Goal: Task Accomplishment & Management: Use online tool/utility

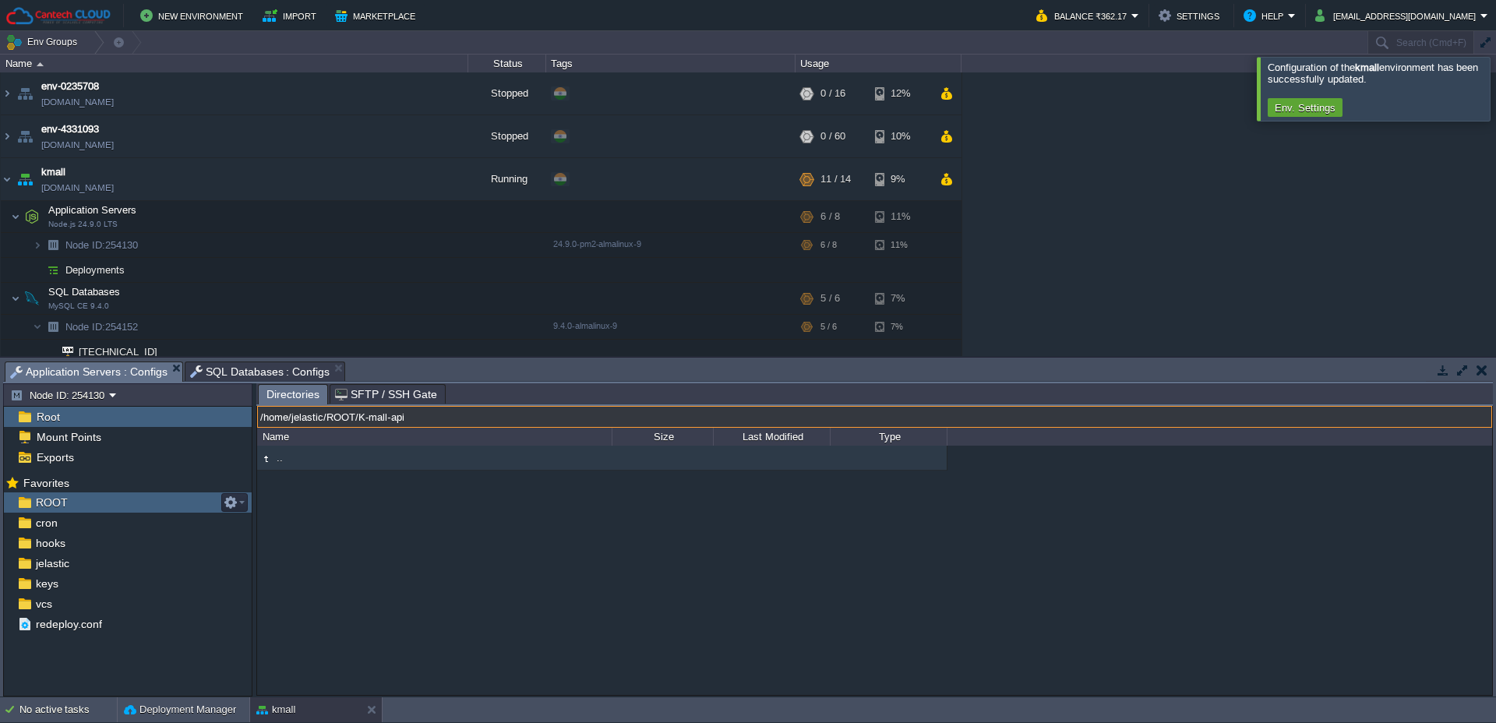
scroll to position [76, 0]
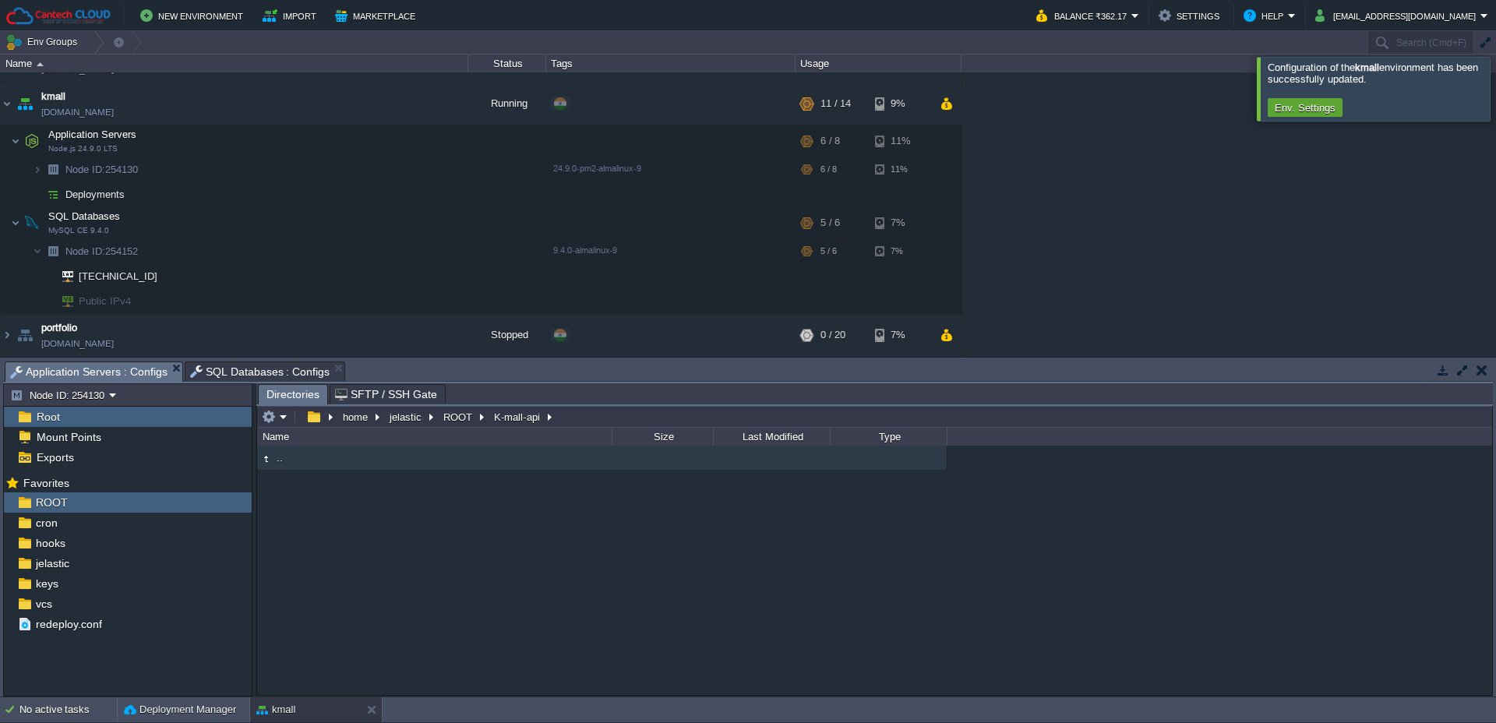
type input "/home/jelastic/ROOT/K-mall-api"
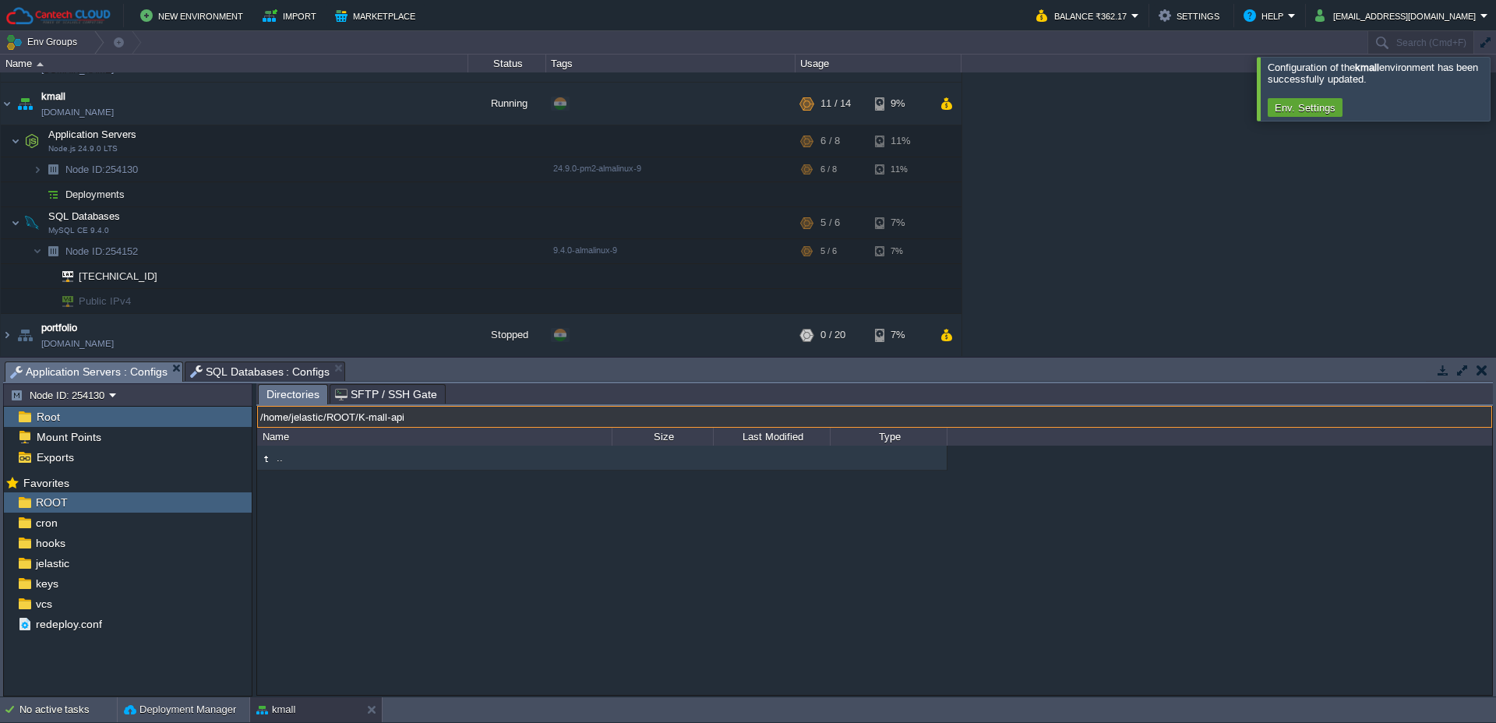
click at [419, 421] on input "/home/jelastic/ROOT/K-mall-api" at bounding box center [874, 417] width 1235 height 22
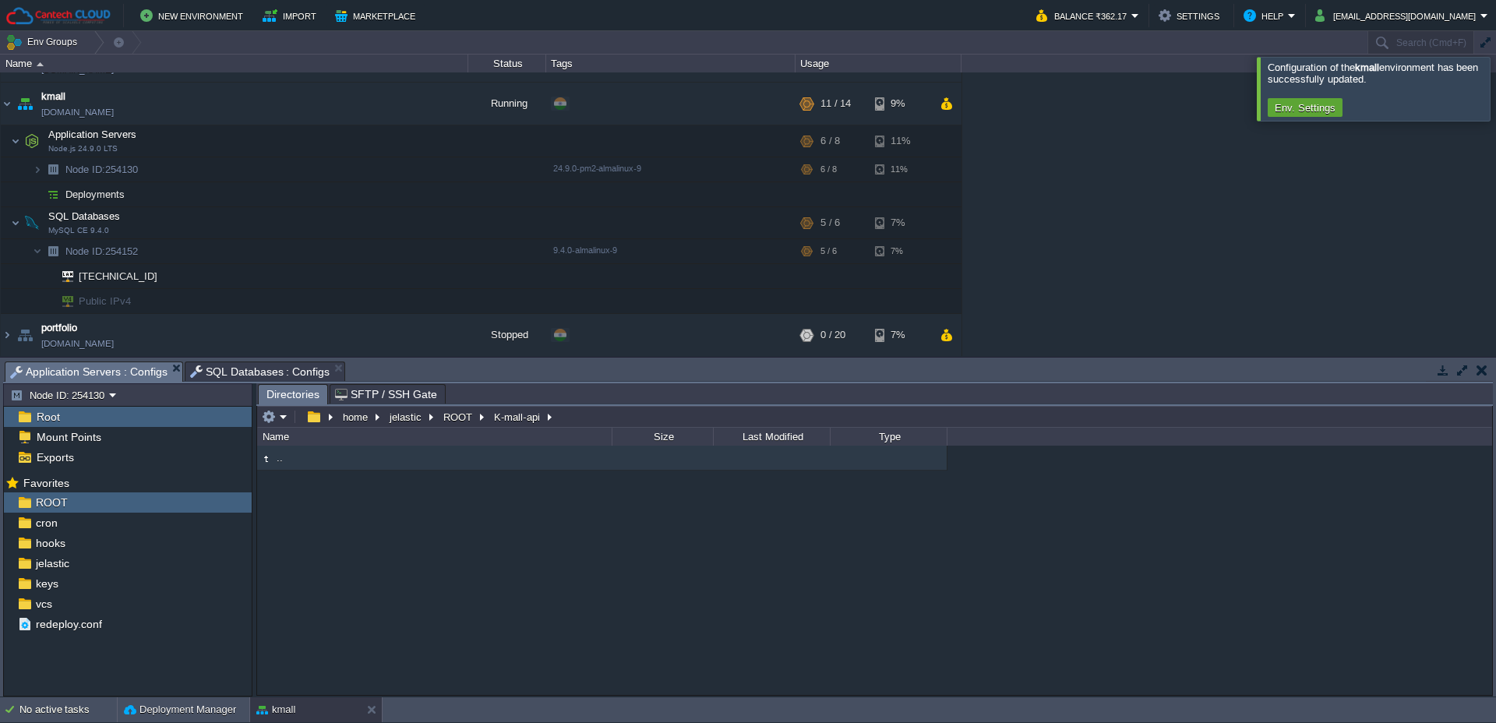
type input "/home/jelastic/ROOT/K-mall-api"
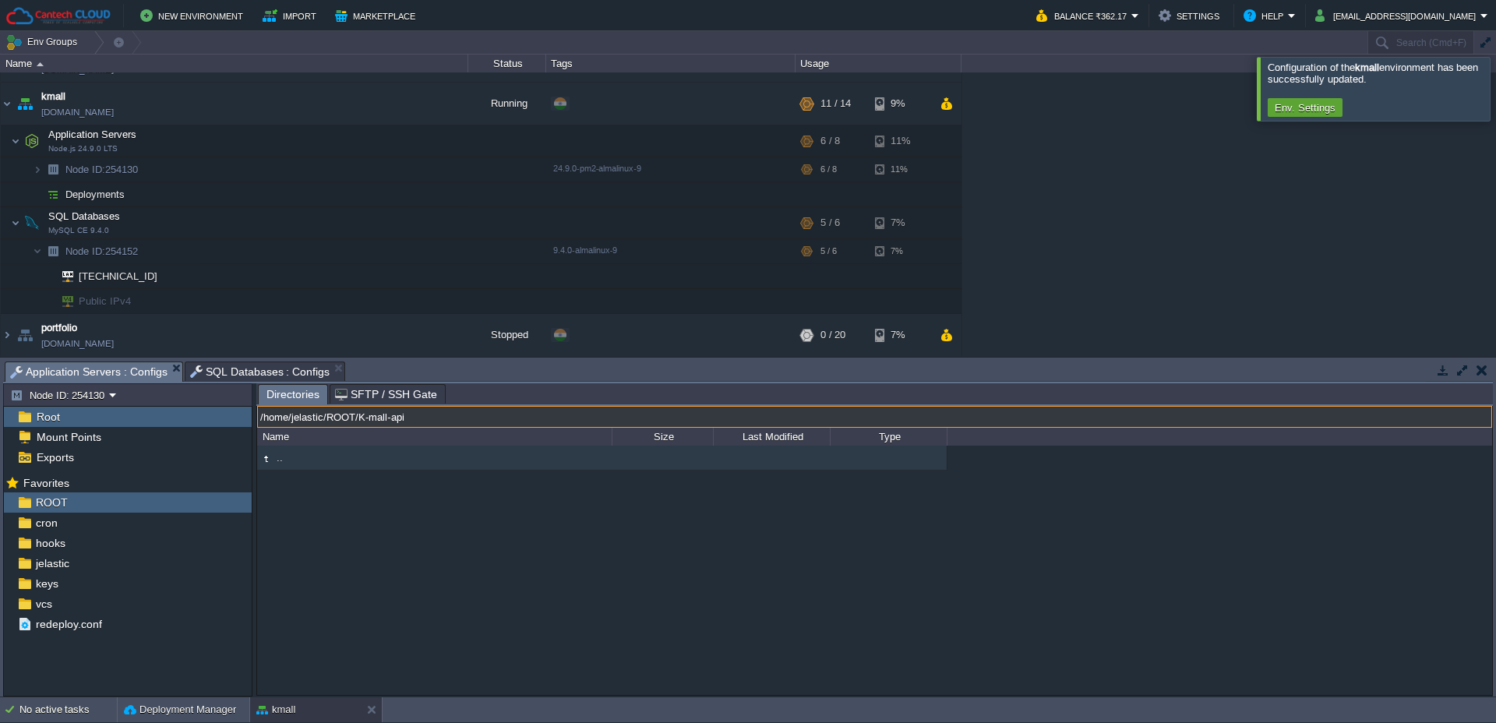
click at [411, 421] on input "/home/jelastic/ROOT/K-mall-api" at bounding box center [874, 417] width 1235 height 22
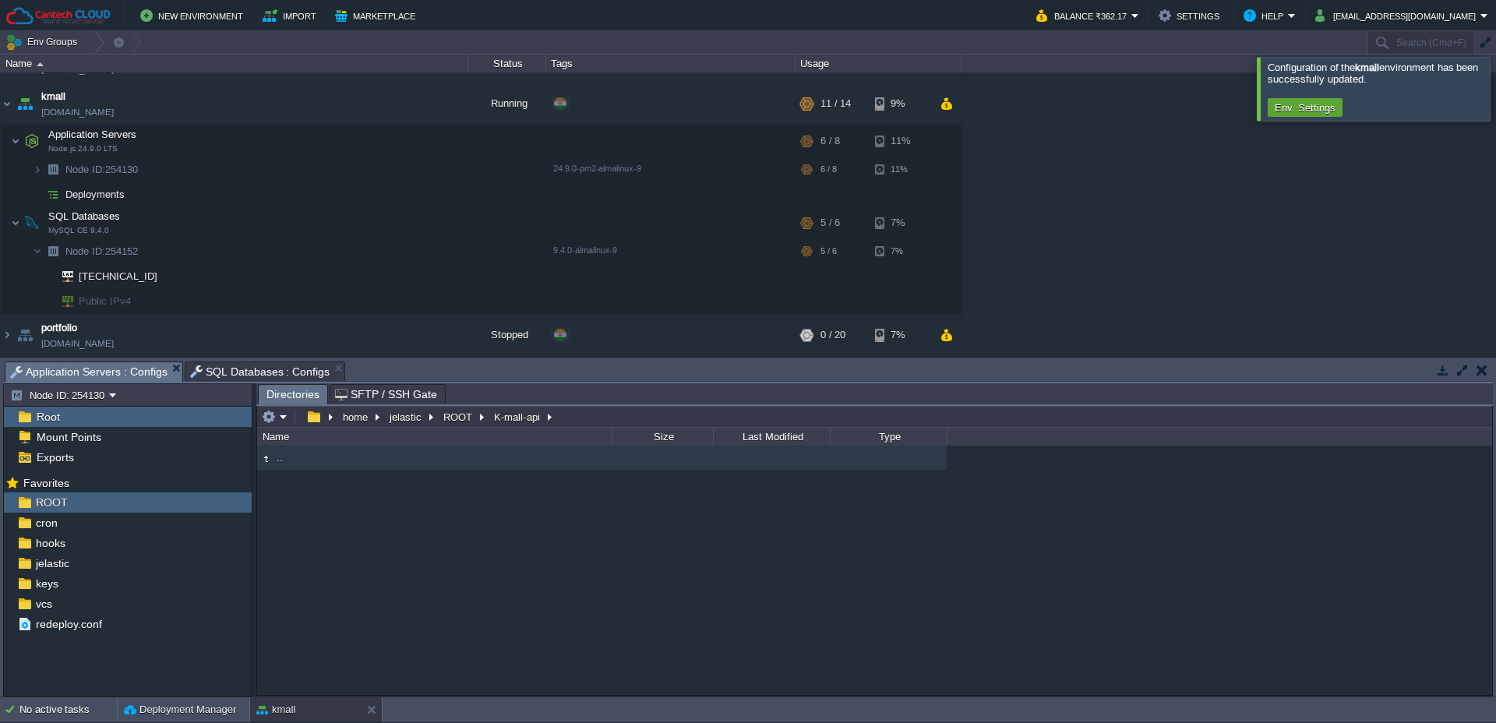
type input "/home/jelastic/ROOT/K-mall-api"
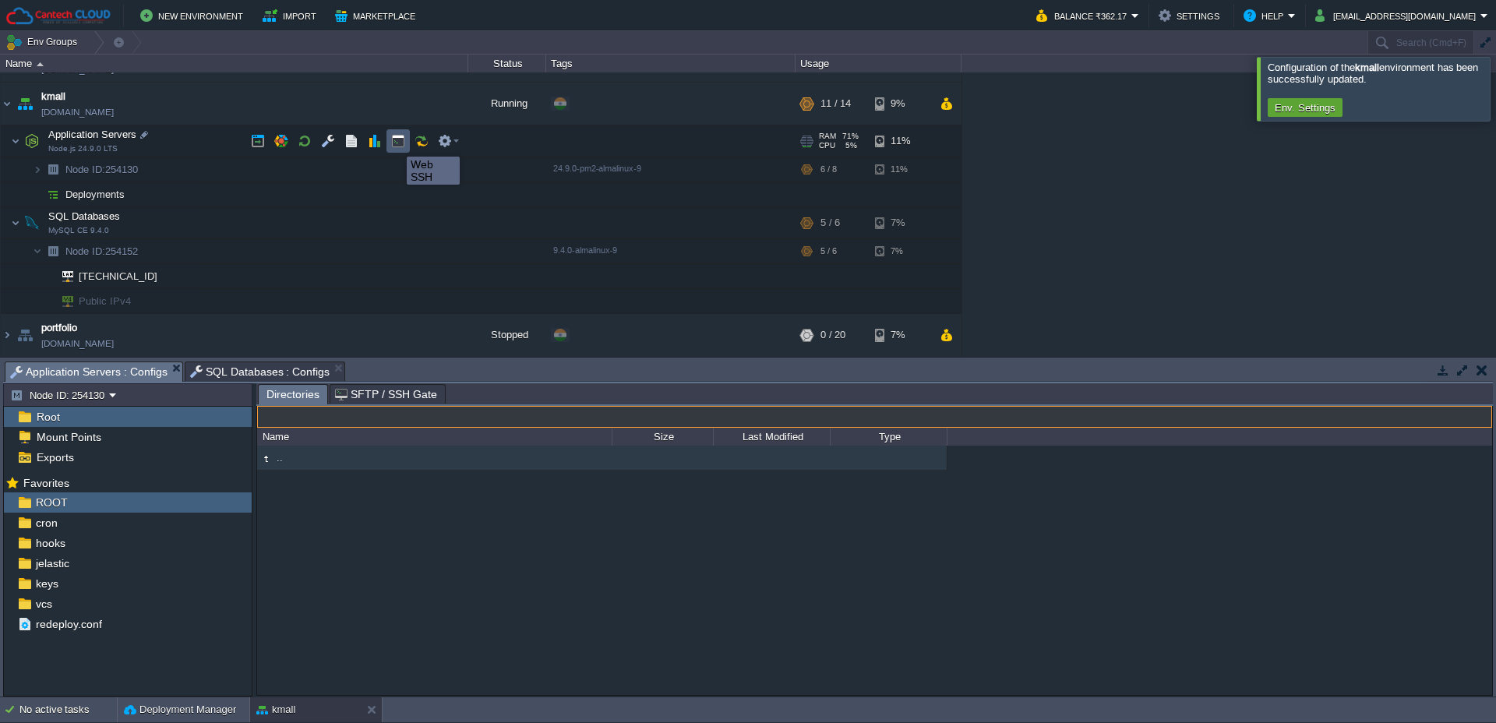
click at [395, 143] on button "button" at bounding box center [398, 141] width 14 height 14
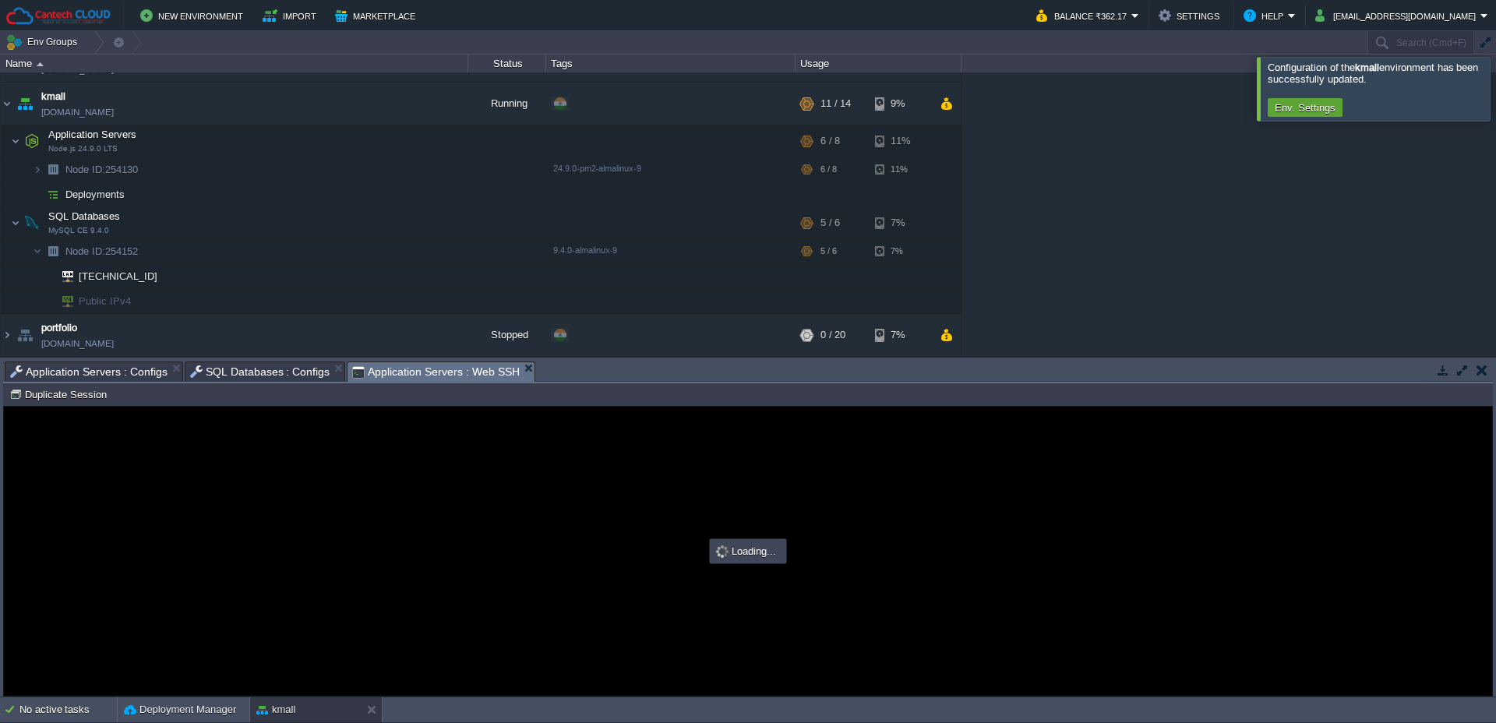
scroll to position [0, 0]
type input "#000000"
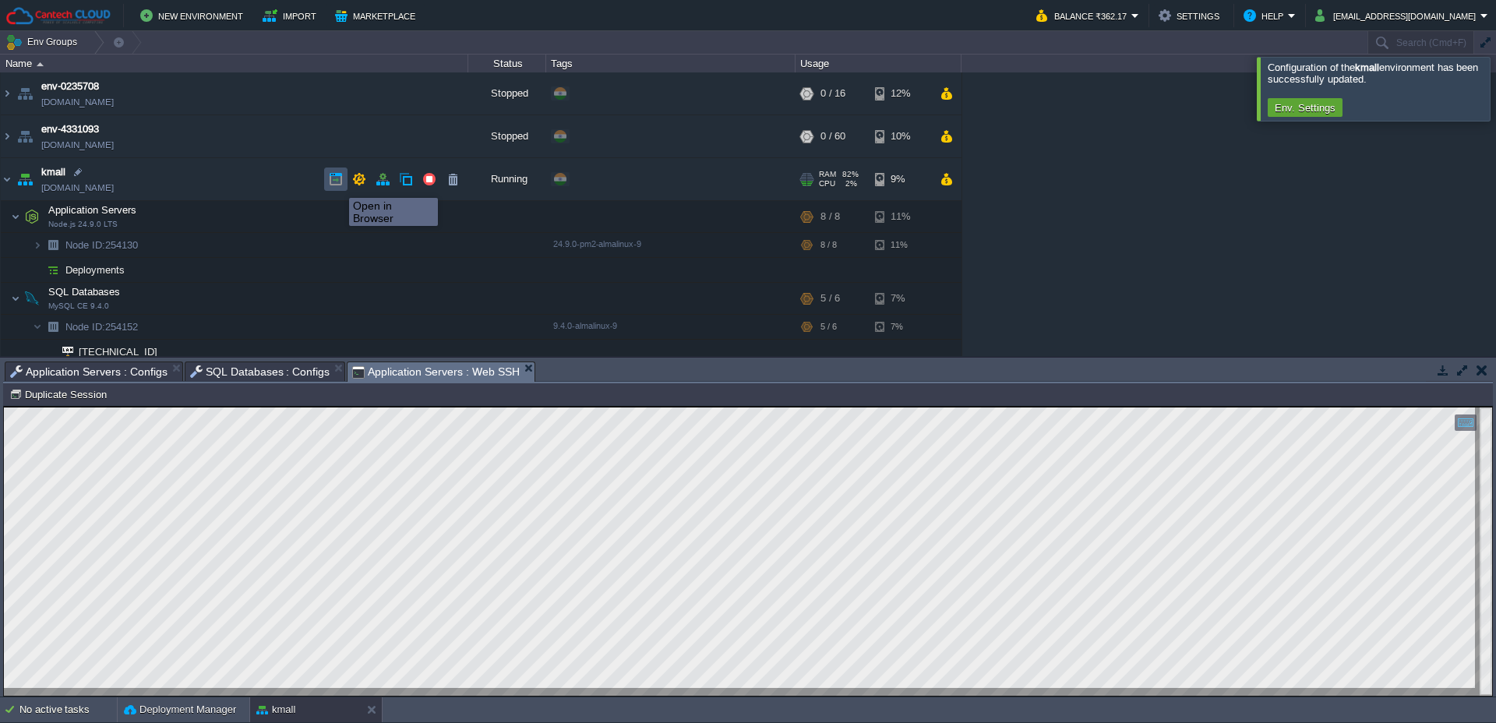
click at [337, 184] on button "button" at bounding box center [336, 179] width 14 height 14
click at [358, 181] on button "button" at bounding box center [359, 179] width 14 height 14
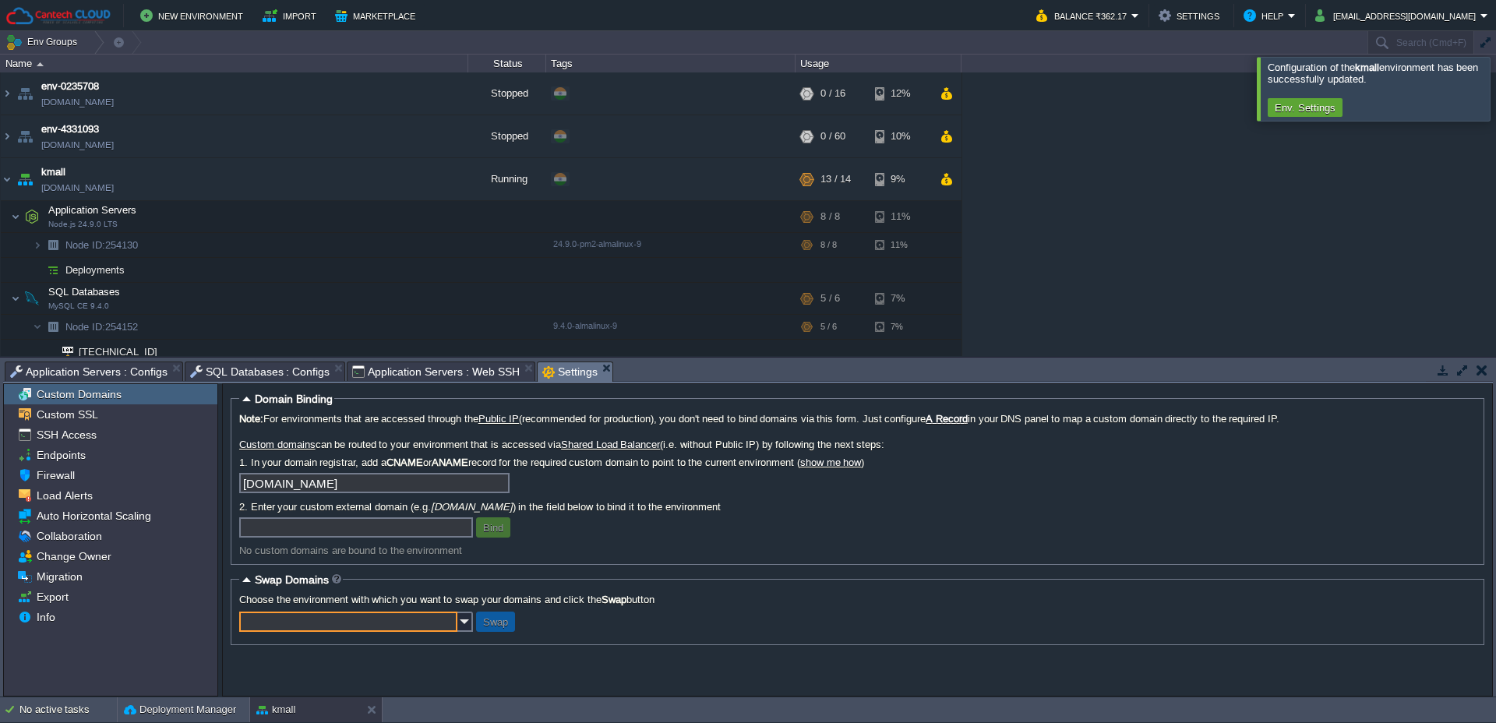
click at [291, 624] on input "text" at bounding box center [348, 621] width 218 height 20
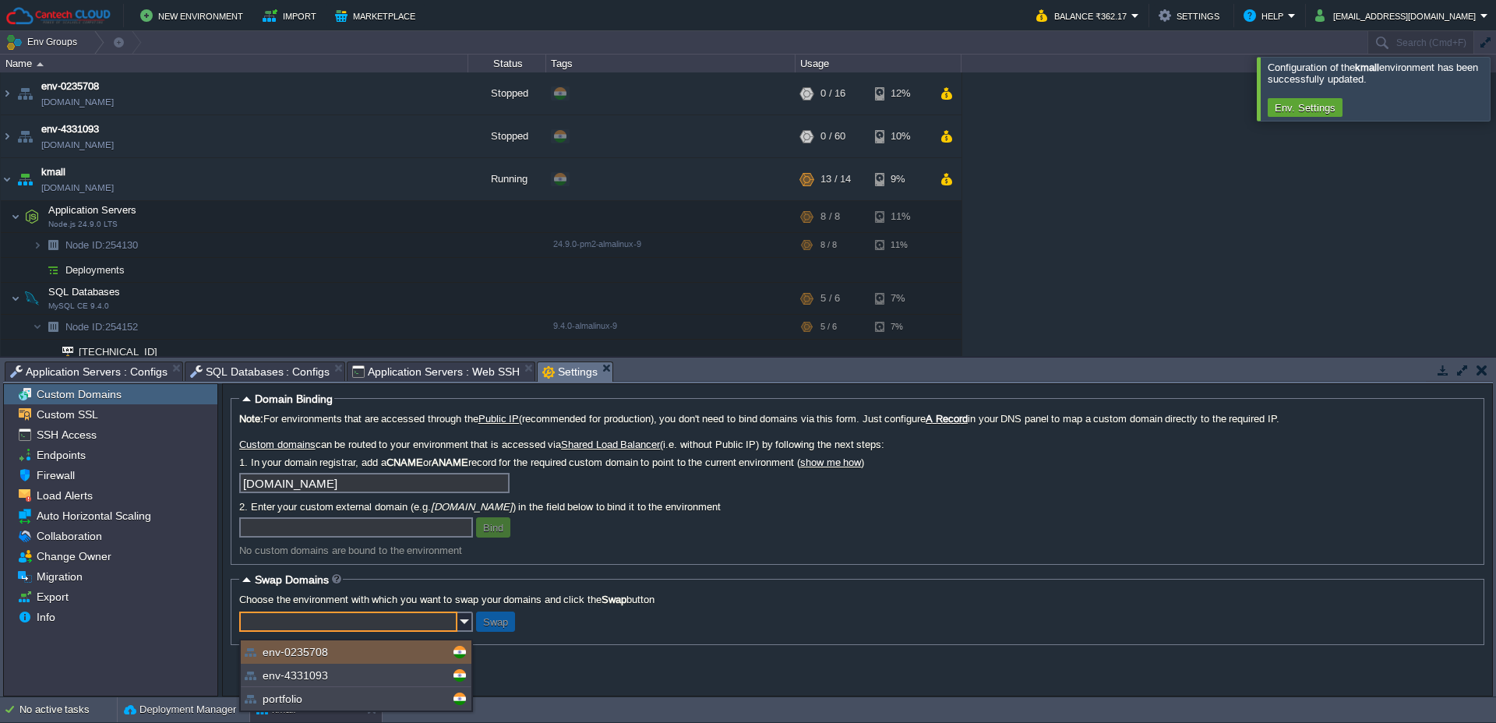
click at [361, 629] on input "text" at bounding box center [348, 621] width 218 height 20
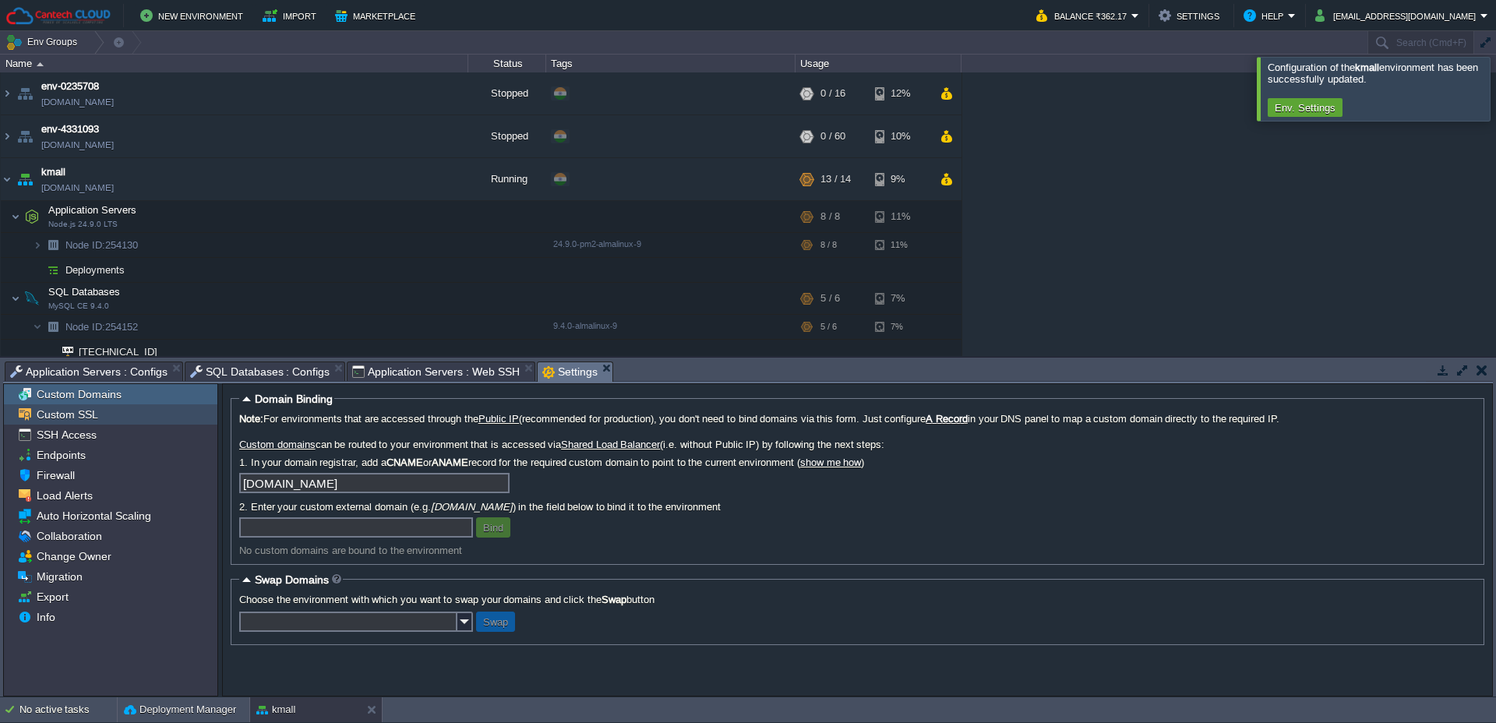
click at [73, 414] on span "Custom SSL" at bounding box center [66, 414] width 67 height 14
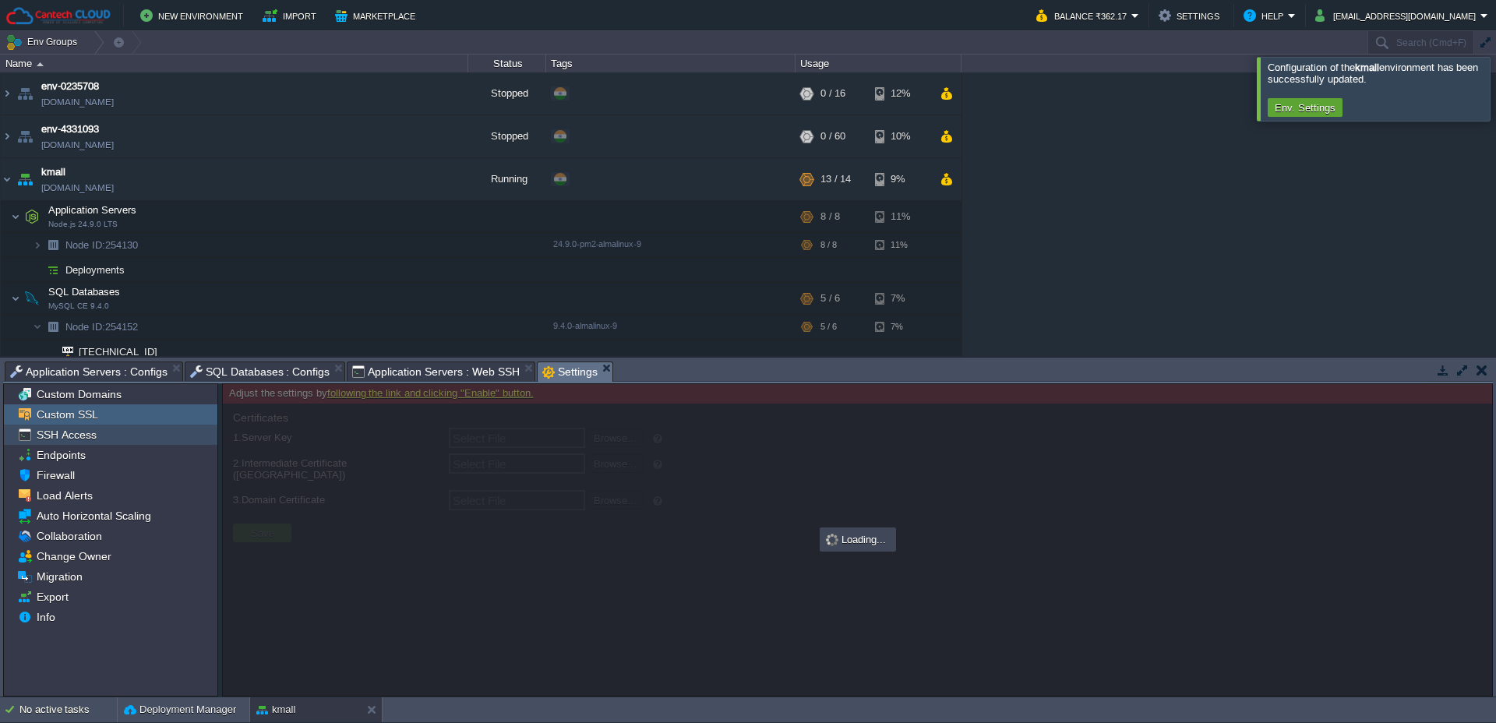
type input "Select File"
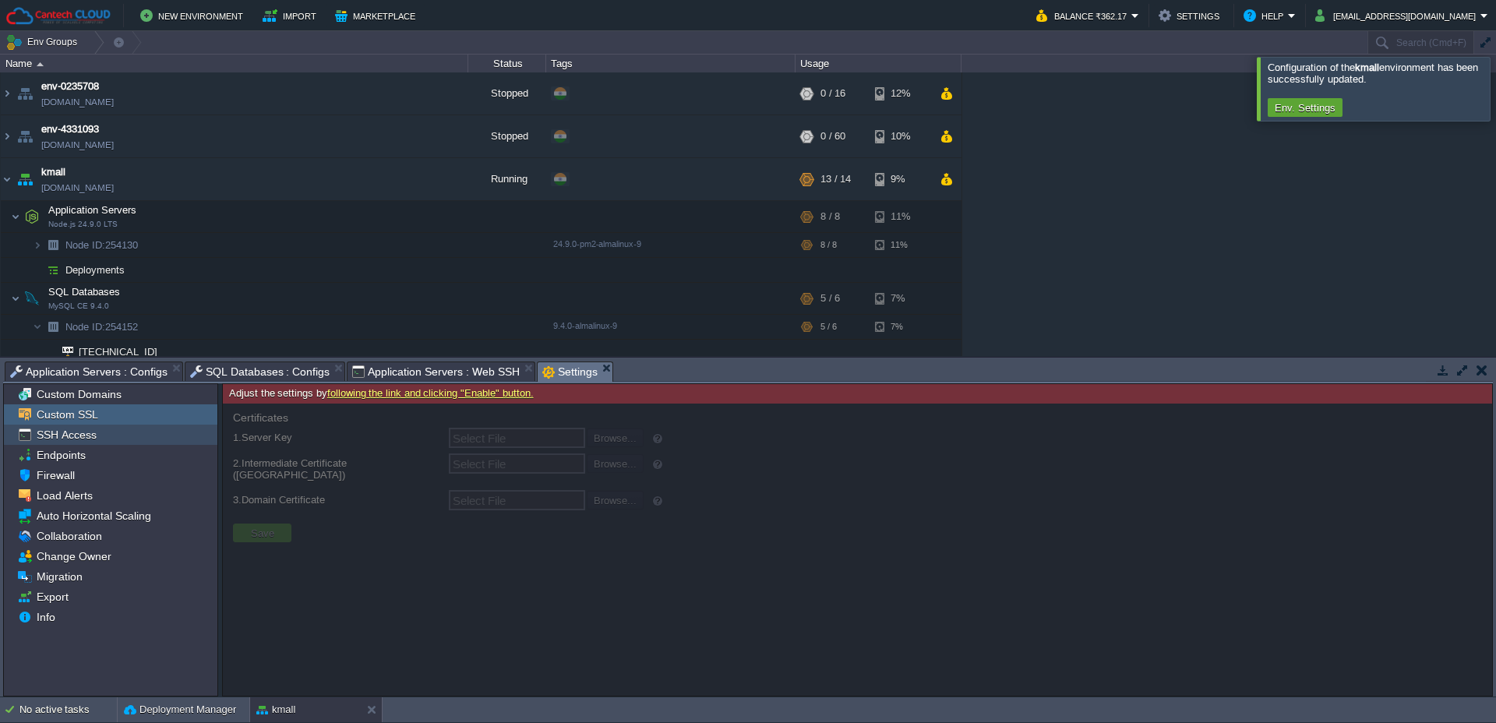
click at [74, 435] on span "SSH Access" at bounding box center [65, 435] width 65 height 14
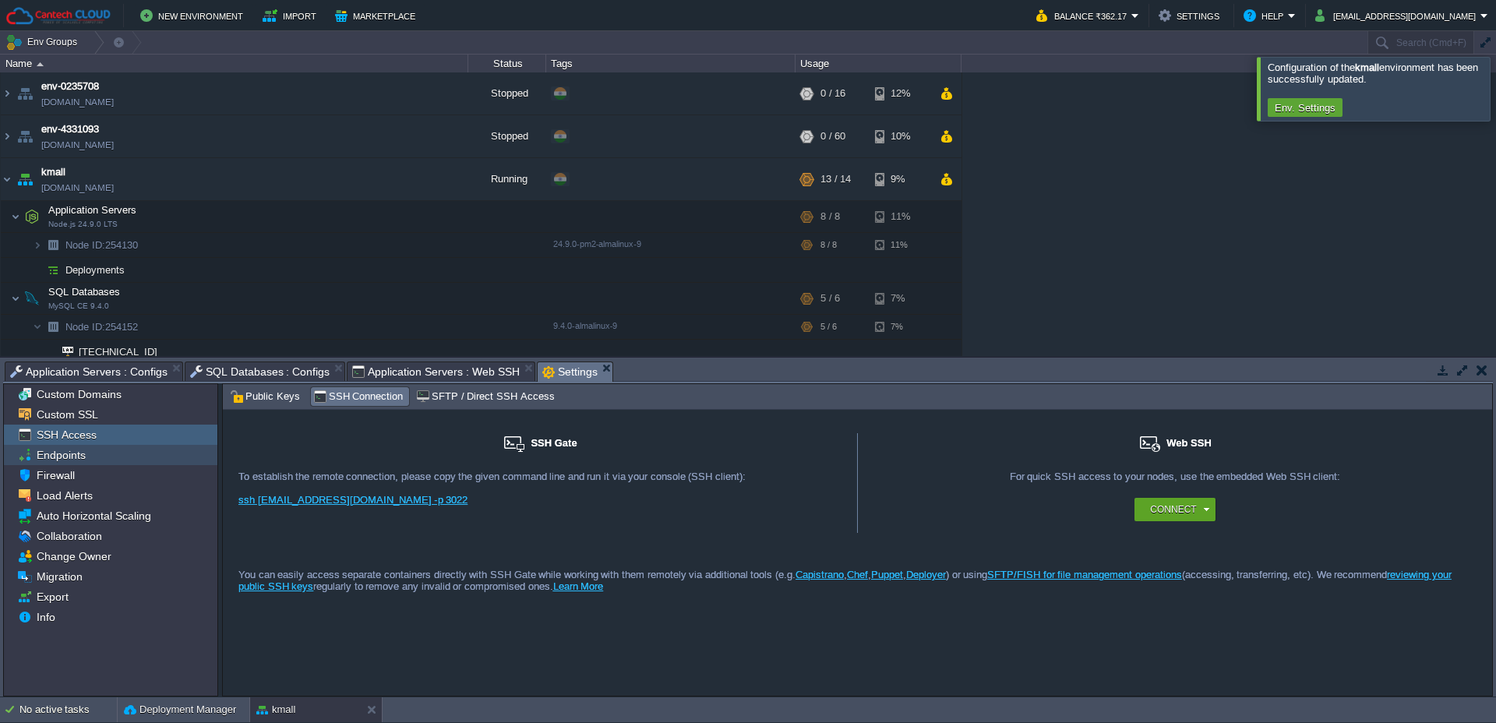
click at [62, 453] on span "Endpoints" at bounding box center [60, 455] width 55 height 14
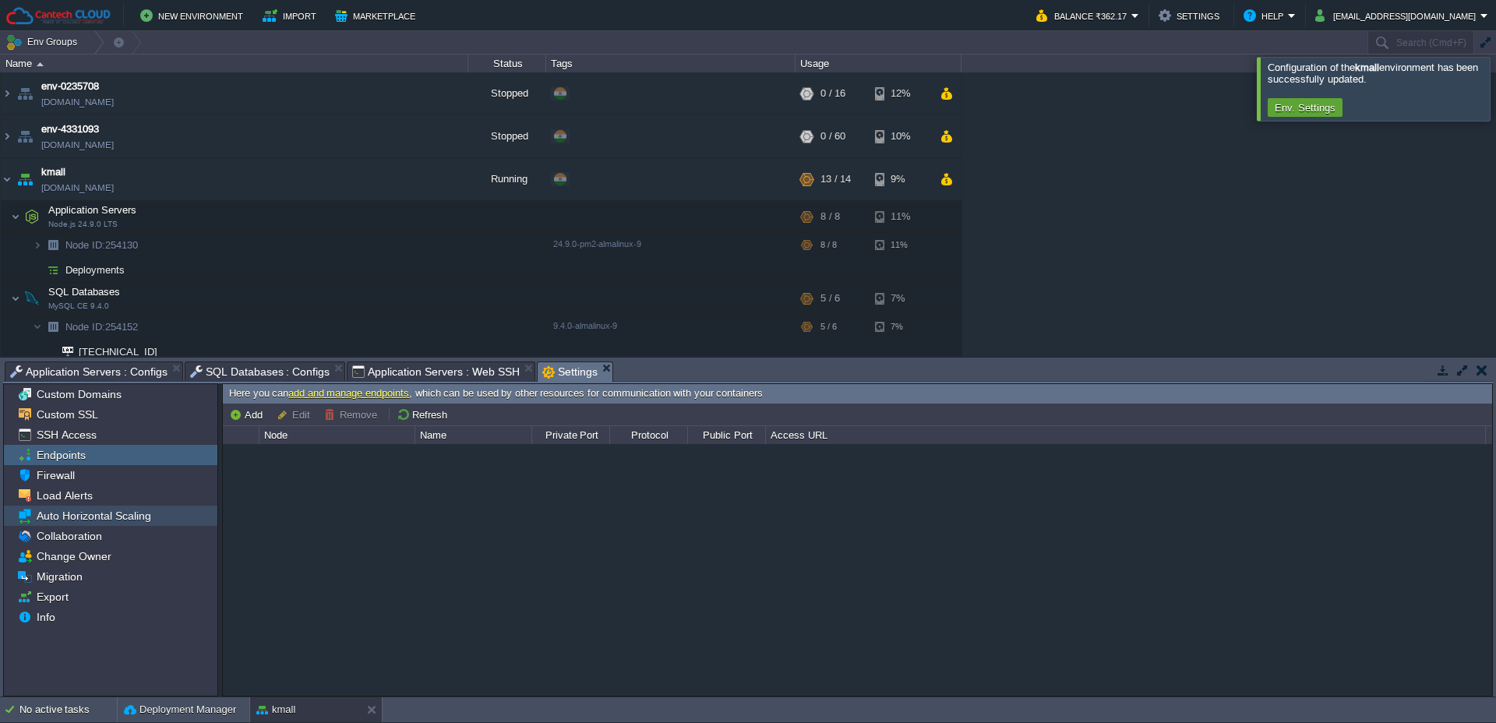
click at [102, 525] on div "Auto Horizontal Scaling" at bounding box center [110, 516] width 213 height 20
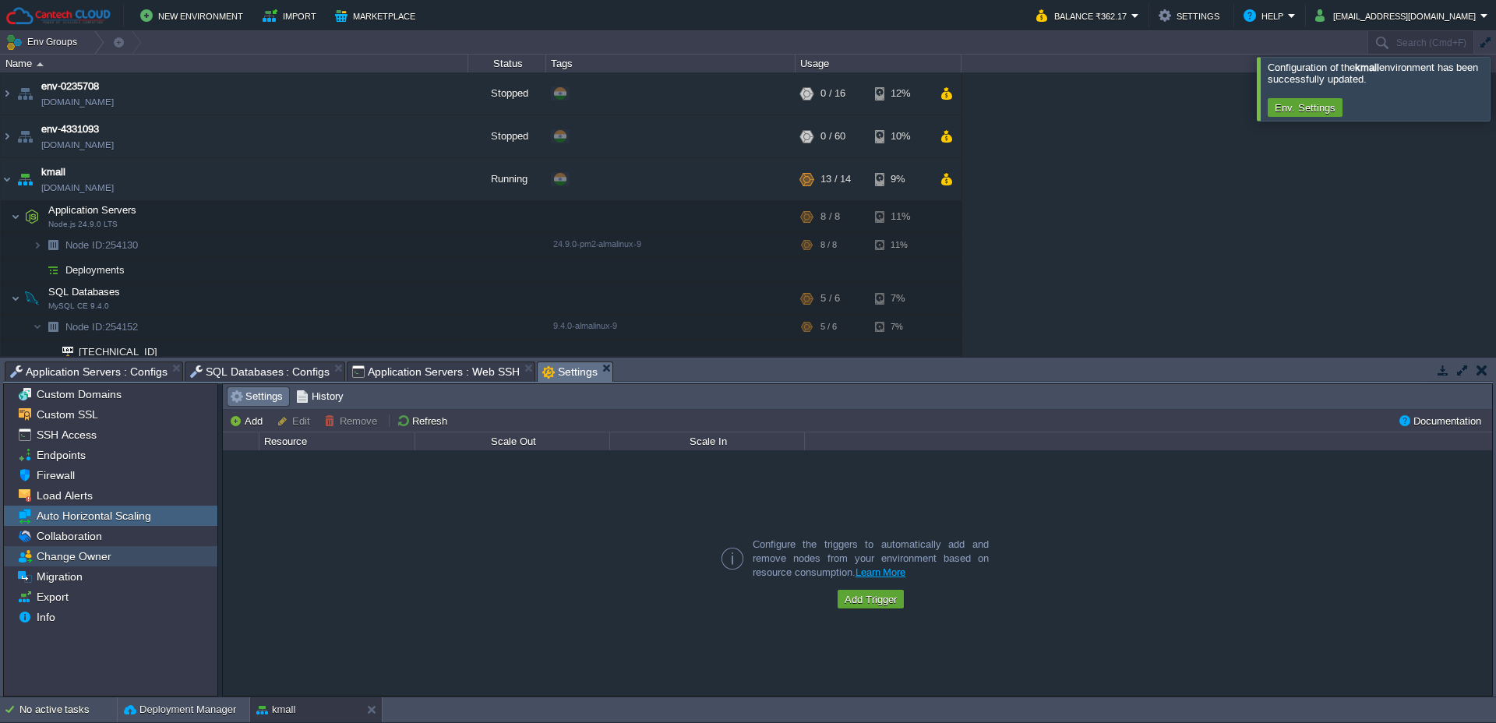
click at [67, 553] on span "Change Owner" at bounding box center [73, 556] width 80 height 14
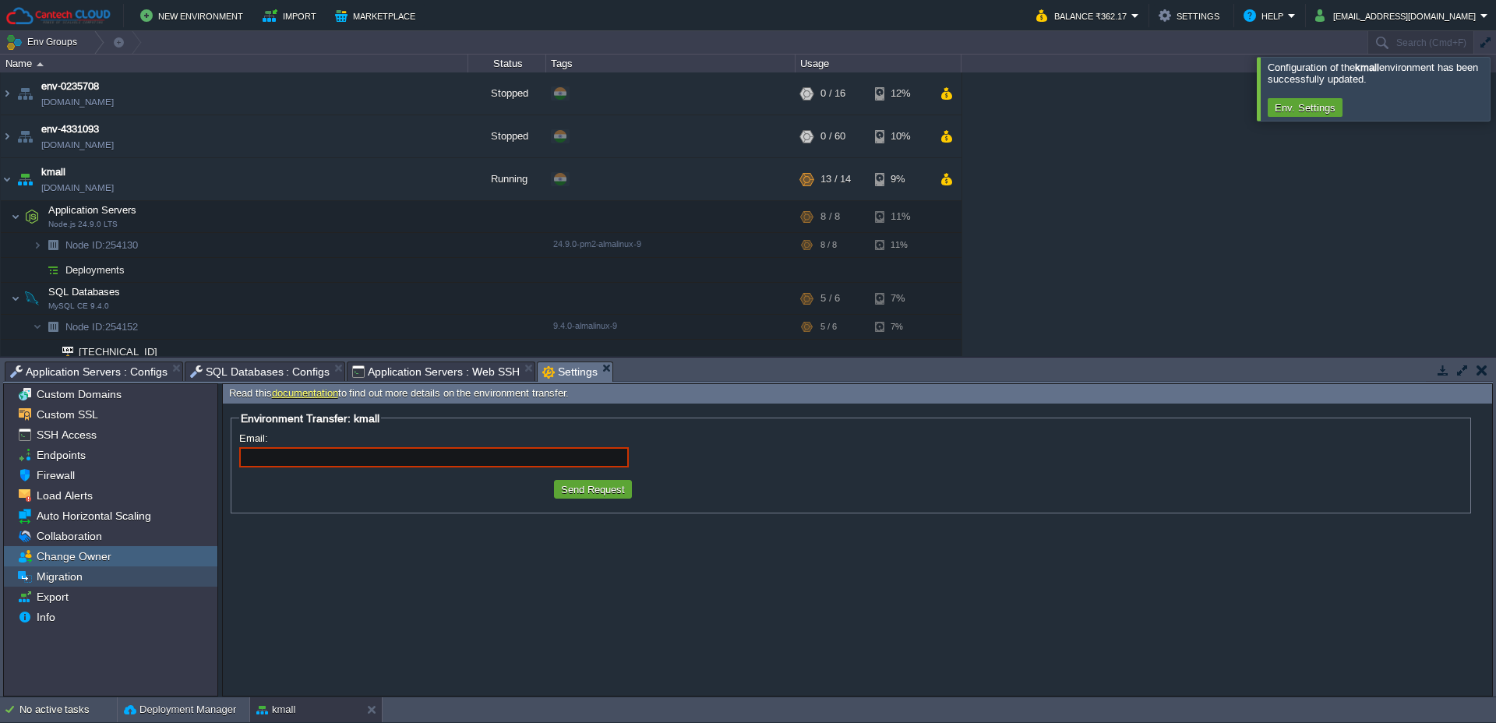
click at [58, 576] on span "Migration" at bounding box center [58, 576] width 51 height 14
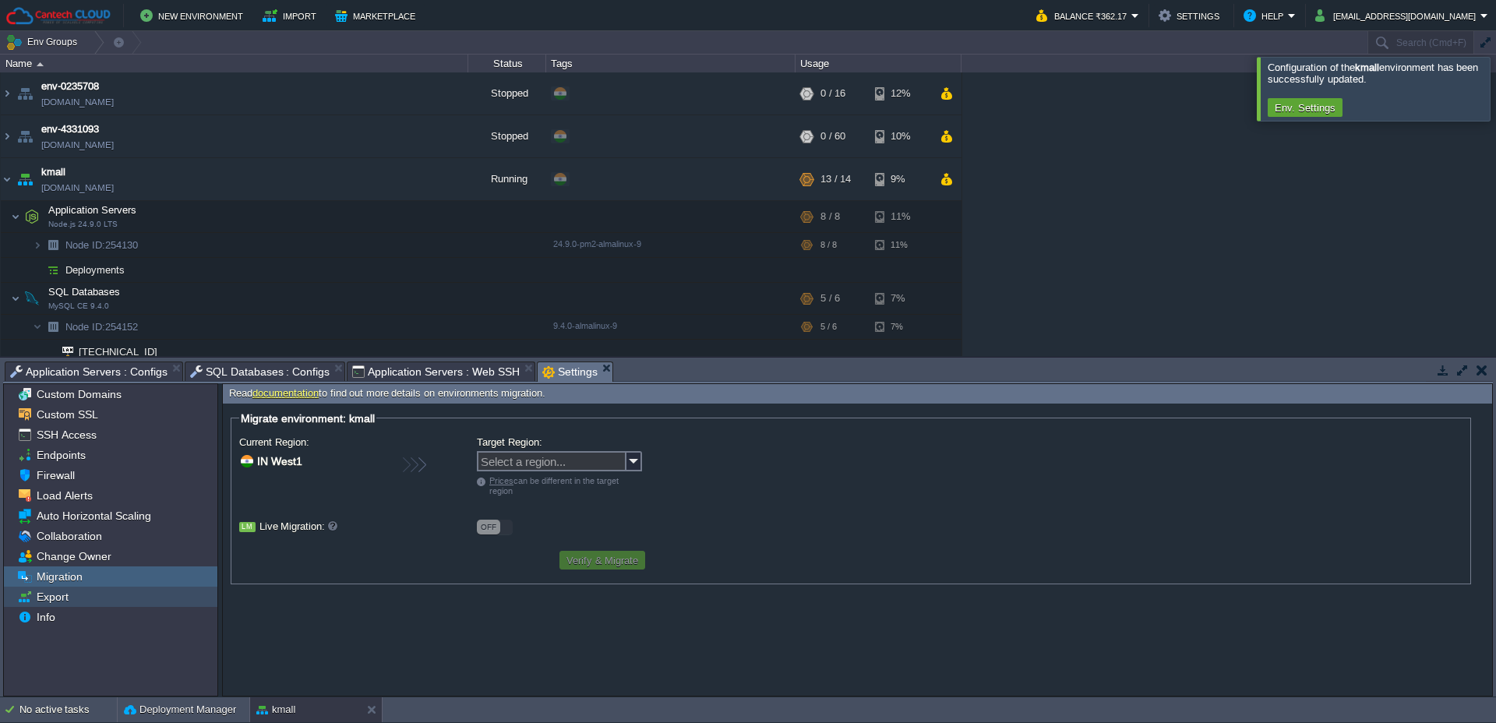
click at [58, 598] on span "Export" at bounding box center [51, 597] width 37 height 14
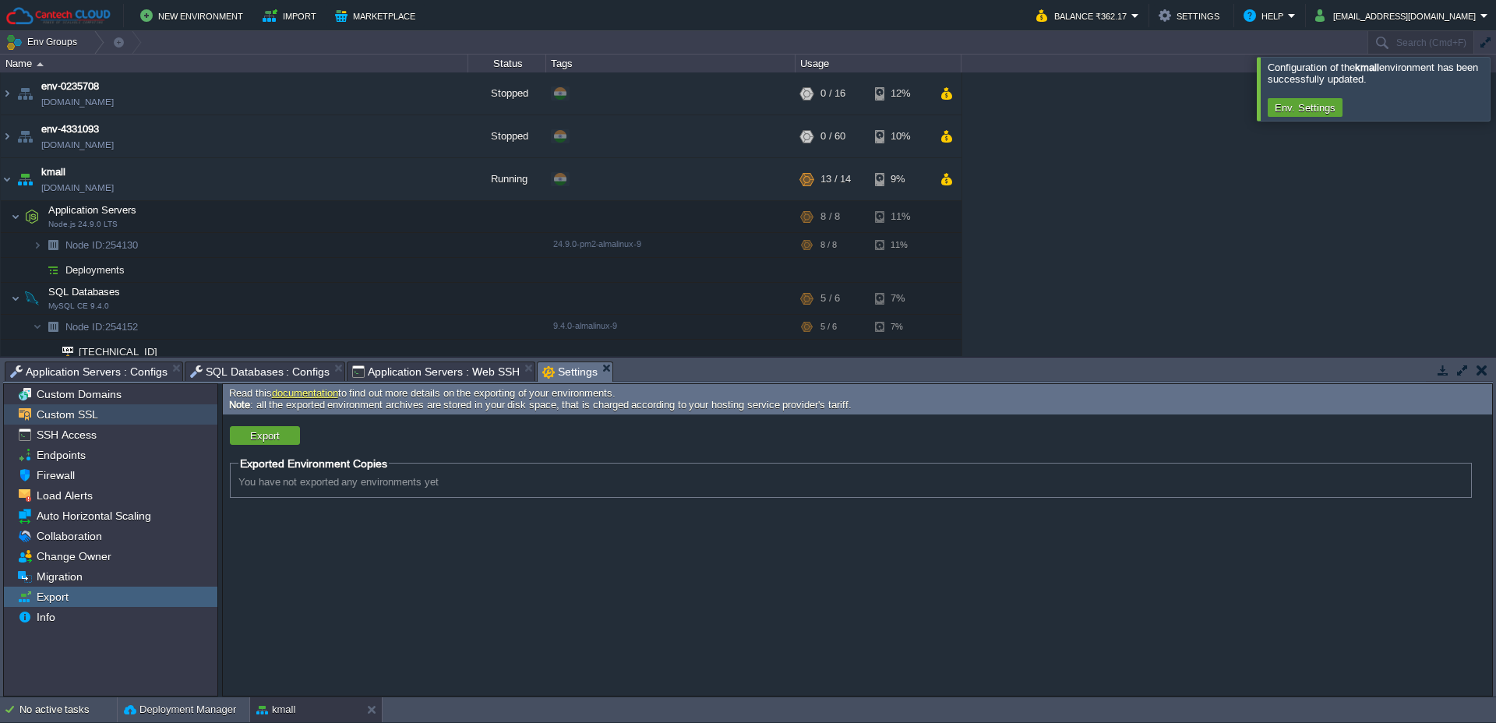
click at [70, 420] on span "Custom SSL" at bounding box center [66, 414] width 67 height 14
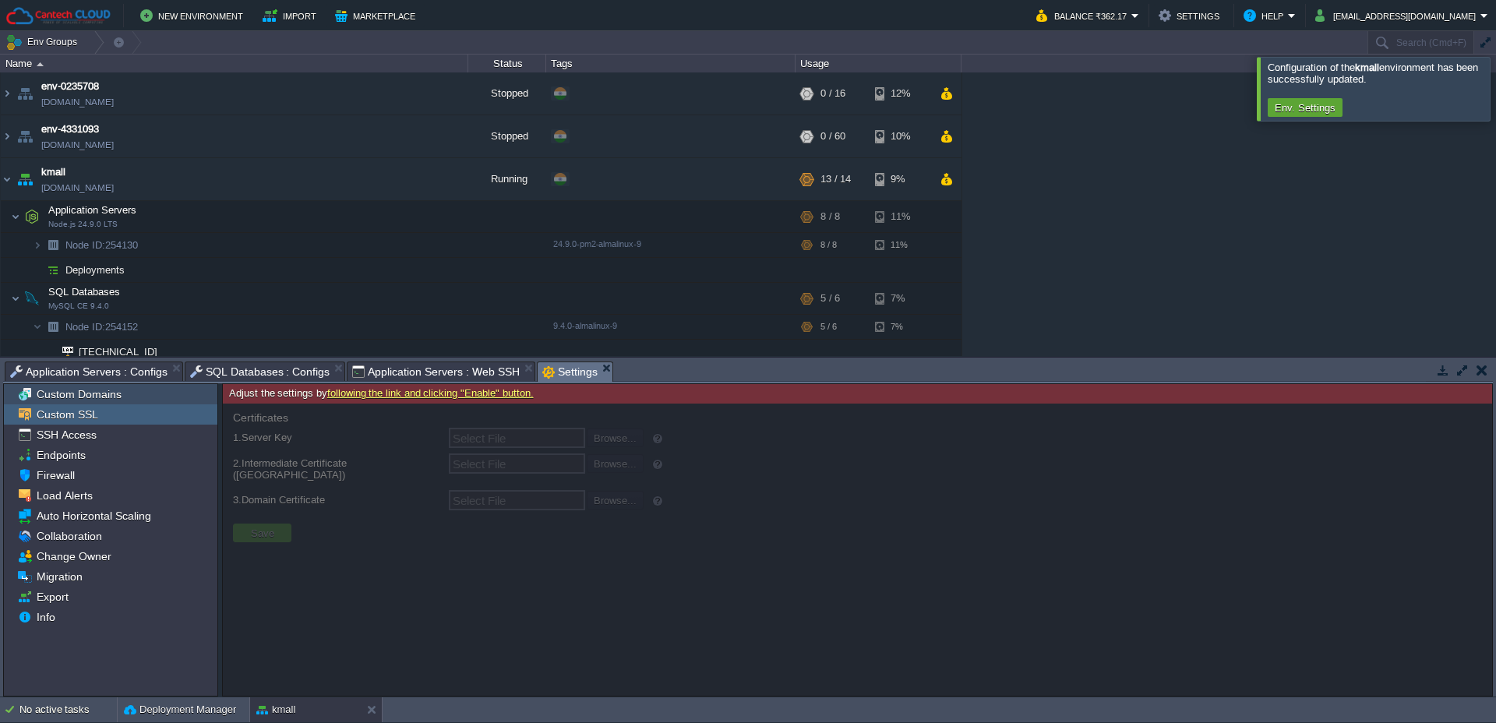
click at [101, 390] on span "Custom Domains" at bounding box center [78, 394] width 90 height 14
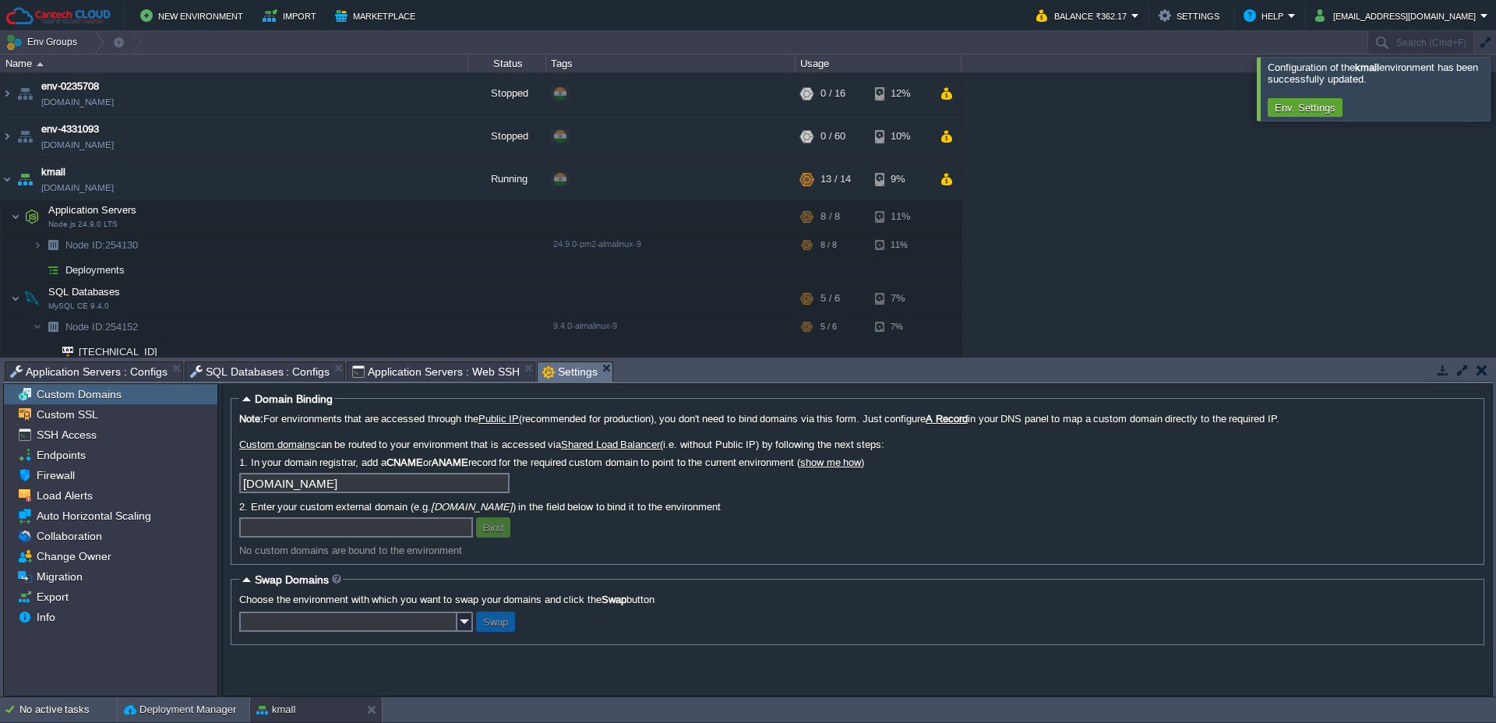
click at [372, 368] on span "Application Servers : Web SSH" at bounding box center [435, 371] width 167 height 19
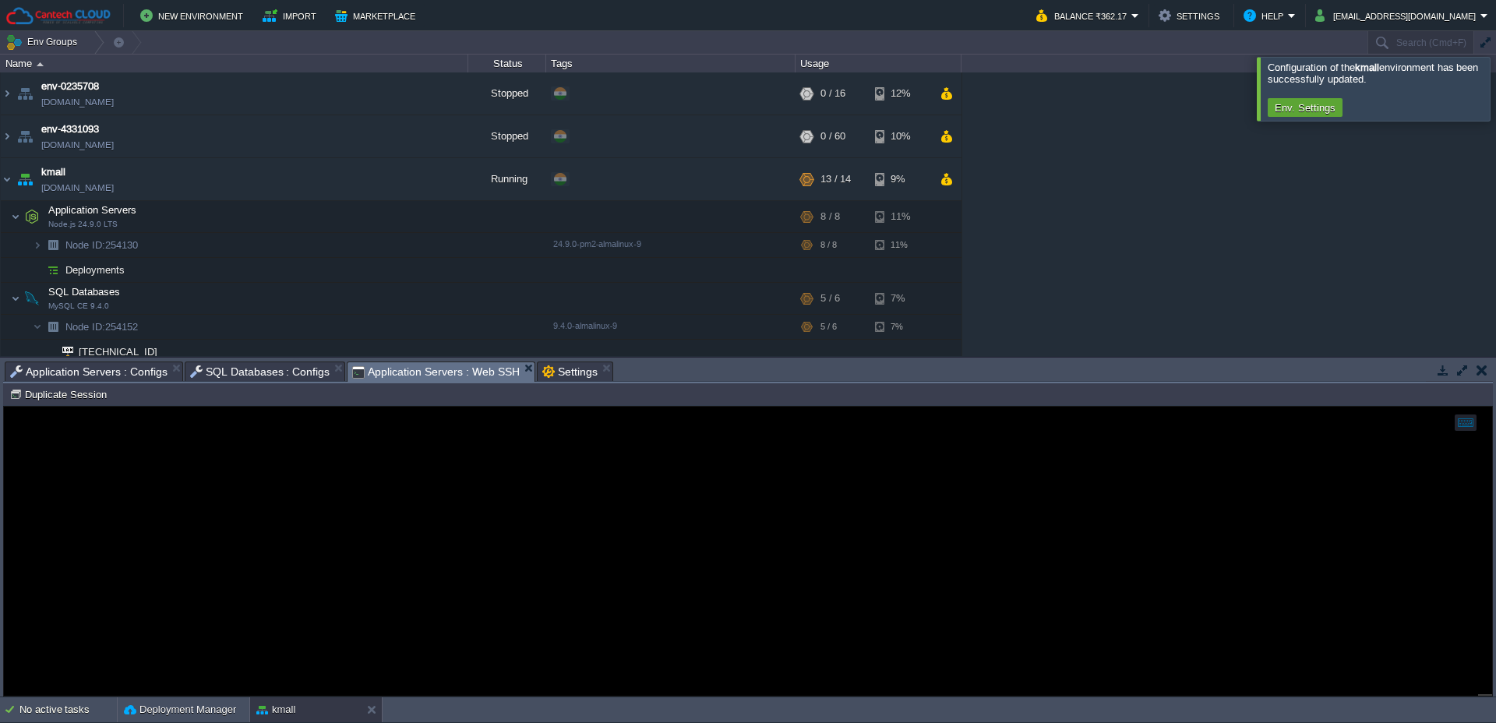
click at [274, 371] on span "SQL Databases : Configs" at bounding box center [260, 371] width 140 height 19
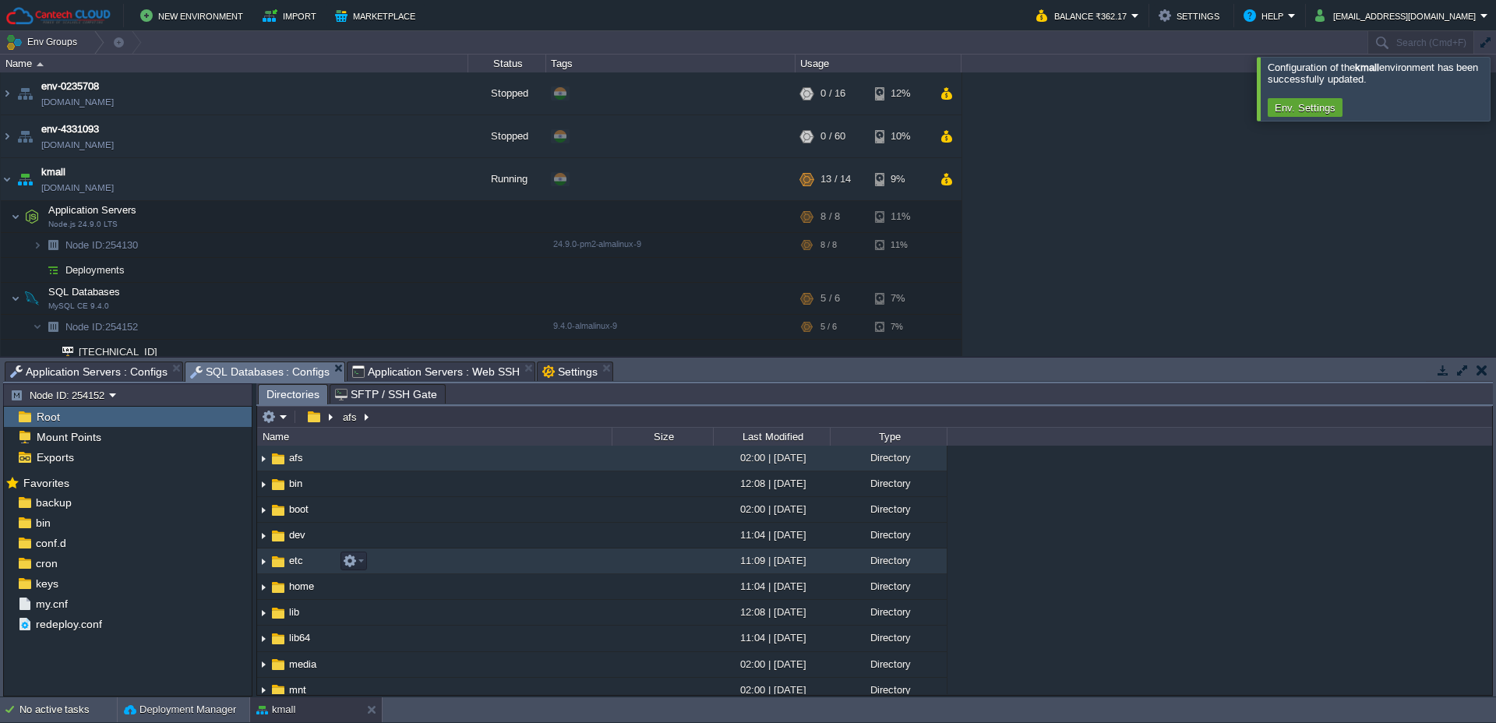
click at [270, 566] on img at bounding box center [278, 561] width 17 height 17
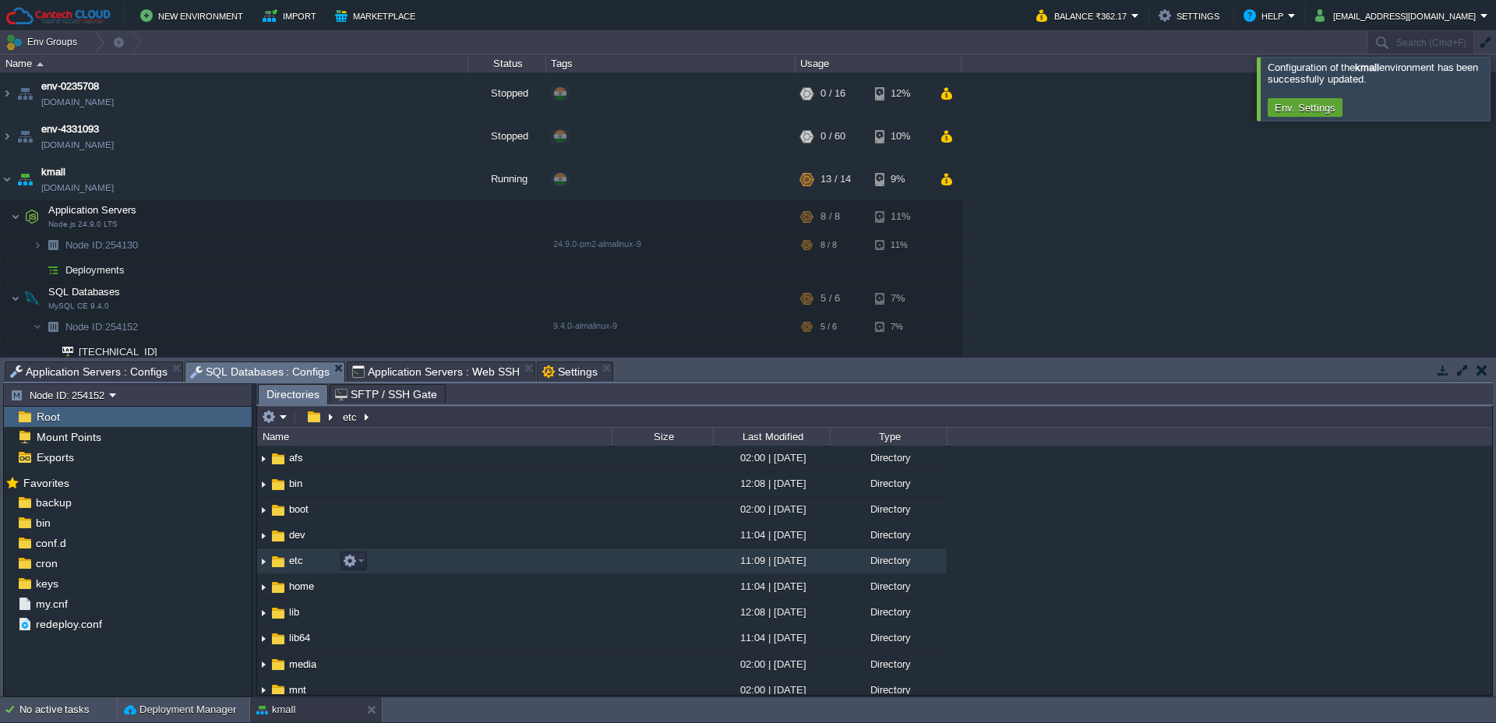
click at [266, 565] on img at bounding box center [263, 561] width 12 height 24
click at [298, 564] on span "etc" at bounding box center [296, 560] width 19 height 13
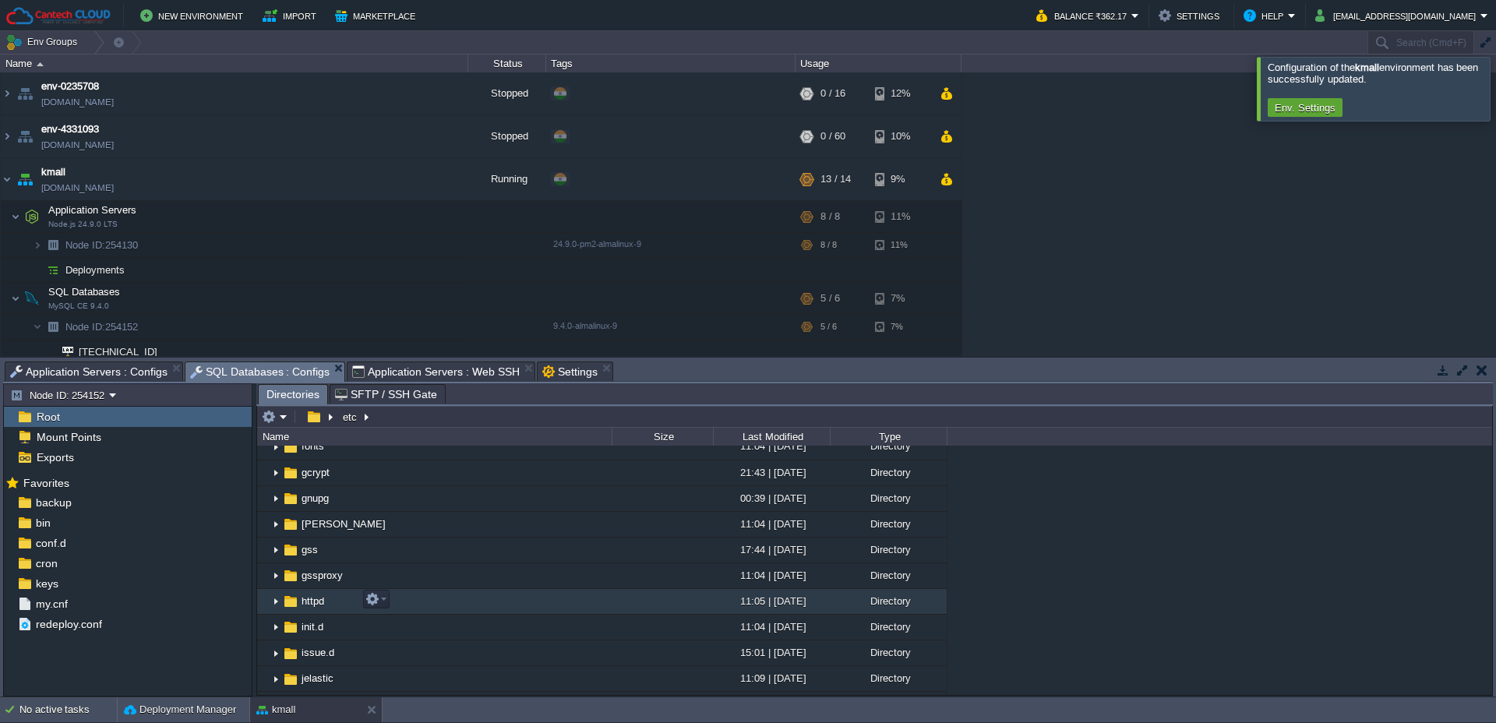
scroll to position [604, 0]
click at [310, 600] on span "httpd" at bounding box center [312, 600] width 27 height 13
click at [312, 602] on span "httpd" at bounding box center [312, 600] width 27 height 13
click at [311, 602] on span "httpd" at bounding box center [312, 600] width 27 height 13
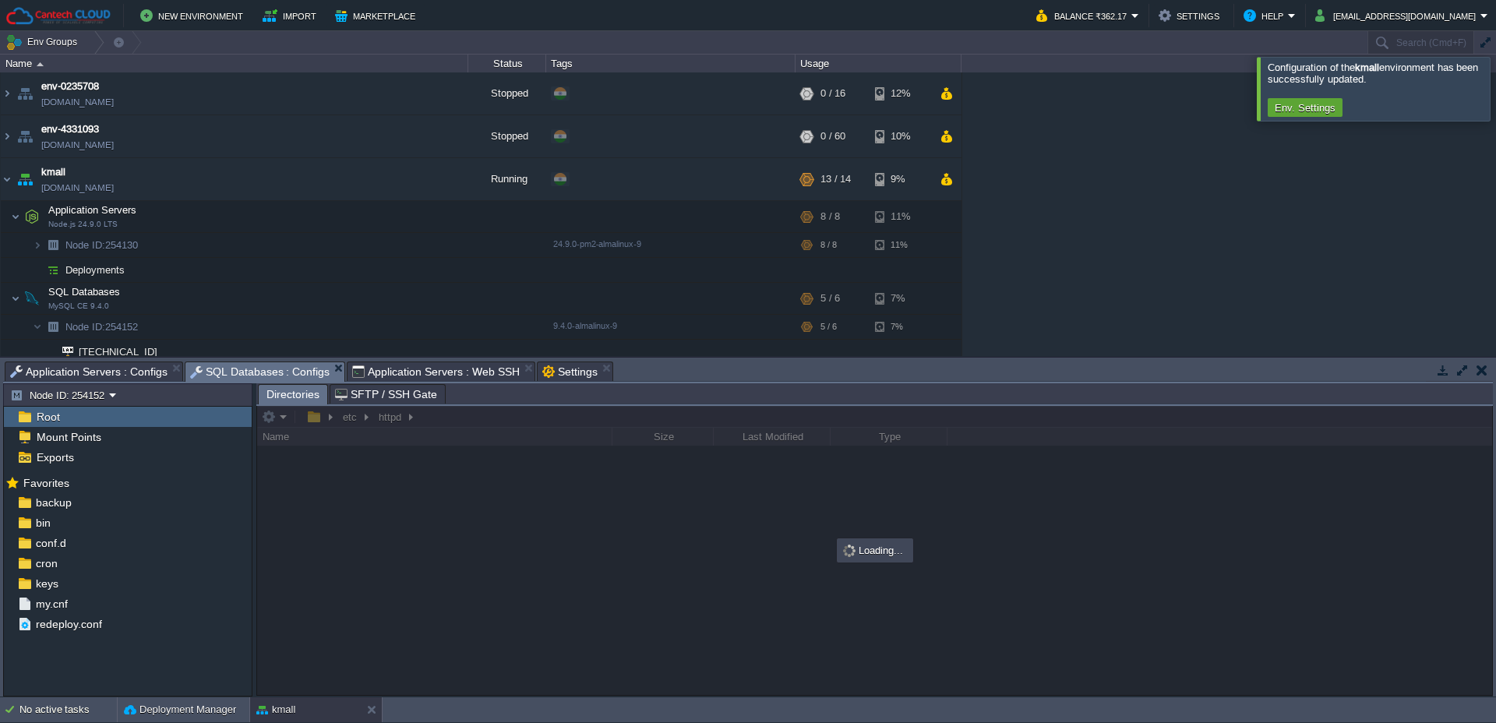
scroll to position [0, 0]
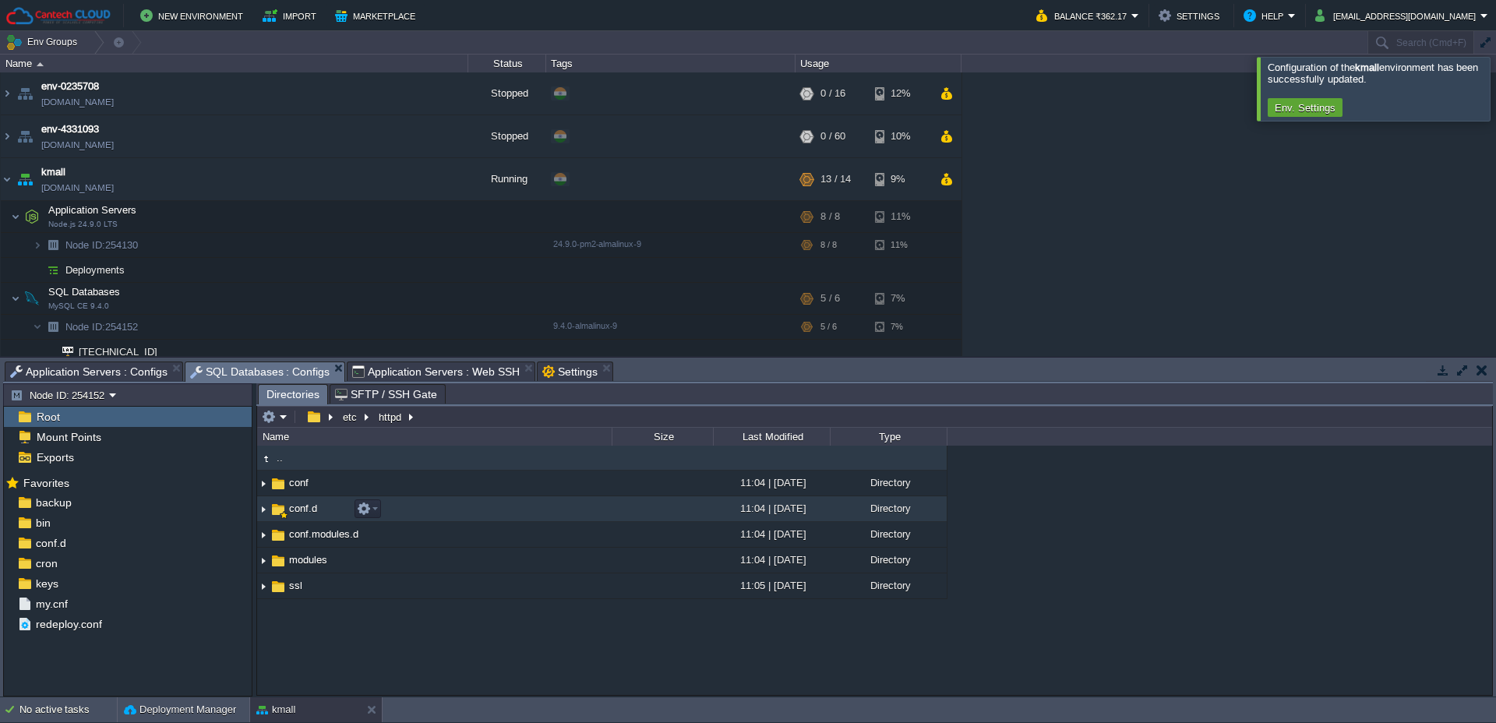
click at [298, 510] on span "conf.d" at bounding box center [303, 508] width 33 height 13
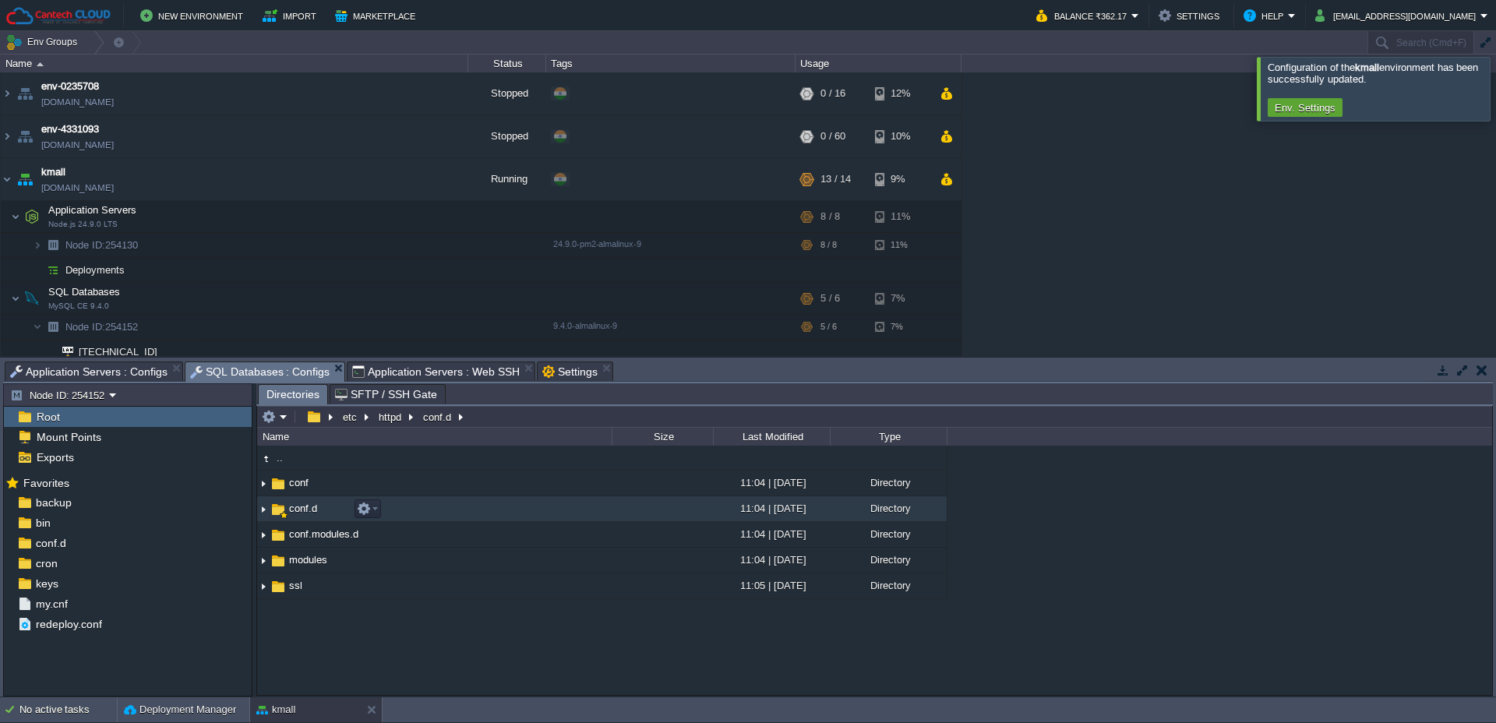
click at [298, 510] on span "conf.d" at bounding box center [303, 508] width 33 height 13
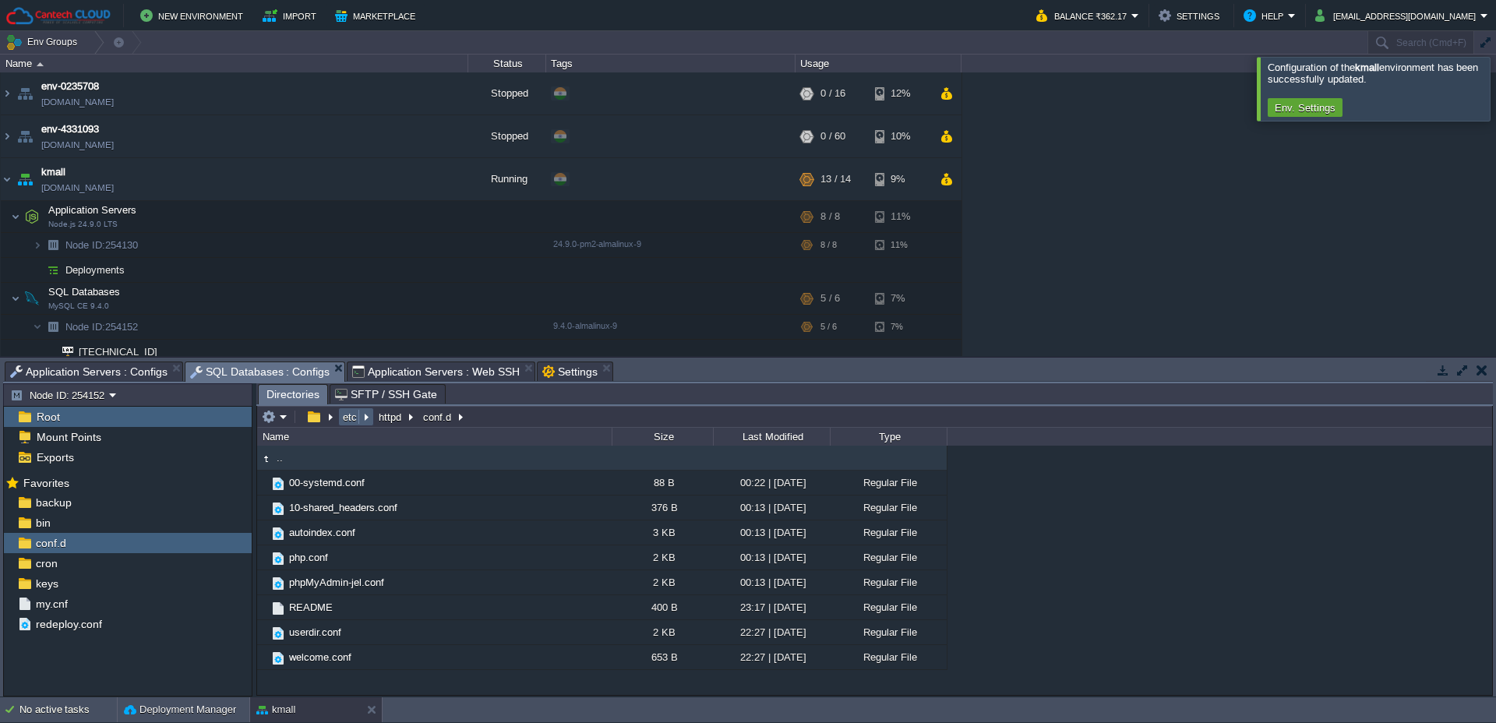
click at [349, 418] on button "etc" at bounding box center [350, 417] width 20 height 14
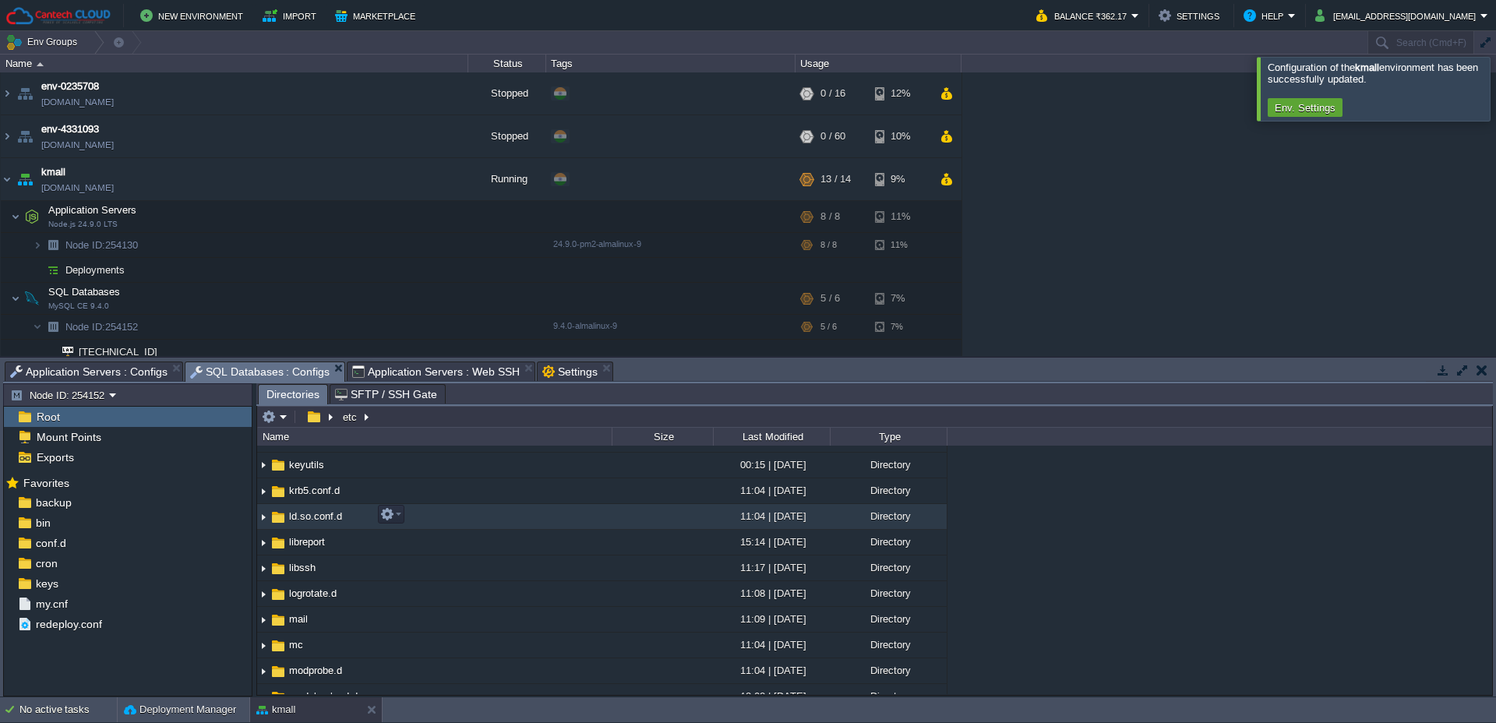
scroll to position [495, 0]
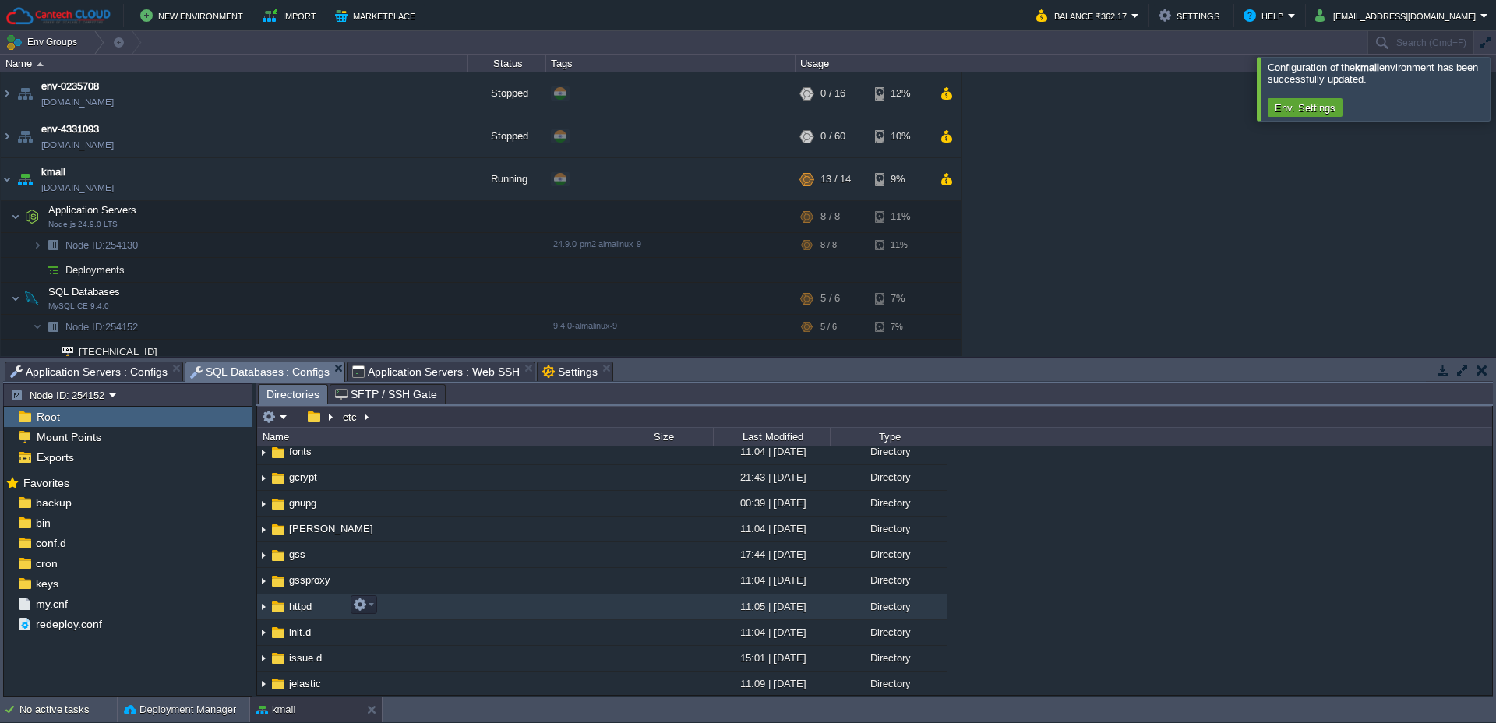
click at [291, 601] on span "httpd" at bounding box center [300, 606] width 27 height 13
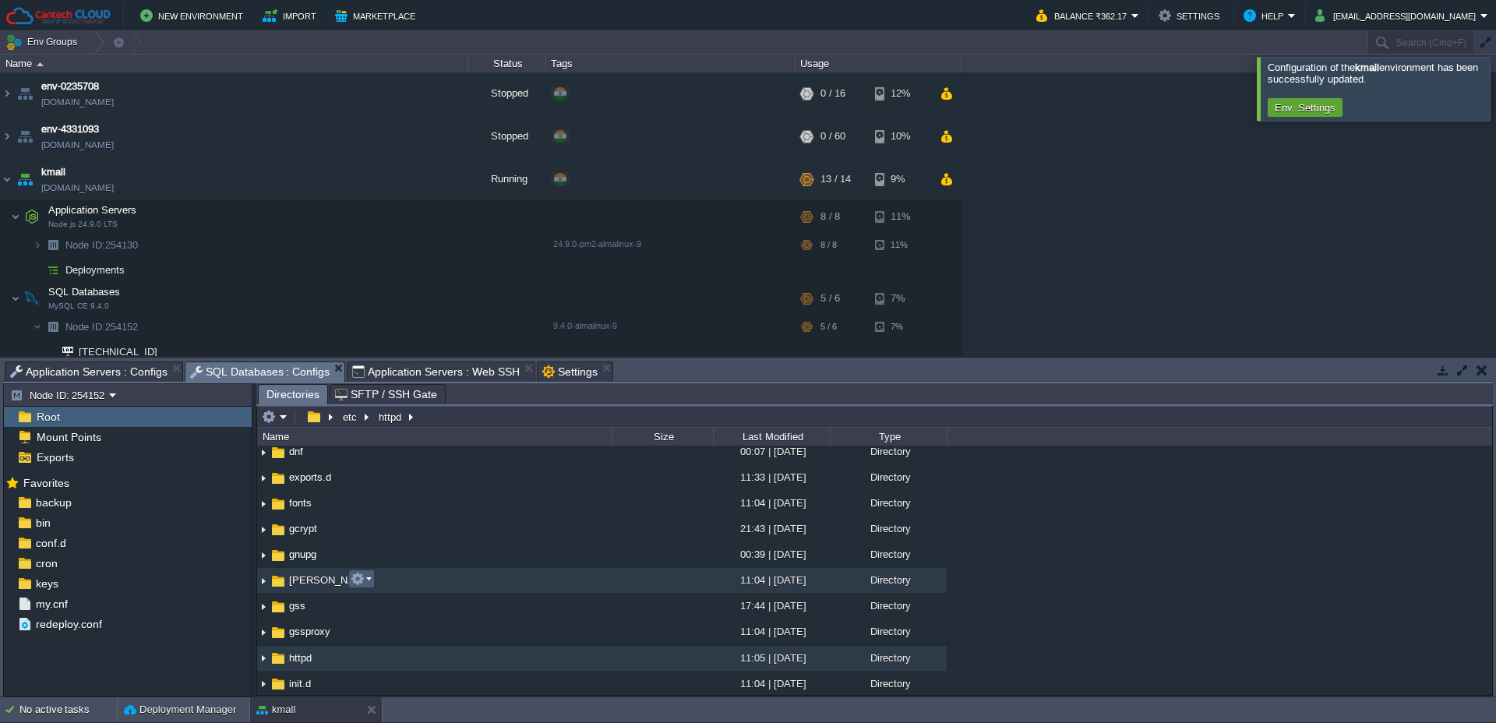
scroll to position [445, 0]
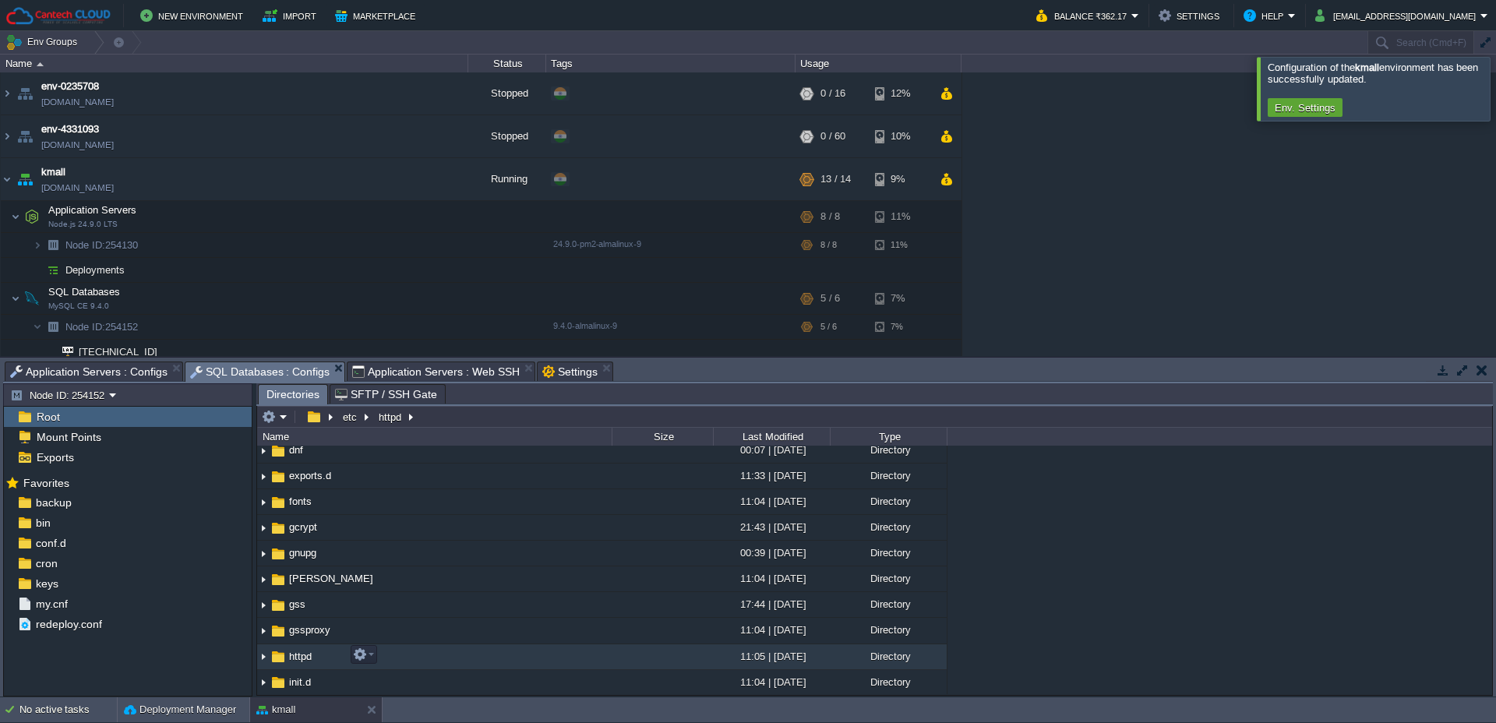
click at [301, 658] on span "httpd" at bounding box center [300, 656] width 27 height 13
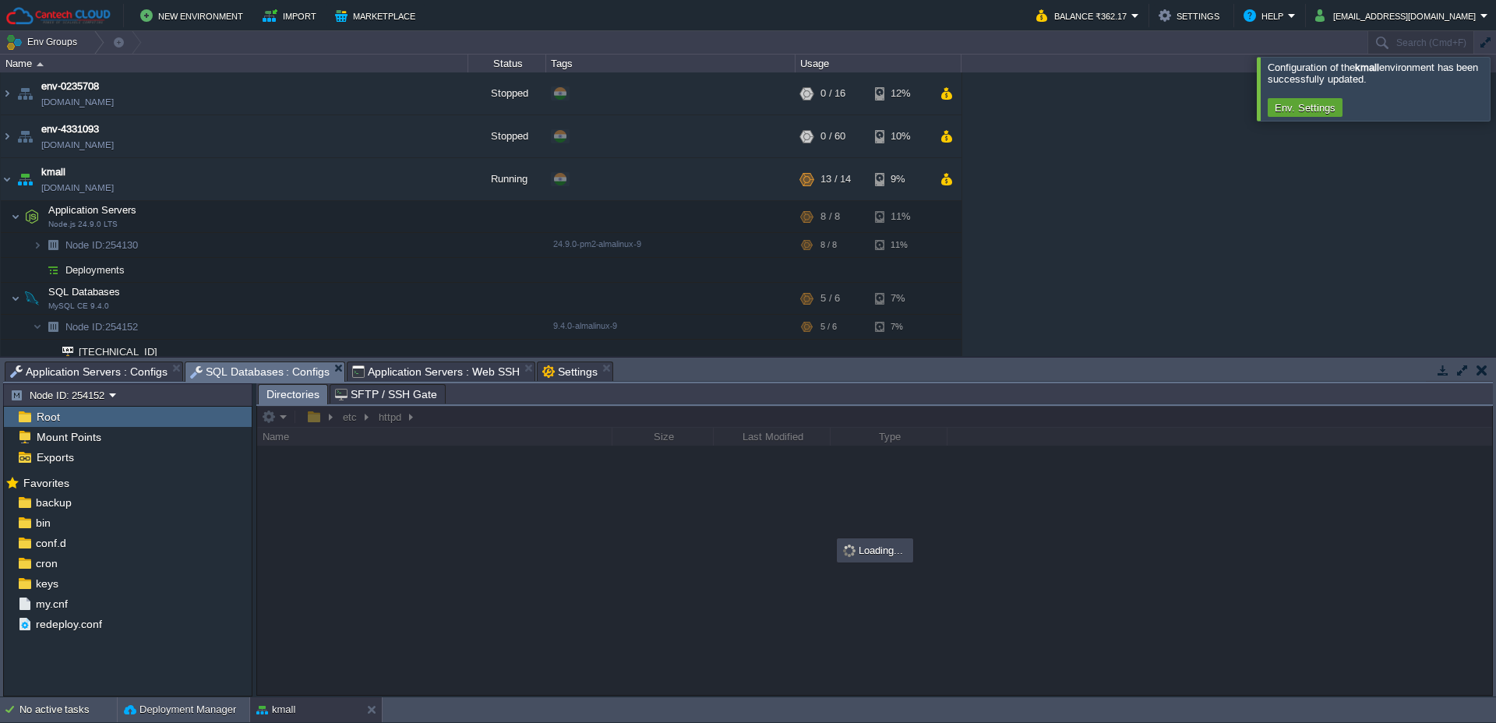
scroll to position [0, 0]
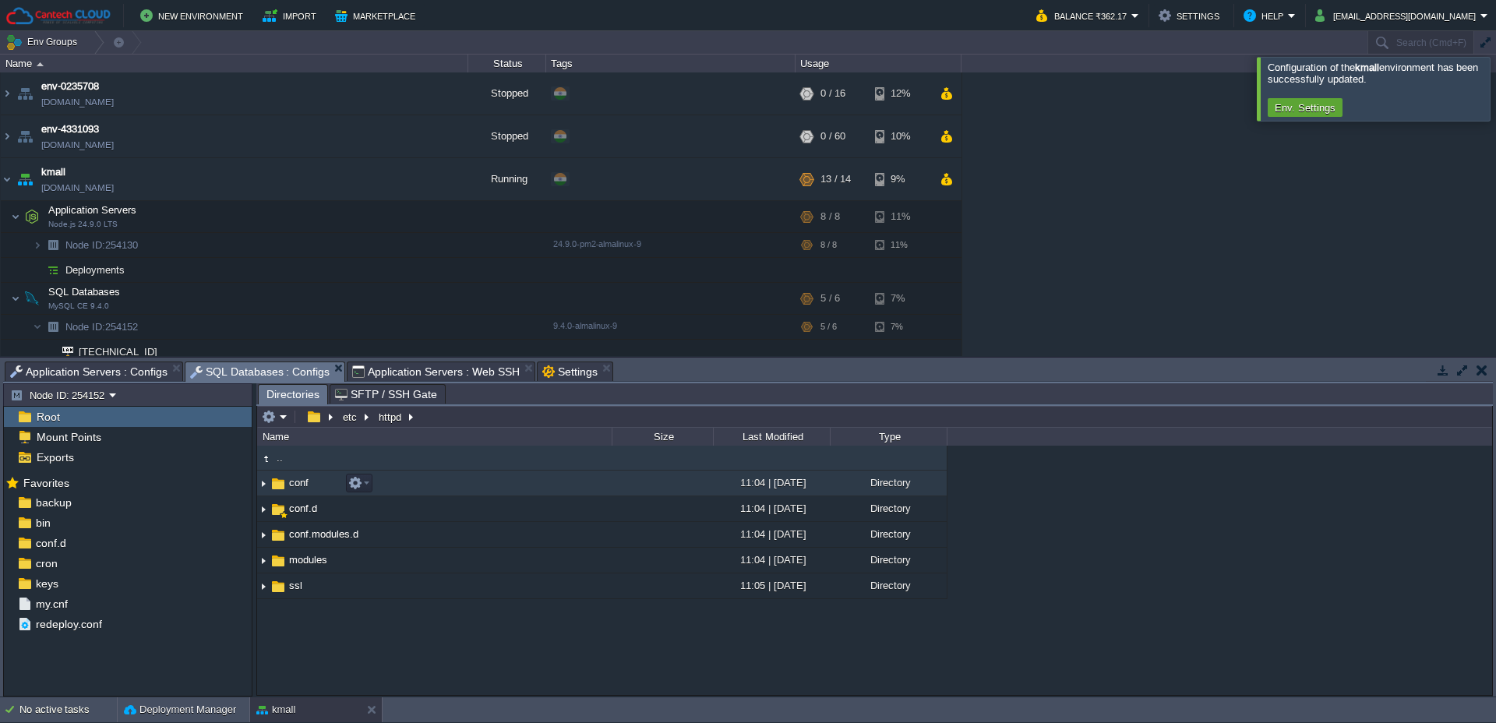
click at [306, 485] on span "conf" at bounding box center [299, 482] width 24 height 13
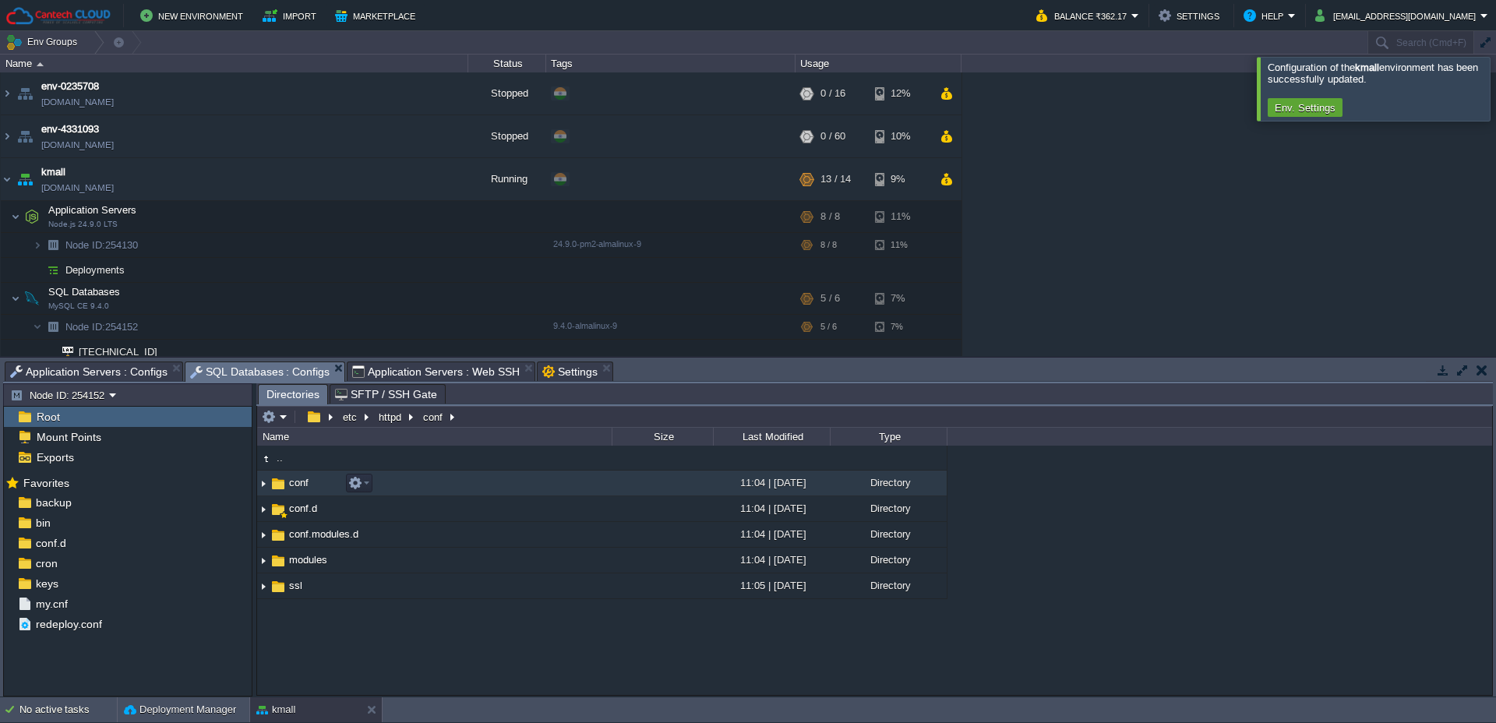
click at [306, 485] on span "conf" at bounding box center [299, 482] width 24 height 13
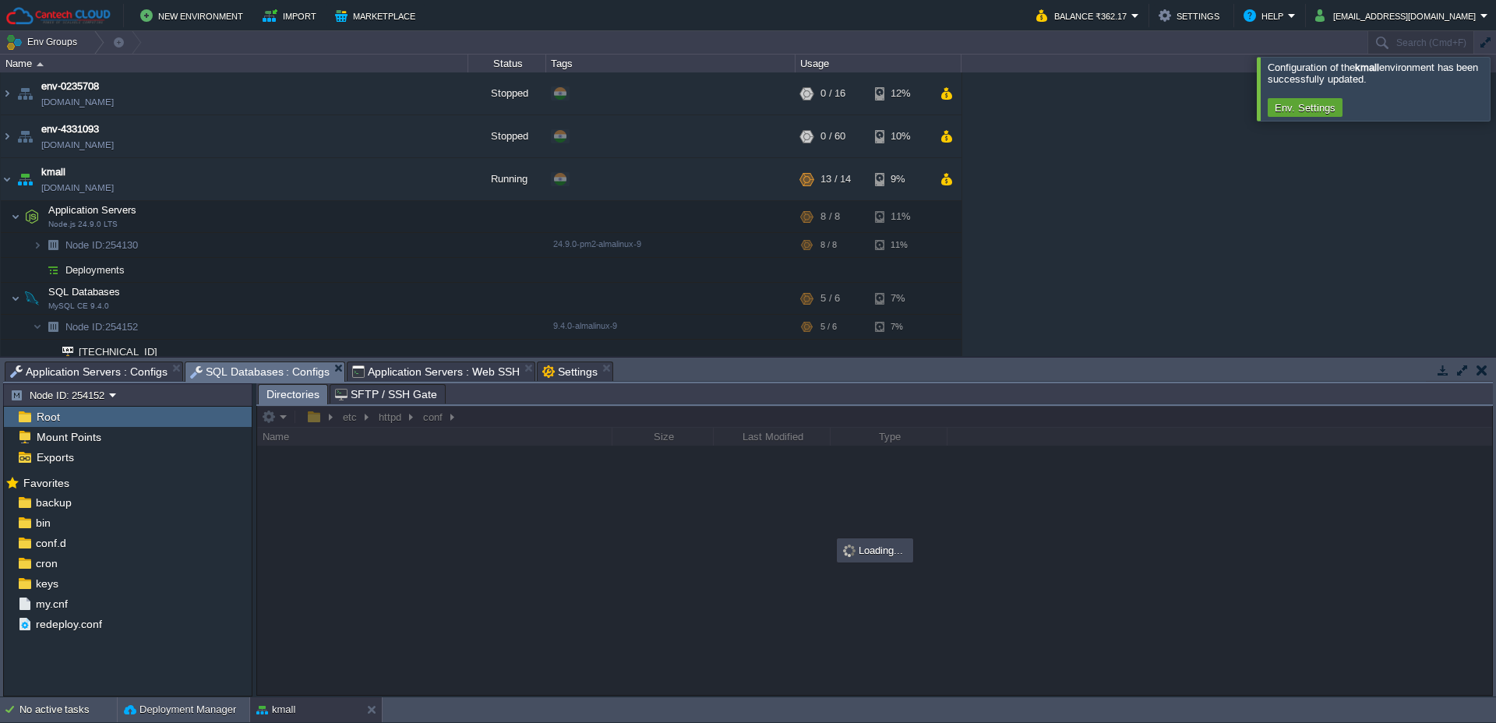
click at [306, 485] on div at bounding box center [874, 550] width 1235 height 289
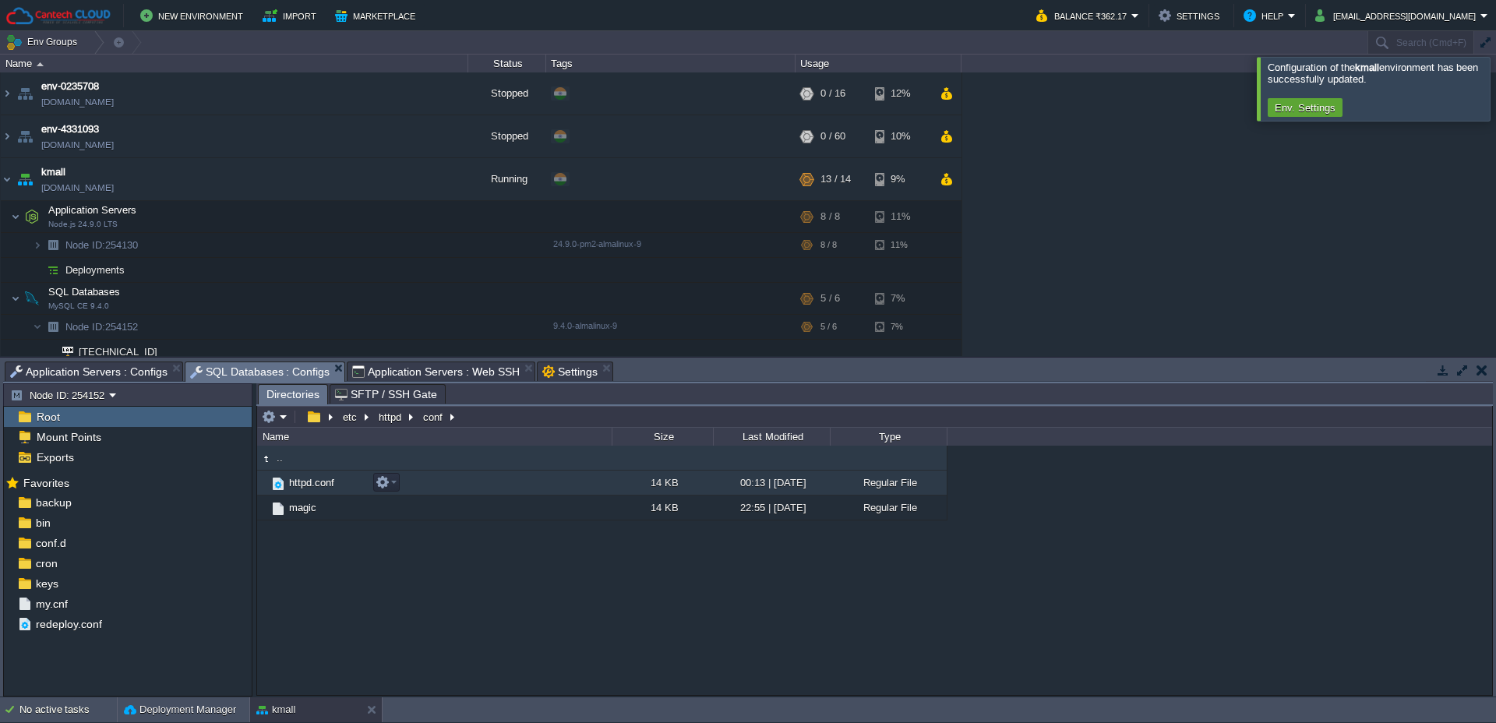
click at [322, 487] on span "httpd.conf" at bounding box center [312, 482] width 50 height 13
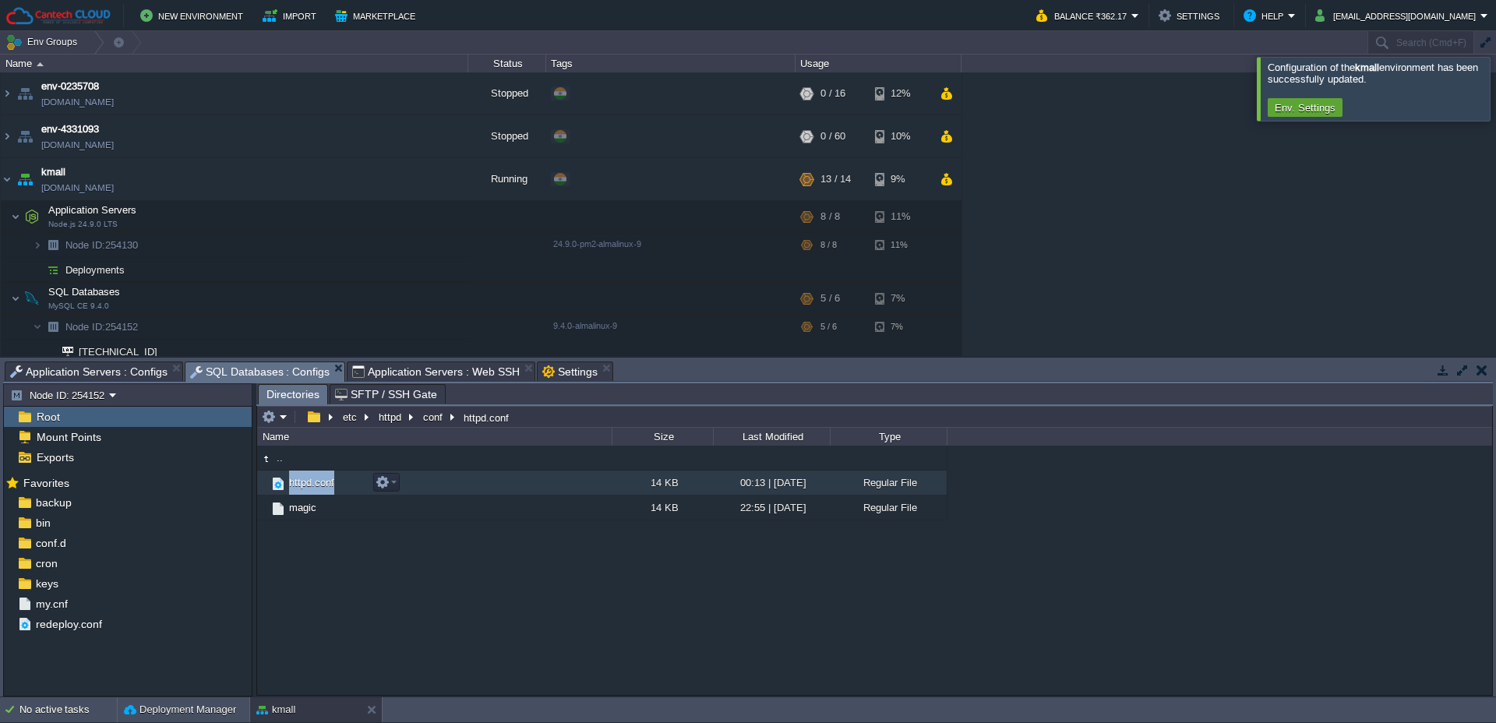
click at [305, 483] on span "httpd.conf" at bounding box center [312, 482] width 50 height 13
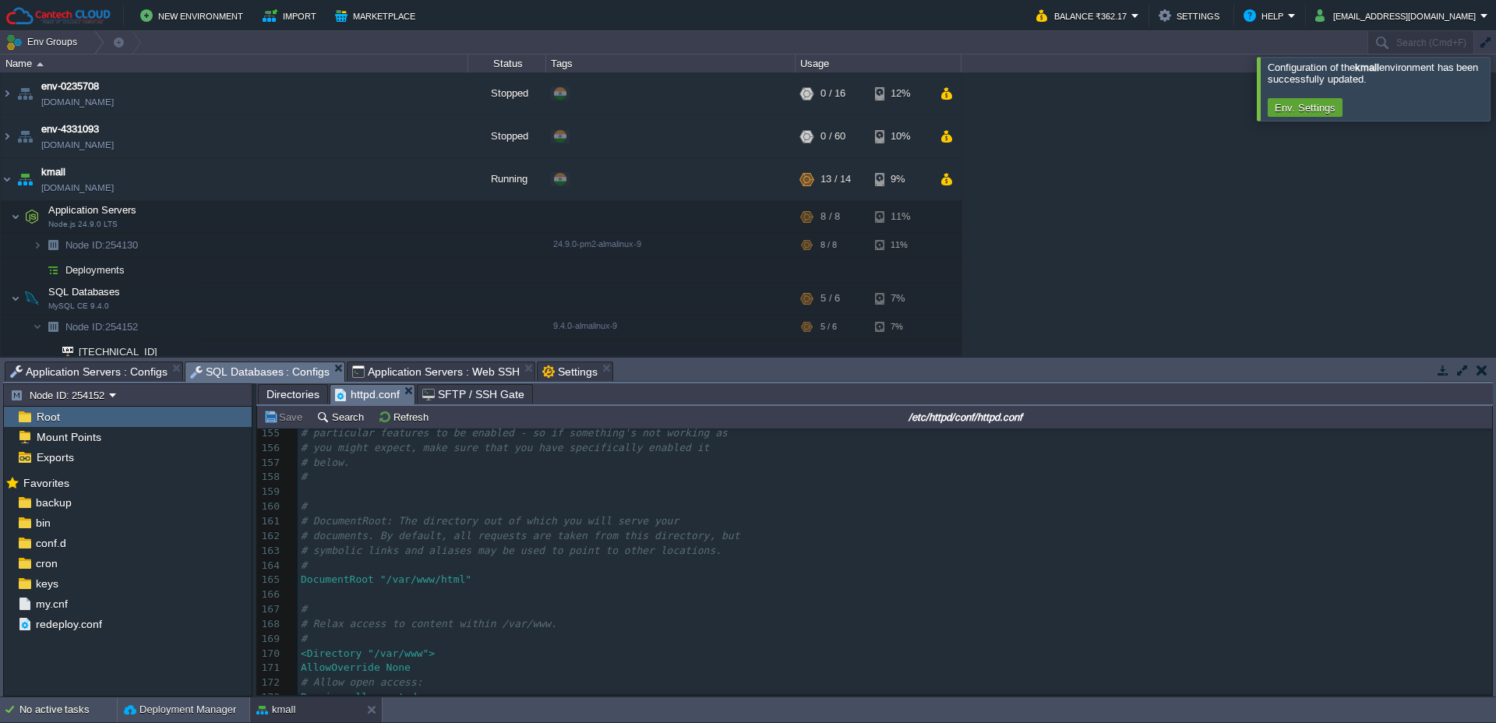
click at [465, 577] on div "400 # 115 # All of these directives may appear inside <VirtualHost> containers,…" at bounding box center [895, 558] width 1194 height 616
type textarea "/"
type textarea "DocumentRoot "/var/www/html""
drag, startPoint x: 486, startPoint y: 581, endPoint x: 299, endPoint y: 584, distance: 187.0
click at [572, 595] on pre "​" at bounding box center [895, 594] width 1194 height 15
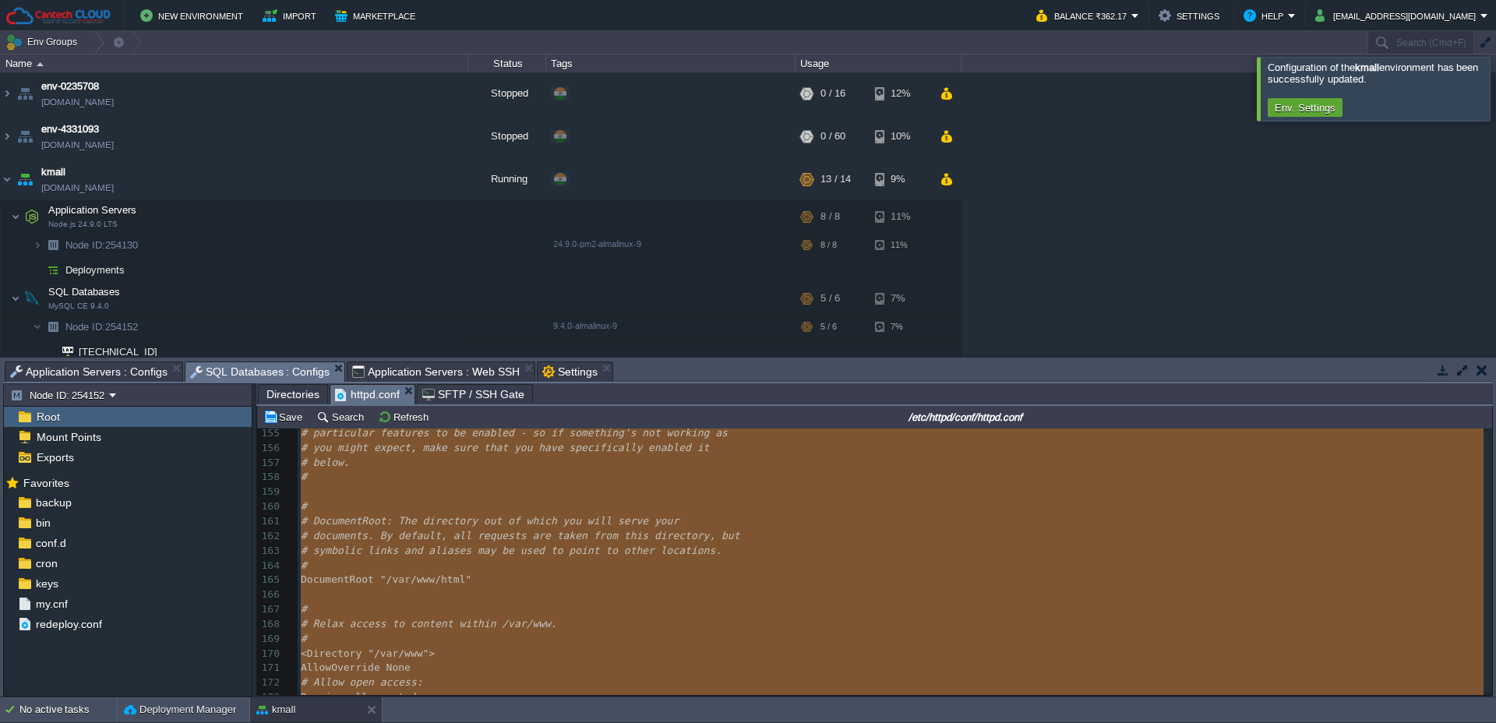
type textarea "-"
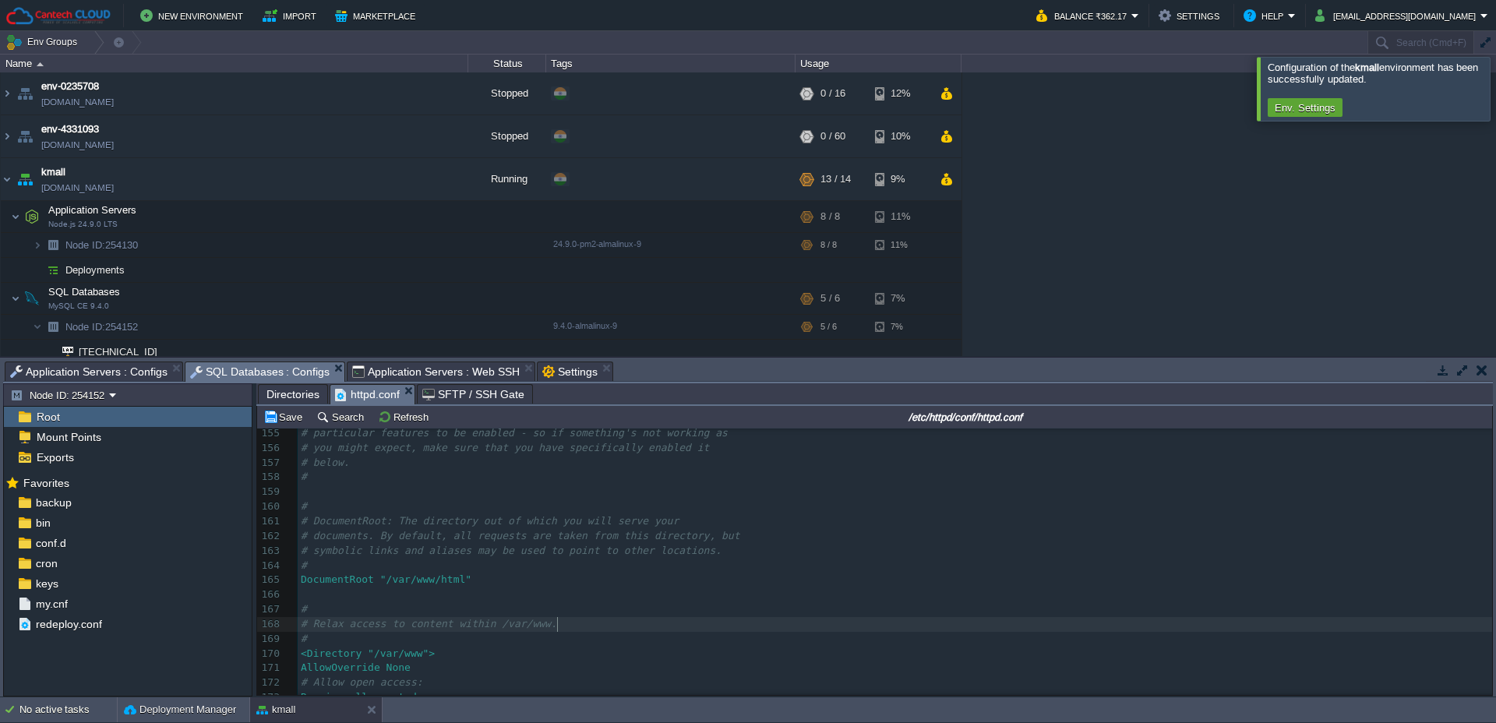
click at [290, 397] on span "Directories" at bounding box center [292, 394] width 53 height 19
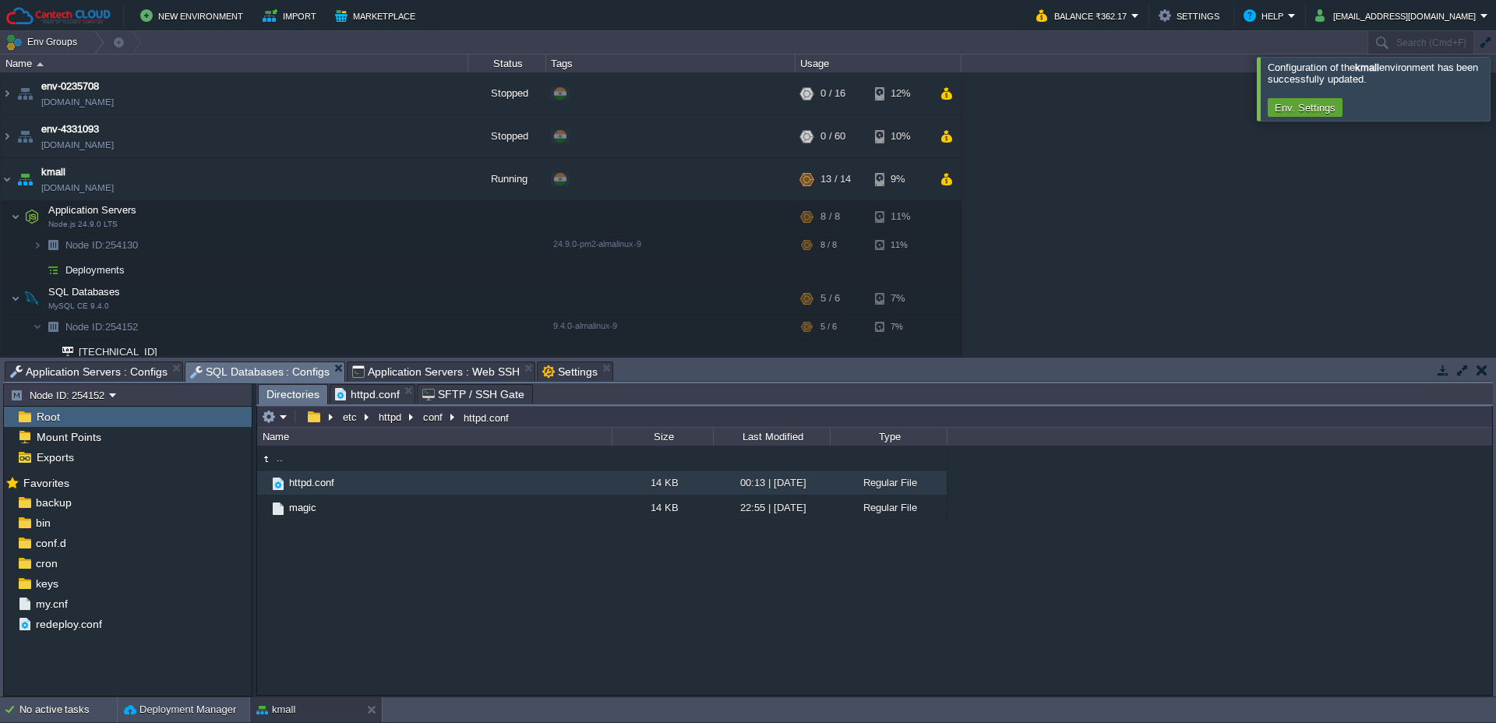
click at [375, 393] on span "httpd.conf" at bounding box center [367, 394] width 65 height 19
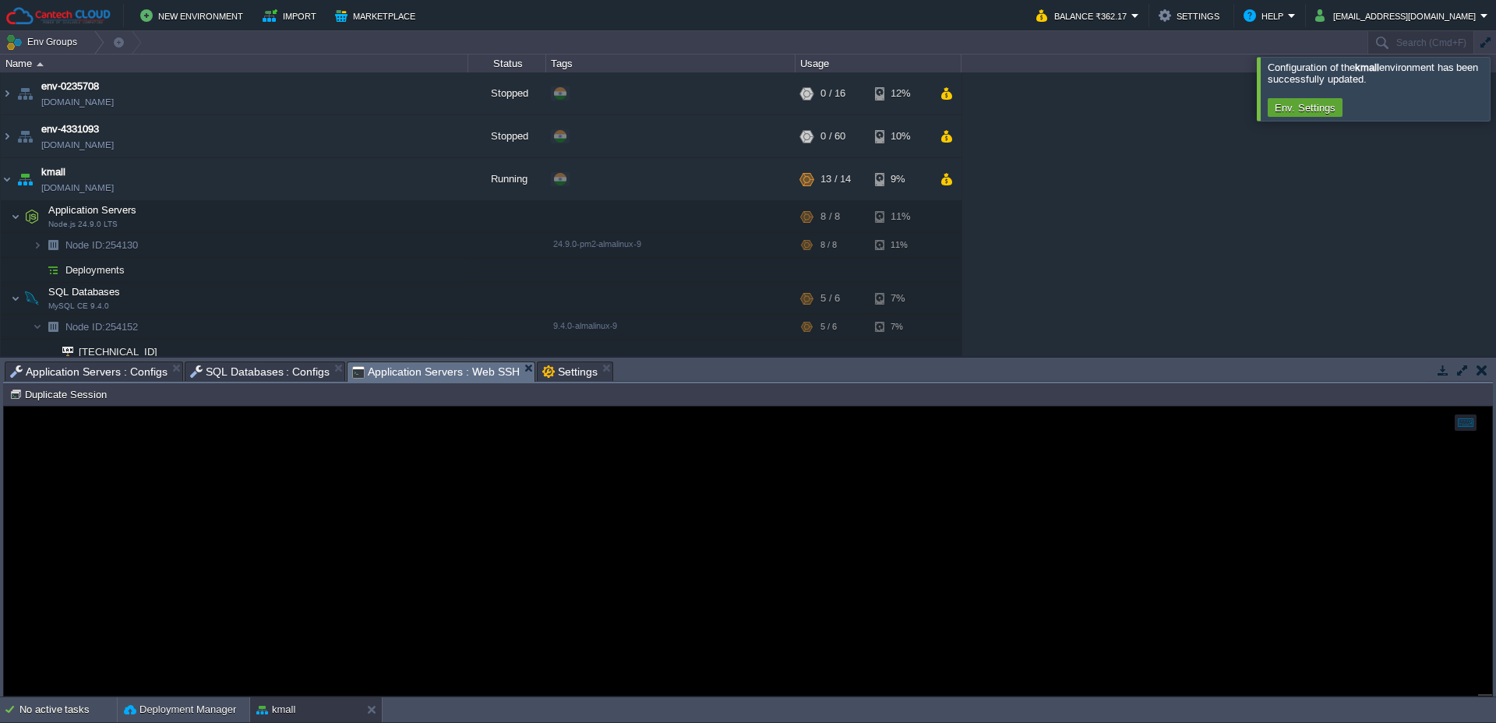
click at [400, 374] on span "Application Servers : Web SSH" at bounding box center [435, 371] width 167 height 19
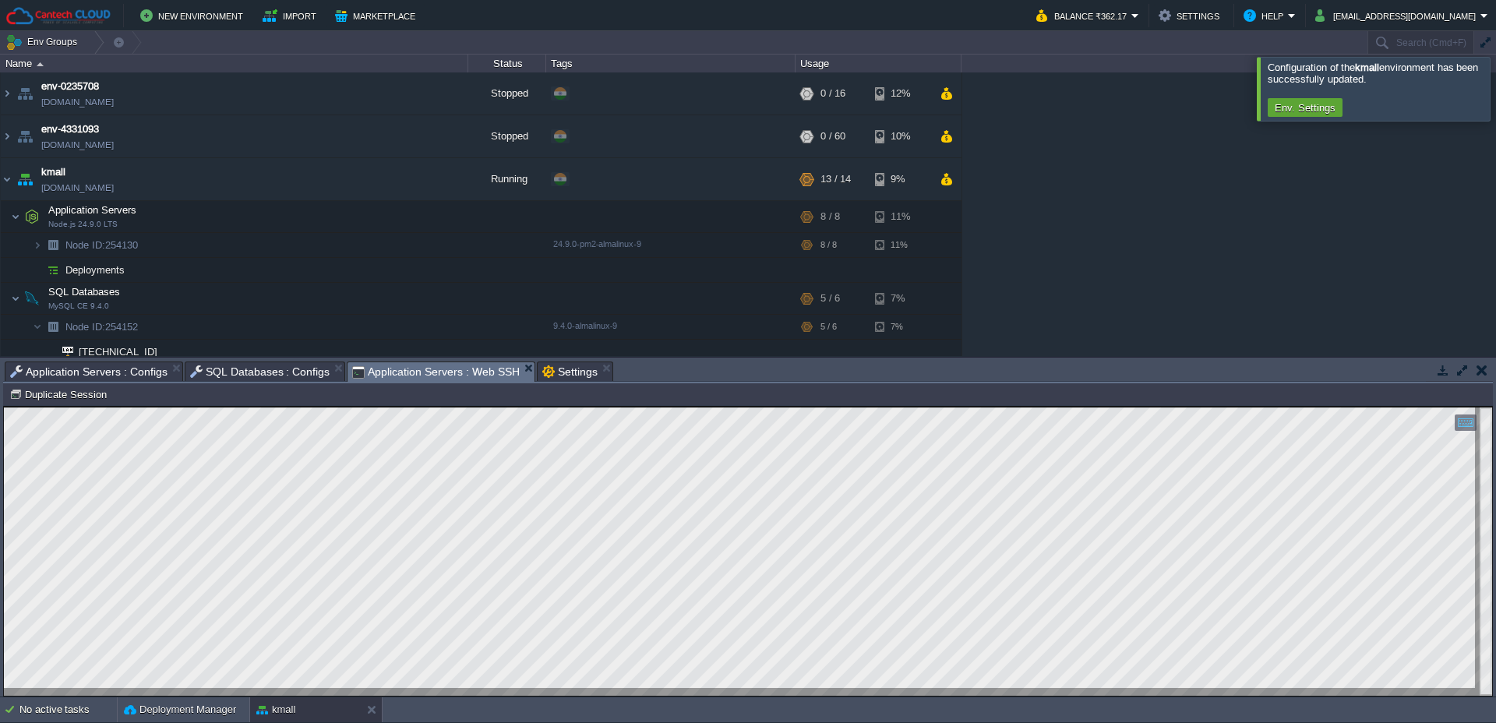
type textarea "ROOT/K-mall-api"
click at [252, 373] on span "SQL Databases : Configs" at bounding box center [260, 371] width 140 height 19
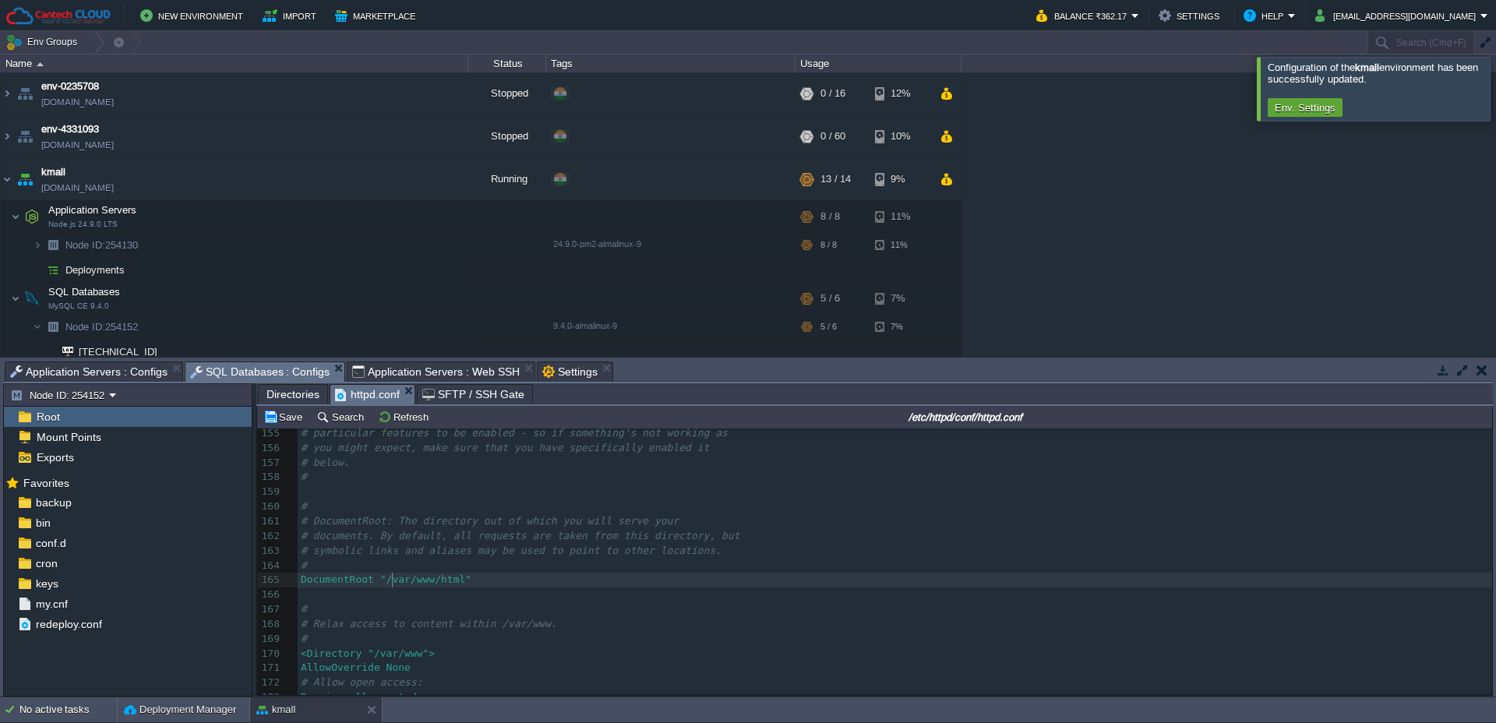
scroll to position [5, 0]
type textarea "var/www/html"
drag, startPoint x: 393, startPoint y: 581, endPoint x: 463, endPoint y: 580, distance: 70.1
click at [70, 418] on div "Root" at bounding box center [128, 417] width 248 height 20
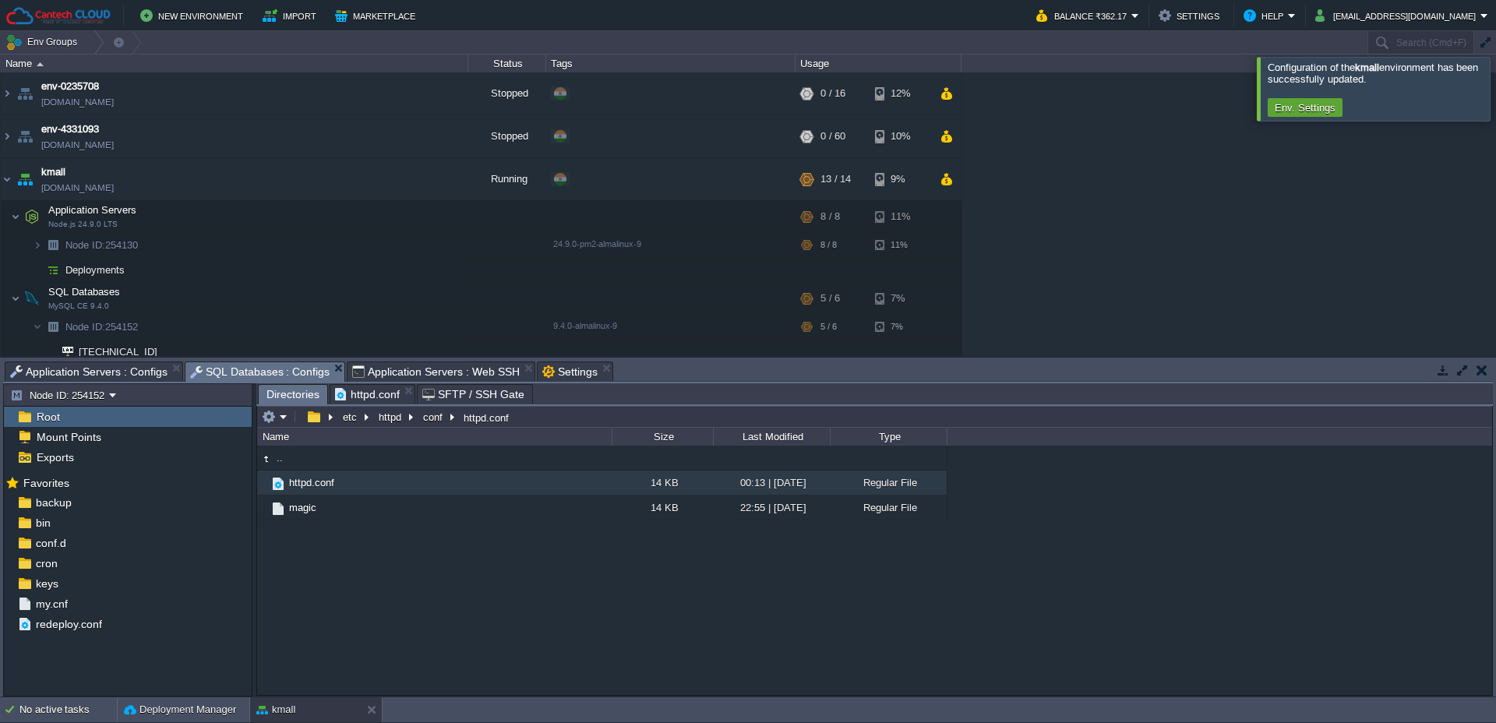
click at [70, 418] on div "Root" at bounding box center [128, 417] width 248 height 20
click at [75, 416] on div "Root" at bounding box center [128, 417] width 248 height 20
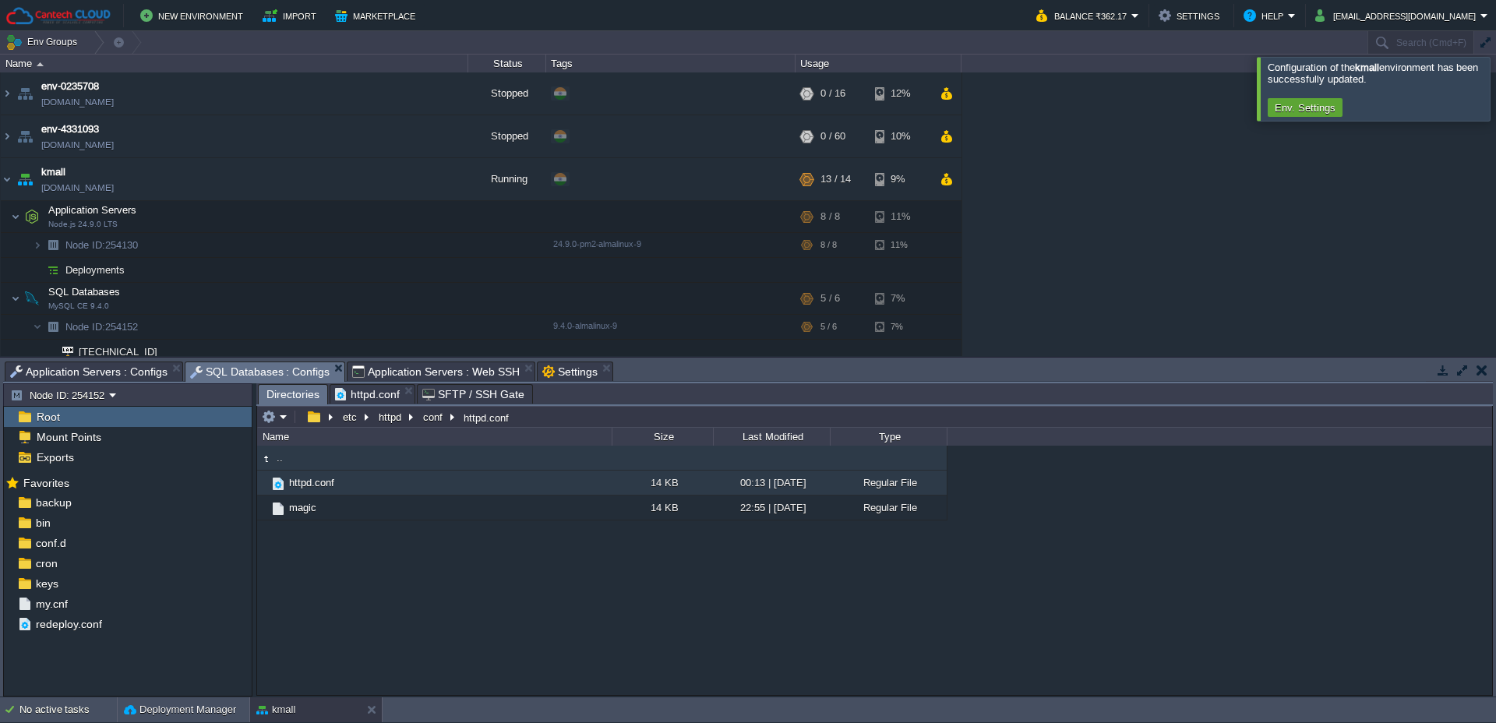
click at [307, 460] on td ".." at bounding box center [434, 458] width 354 height 25
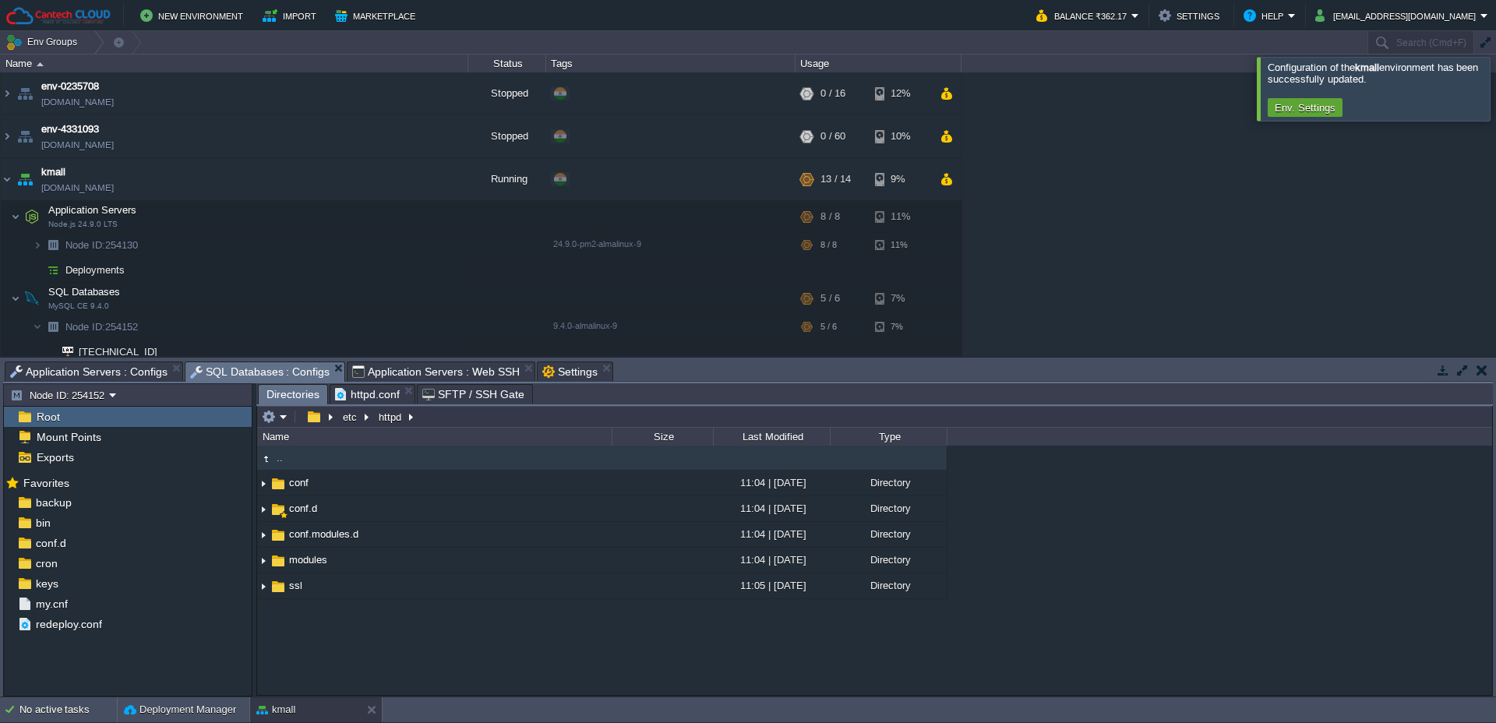
click at [287, 463] on td ".." at bounding box center [434, 458] width 354 height 25
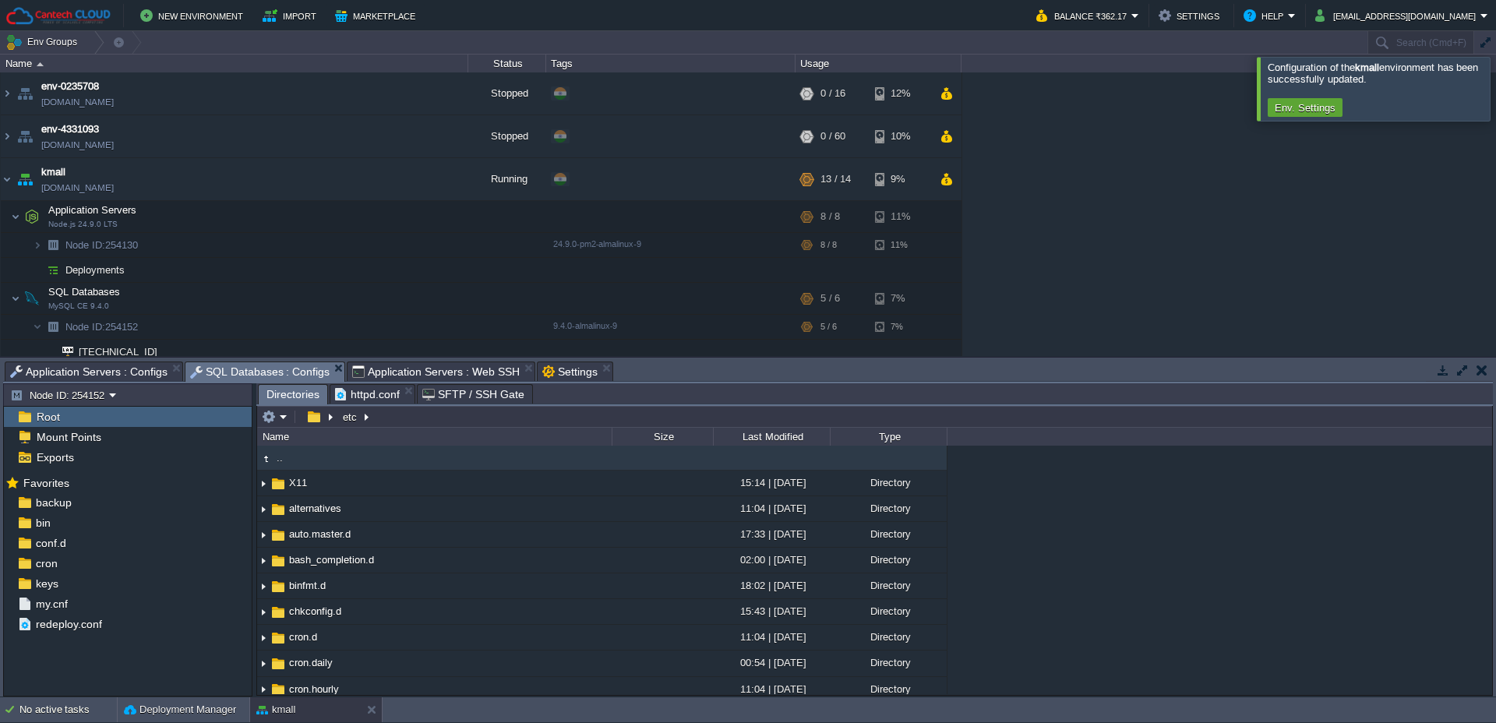
click at [294, 466] on td ".." at bounding box center [434, 458] width 354 height 25
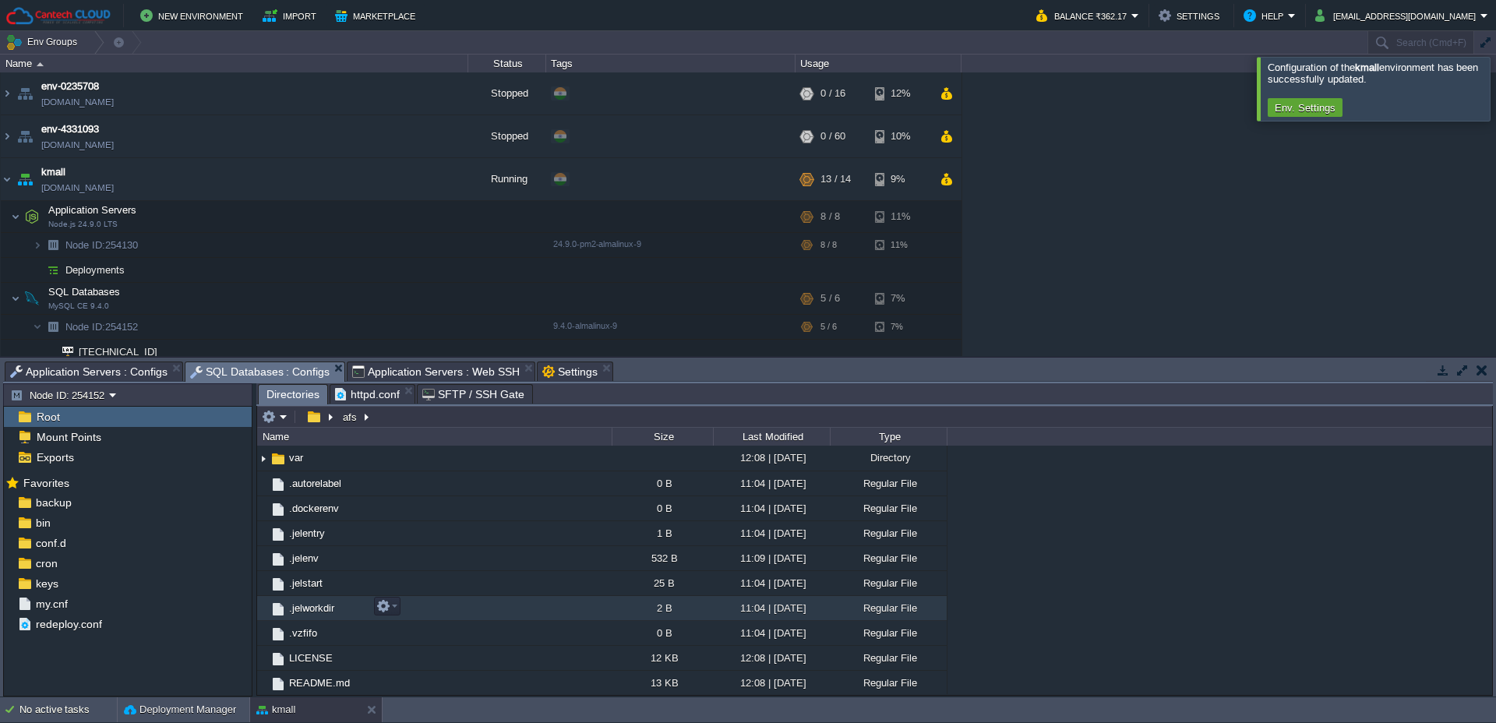
scroll to position [0, 0]
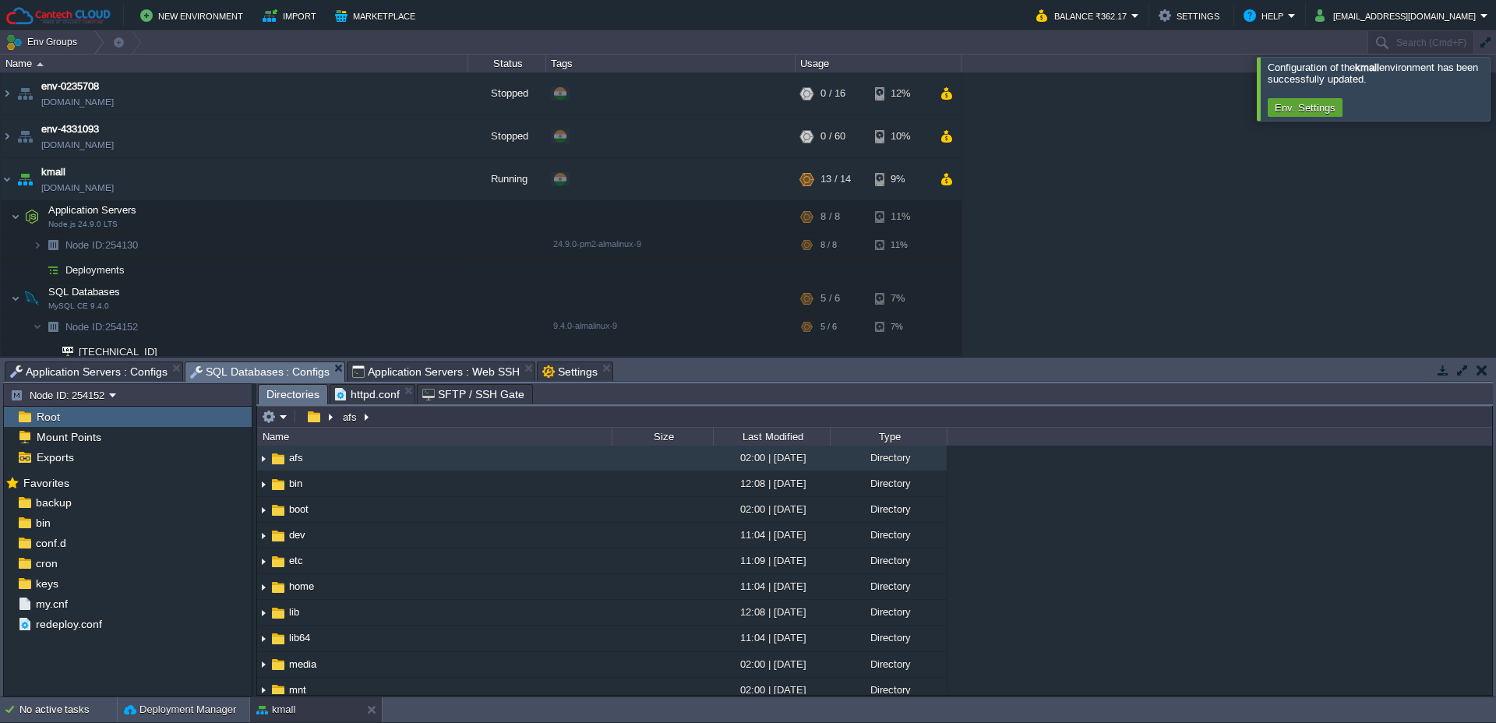
click at [40, 422] on span "Root" at bounding box center [47, 417] width 29 height 14
click at [59, 435] on span "Mount Points" at bounding box center [68, 437] width 70 height 14
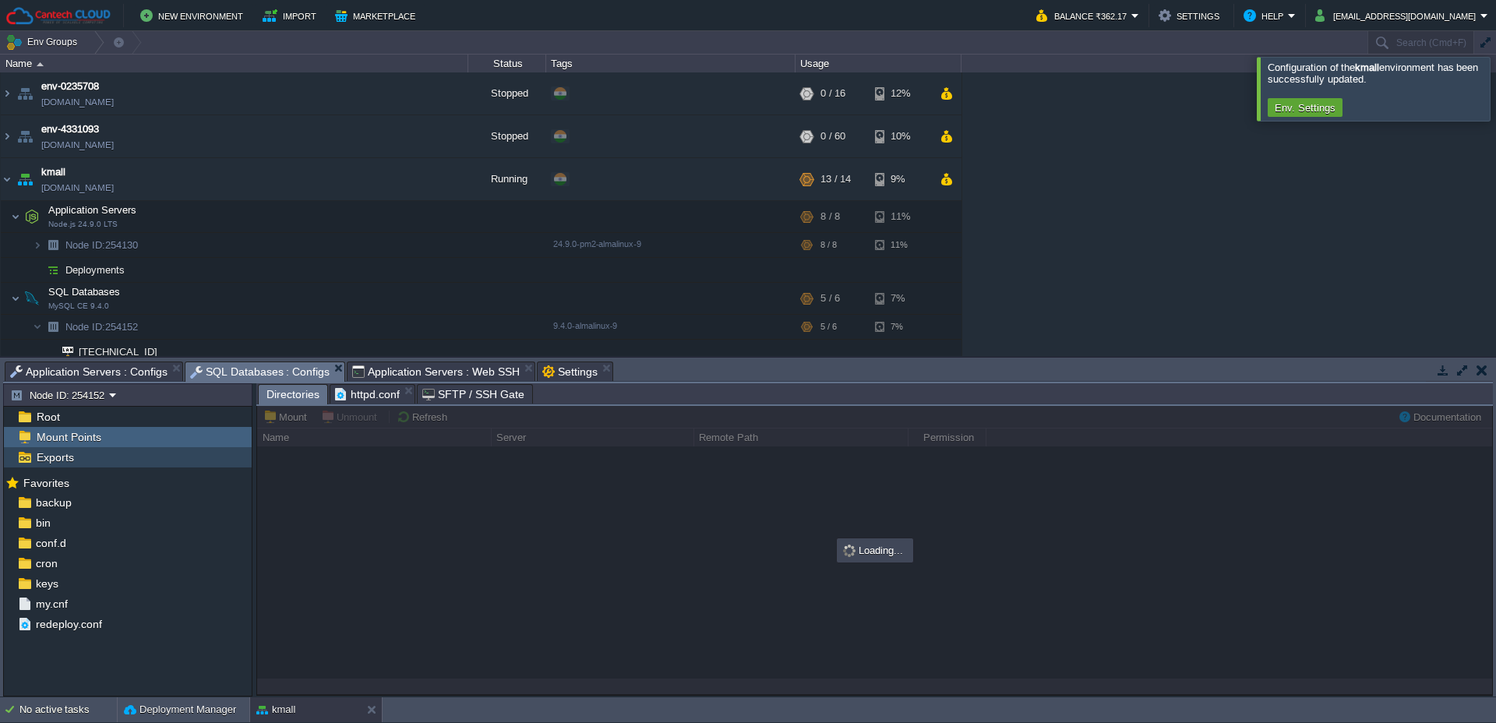
click at [58, 460] on span "Exports" at bounding box center [54, 457] width 43 height 14
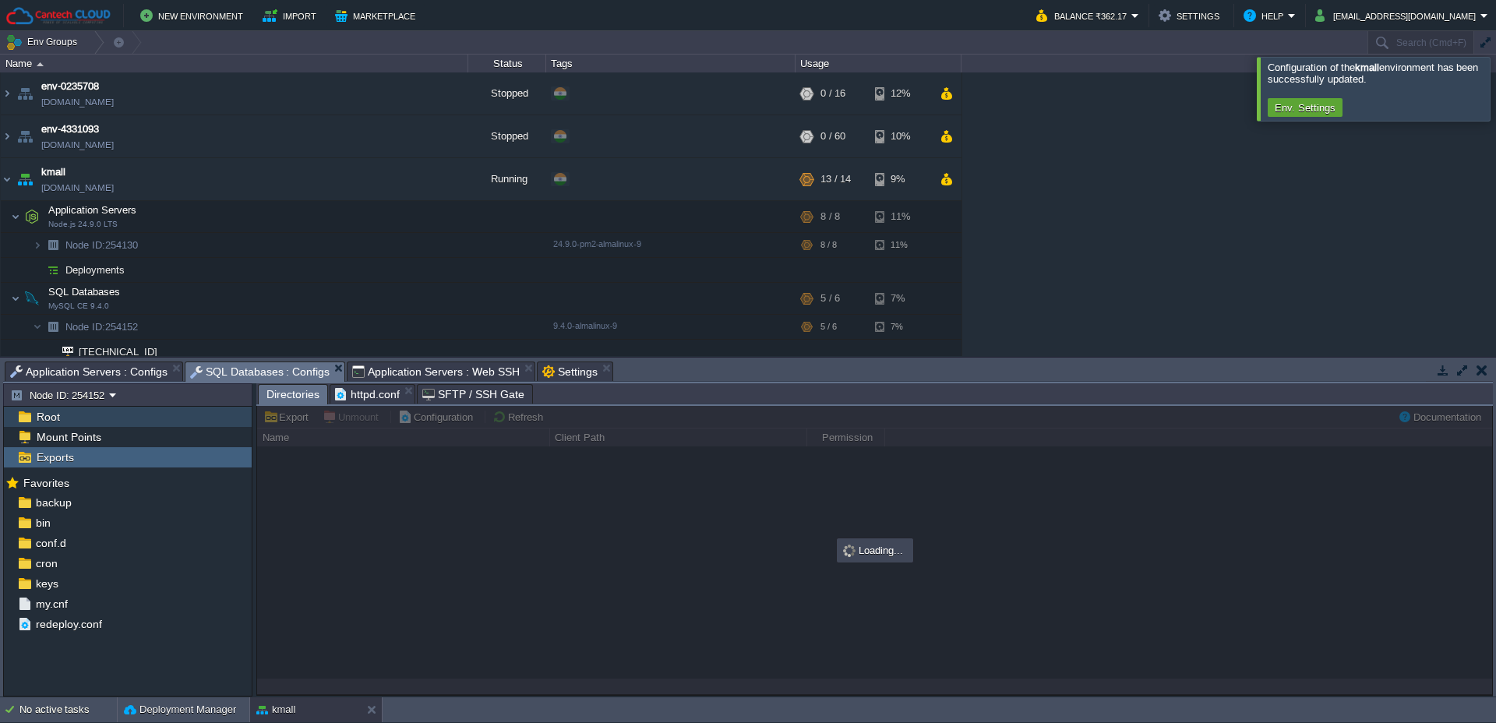
click at [55, 419] on span "Root" at bounding box center [47, 417] width 29 height 14
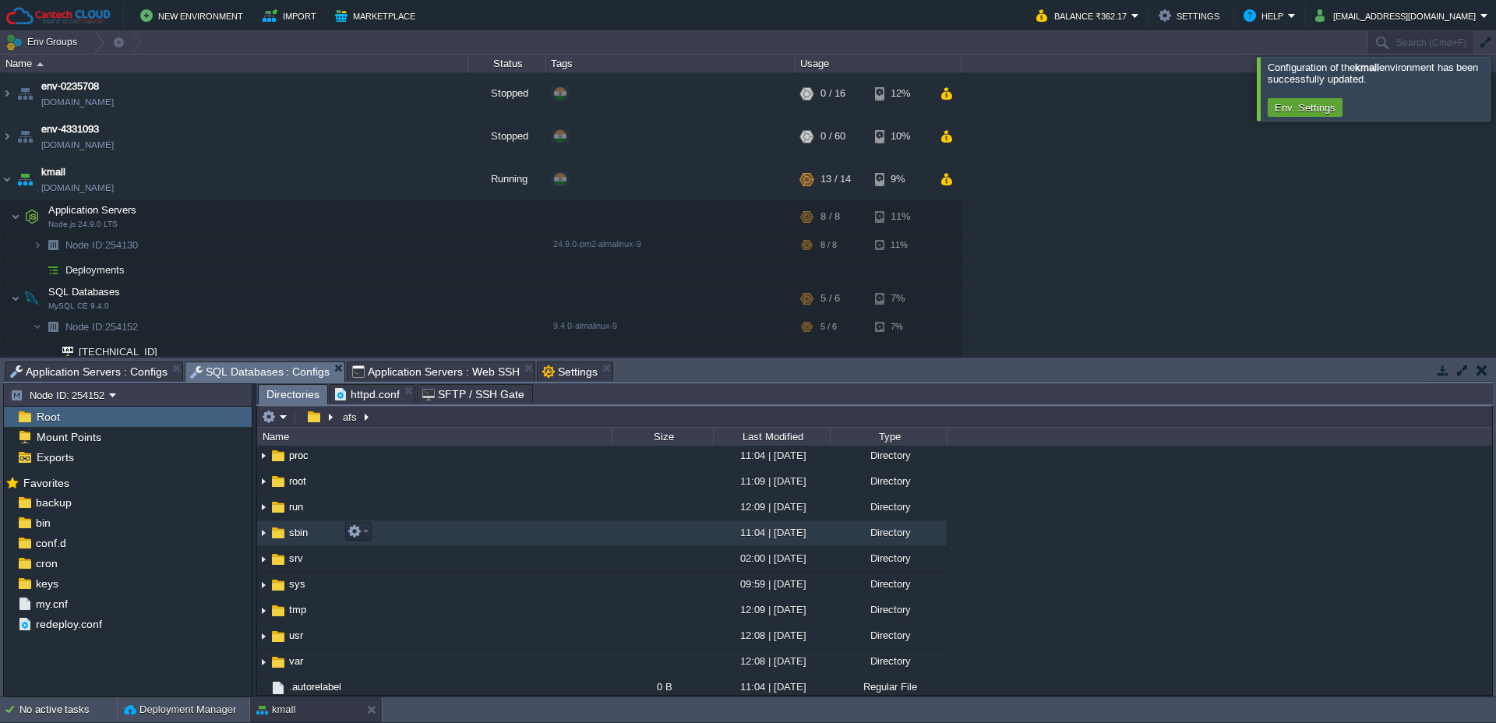
scroll to position [284, 0]
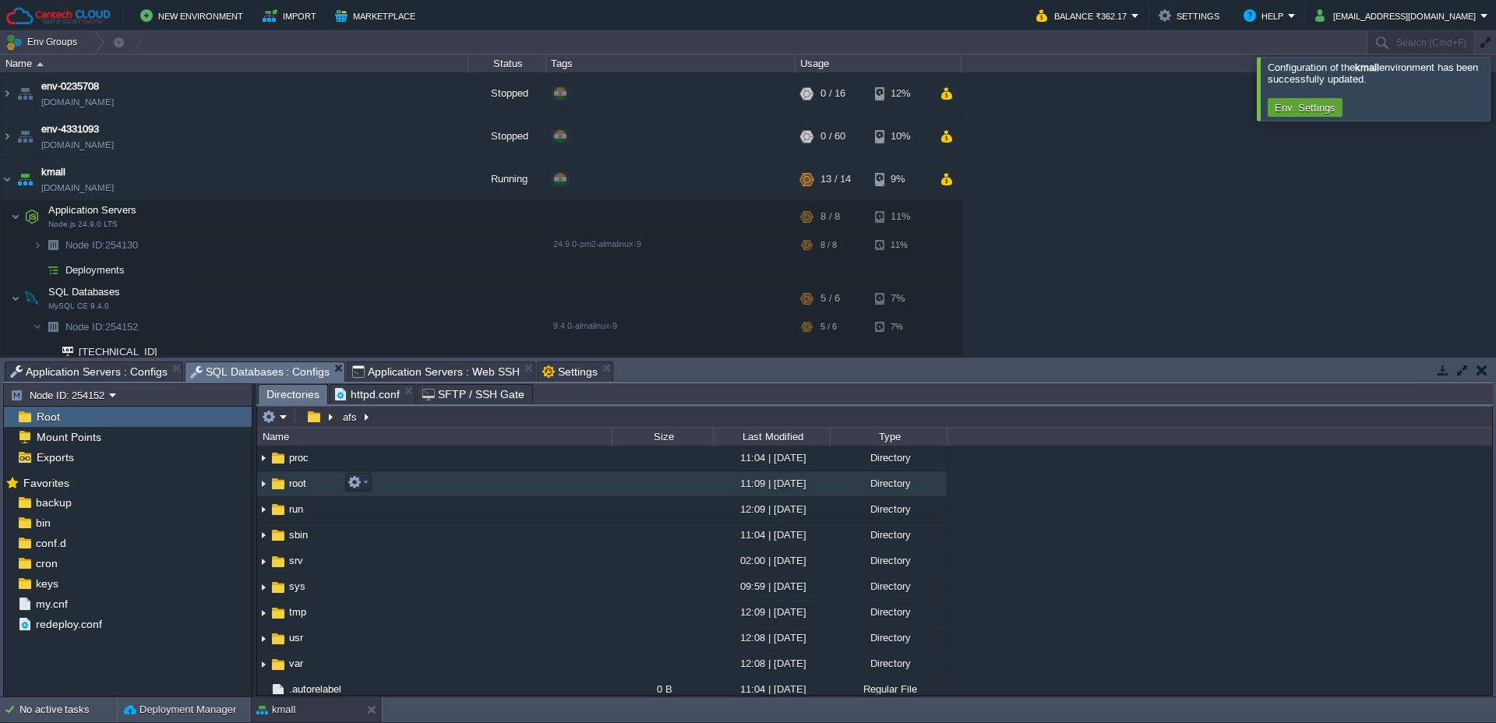
click at [317, 482] on td "root" at bounding box center [434, 484] width 354 height 26
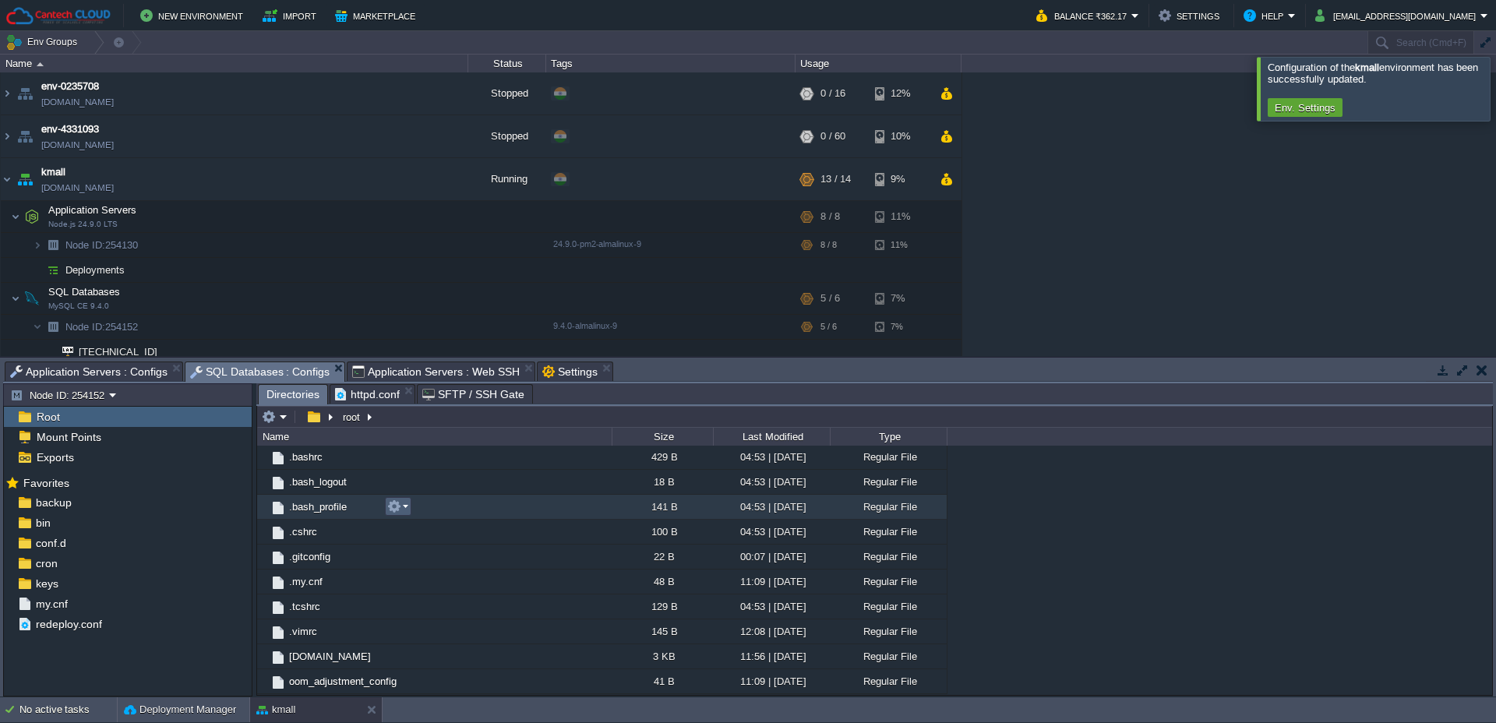
scroll to position [0, 0]
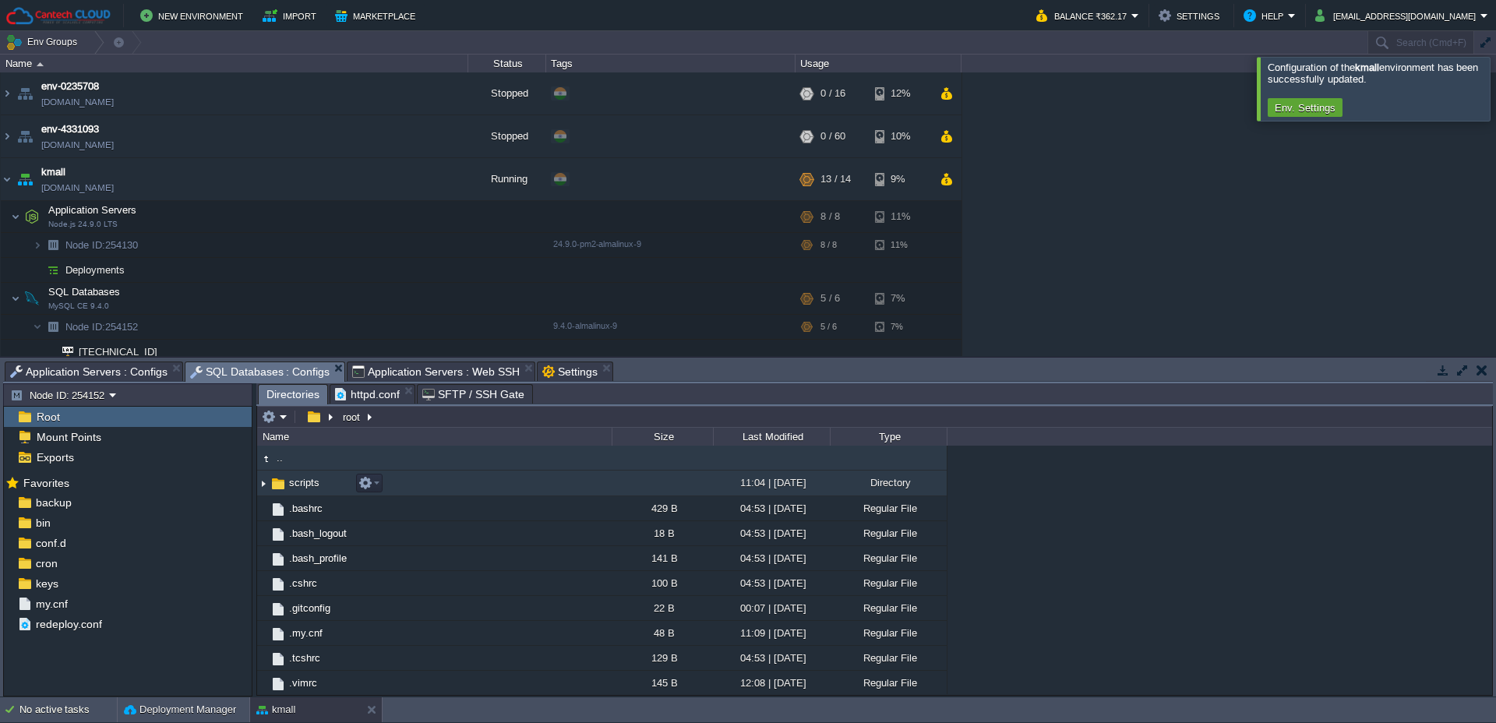
click at [308, 488] on span "scripts" at bounding box center [304, 482] width 35 height 13
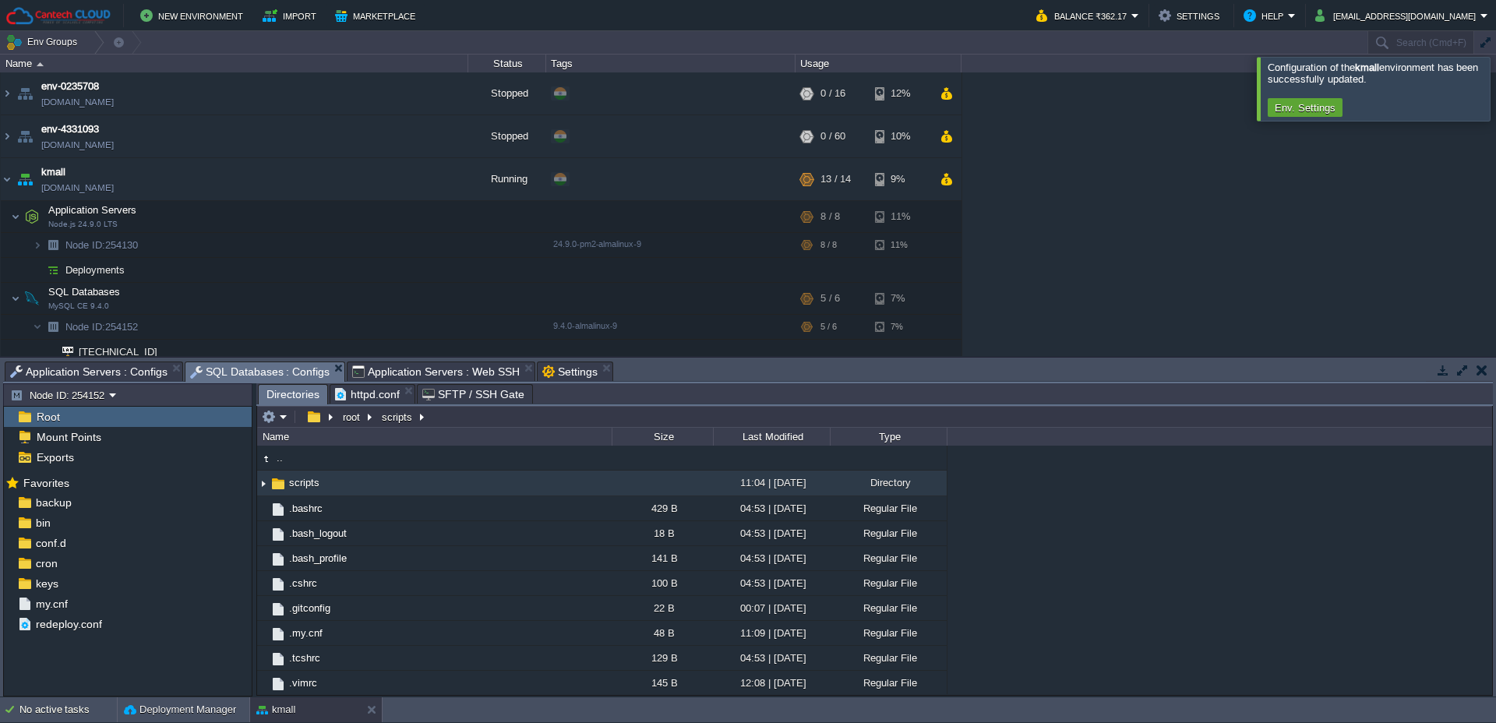
click at [413, 367] on span "Application Servers : Web SSH" at bounding box center [435, 371] width 167 height 19
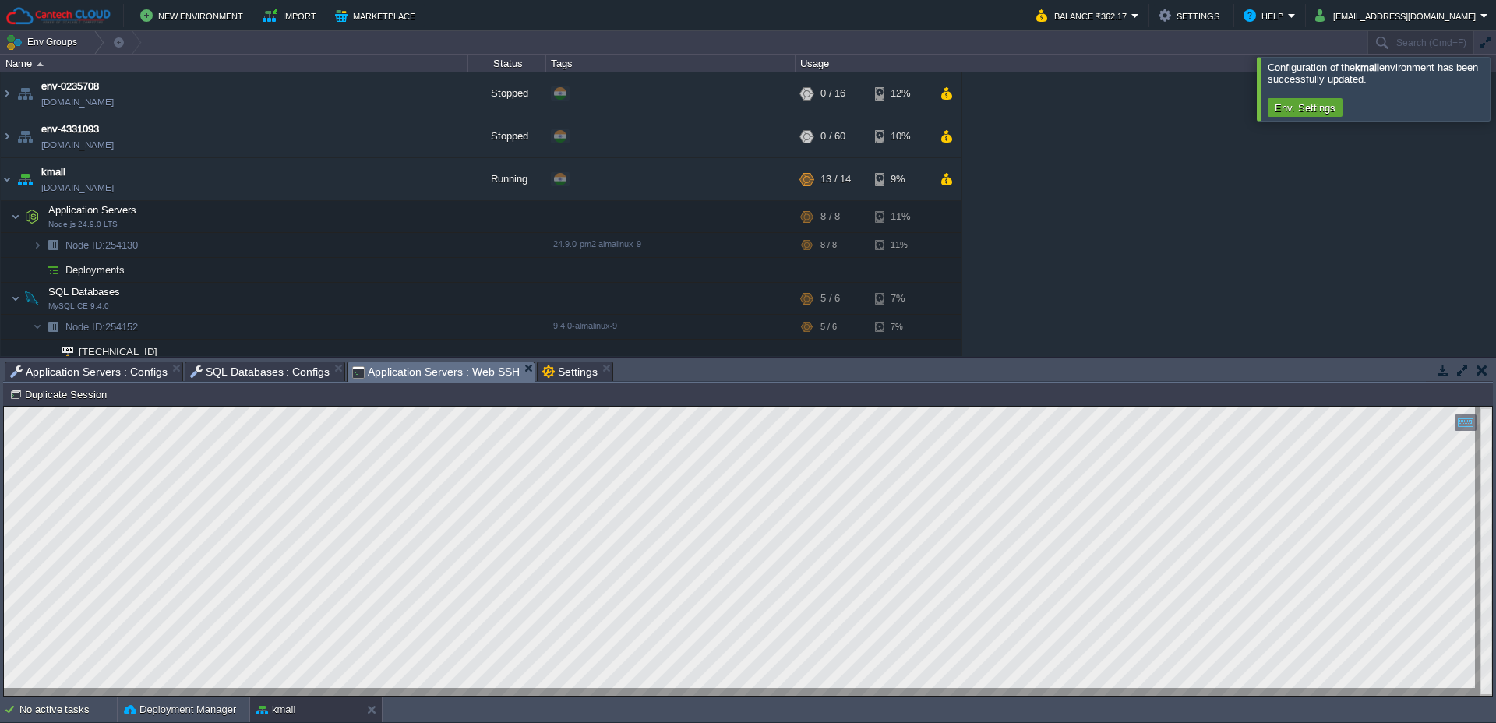
type textarea "/home/jelastic/ROOT/K-mall-api"
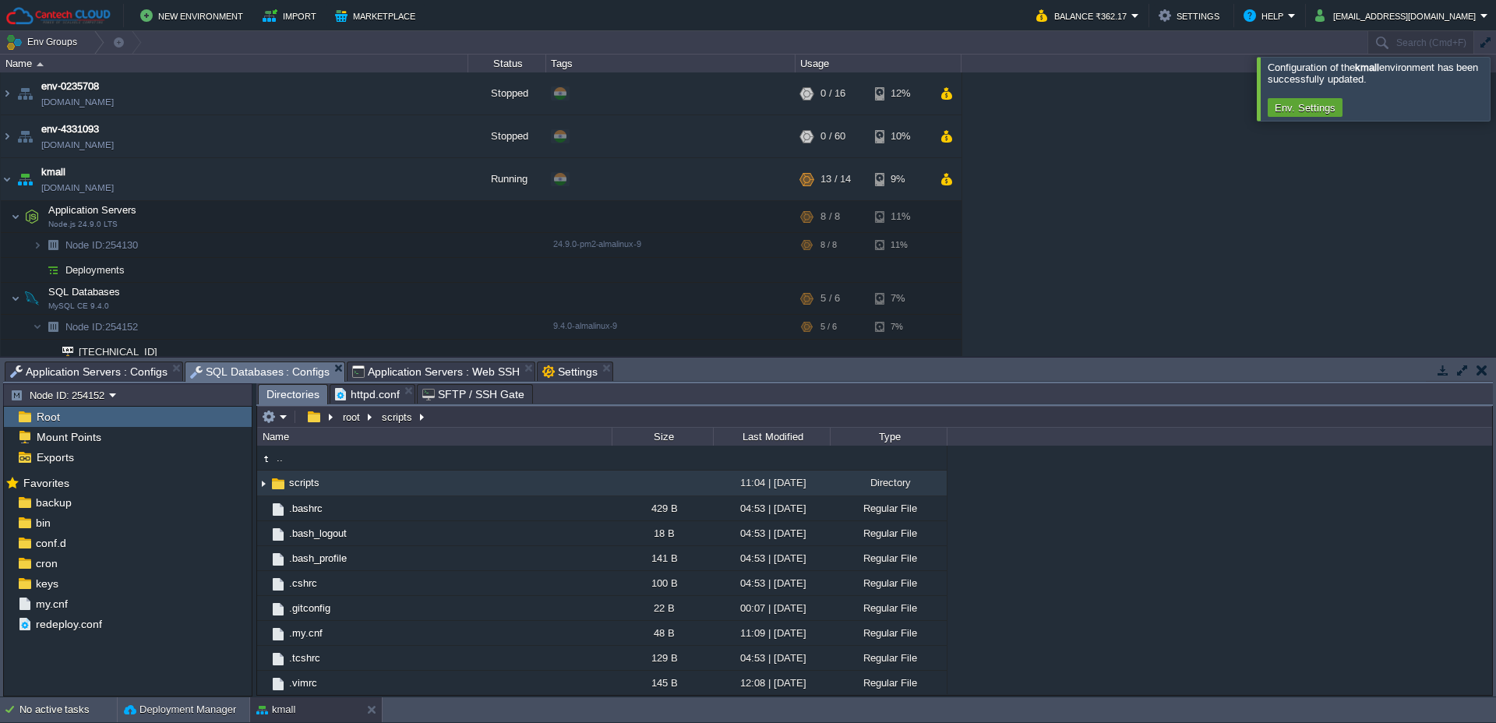
click at [248, 368] on span "SQL Databases : Configs" at bounding box center [260, 371] width 140 height 19
click at [100, 369] on span "Application Servers : Configs" at bounding box center [88, 371] width 157 height 19
click at [206, 369] on span "SQL Databases : Configs" at bounding box center [260, 371] width 140 height 19
click at [388, 366] on span "Application Servers : Web SSH" at bounding box center [435, 371] width 167 height 19
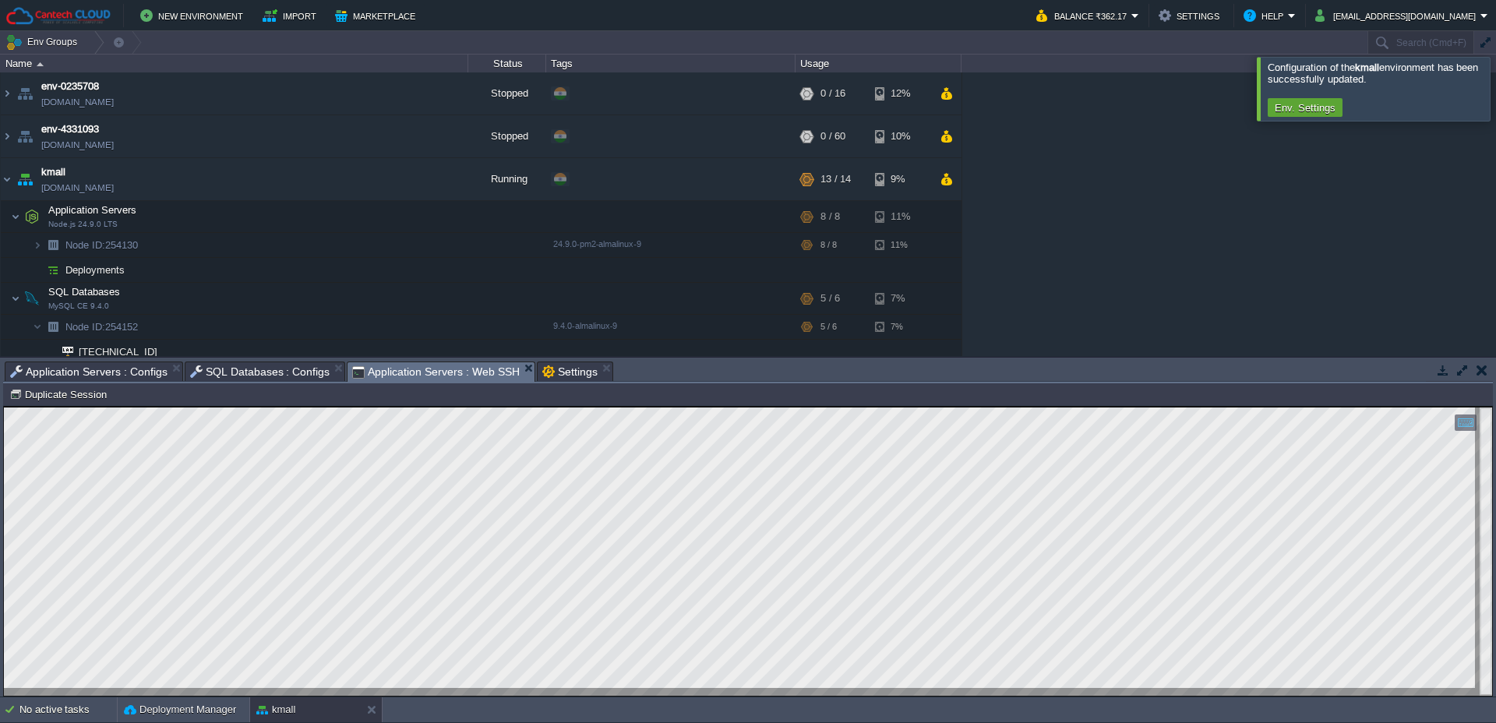
click at [554, 373] on span "Settings" at bounding box center [569, 371] width 55 height 19
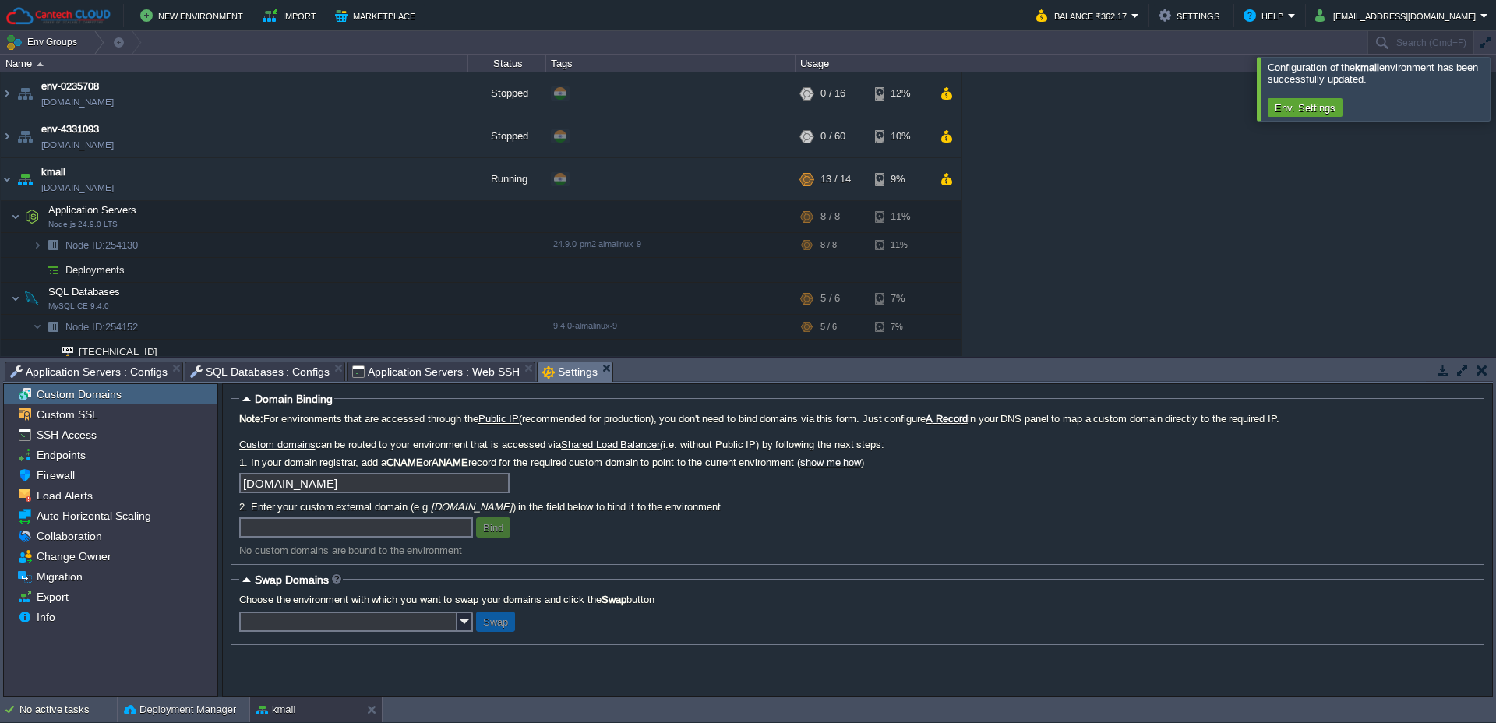
click at [470, 375] on span "Application Servers : Web SSH" at bounding box center [435, 371] width 167 height 19
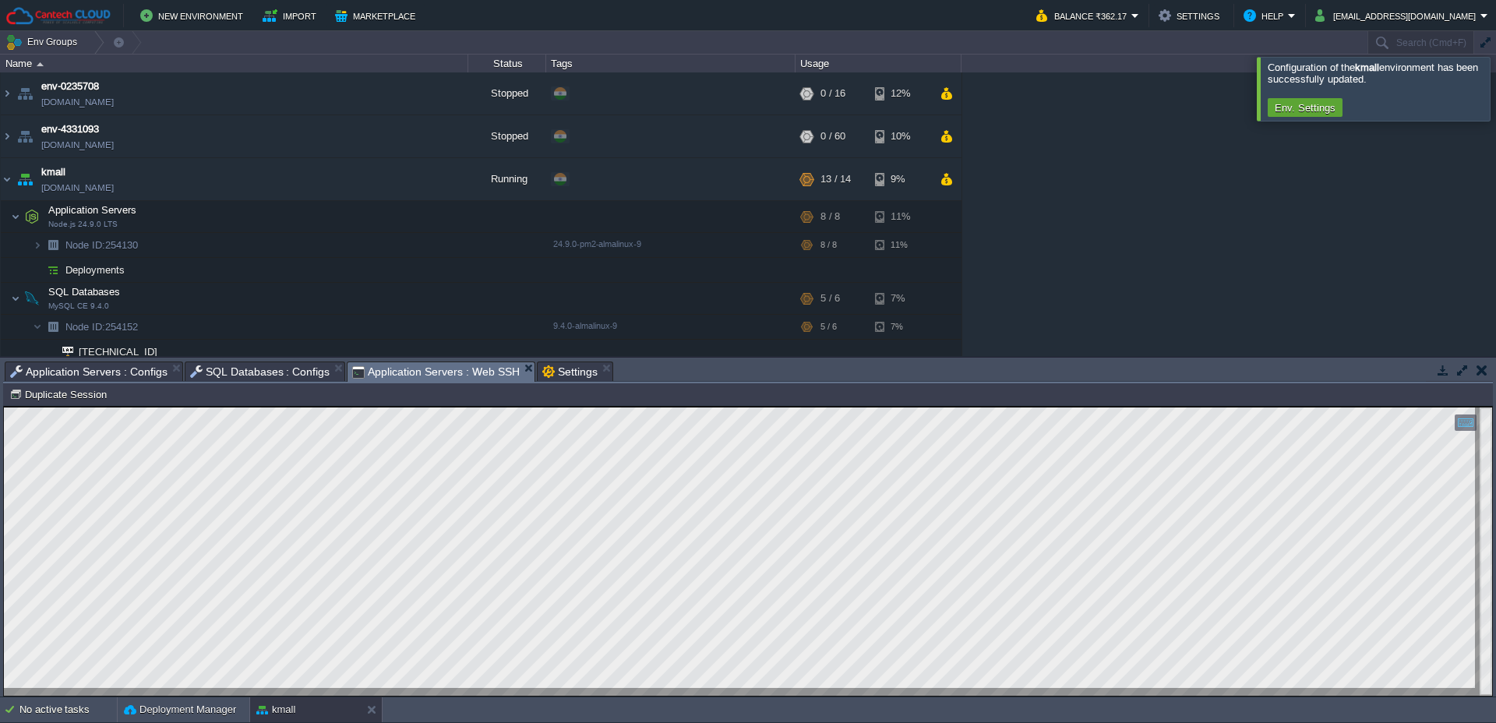
click at [253, 376] on span "SQL Databases : Configs" at bounding box center [260, 371] width 140 height 19
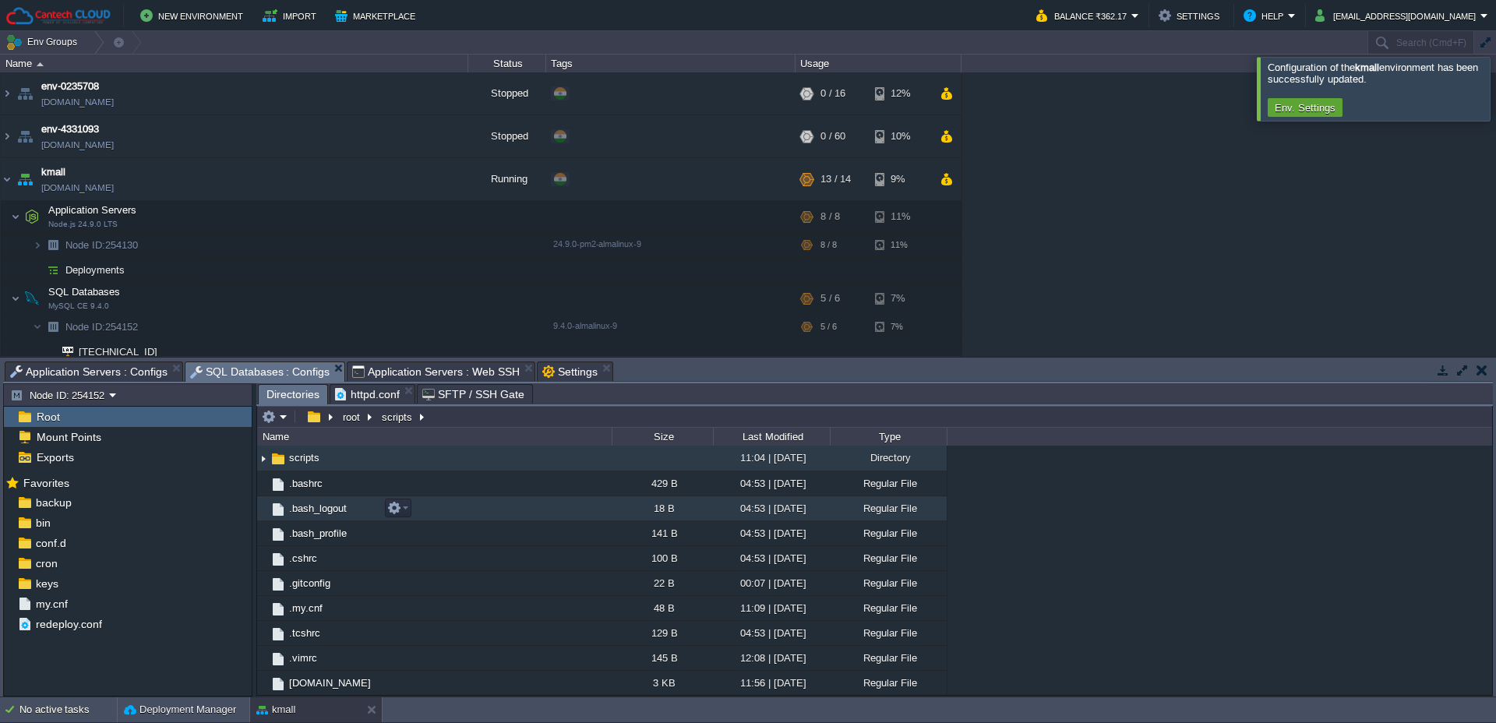
scroll to position [0, 0]
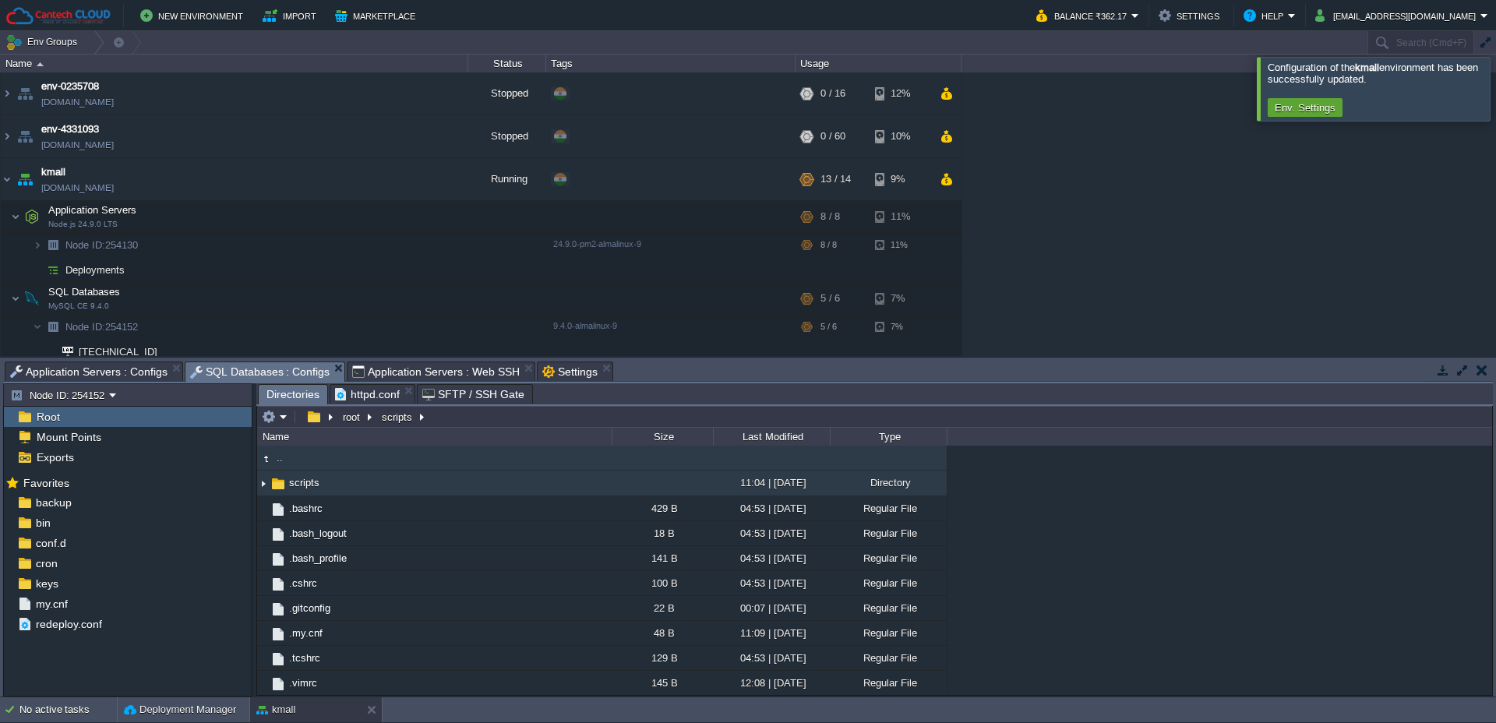
click at [300, 464] on td ".." at bounding box center [434, 458] width 354 height 25
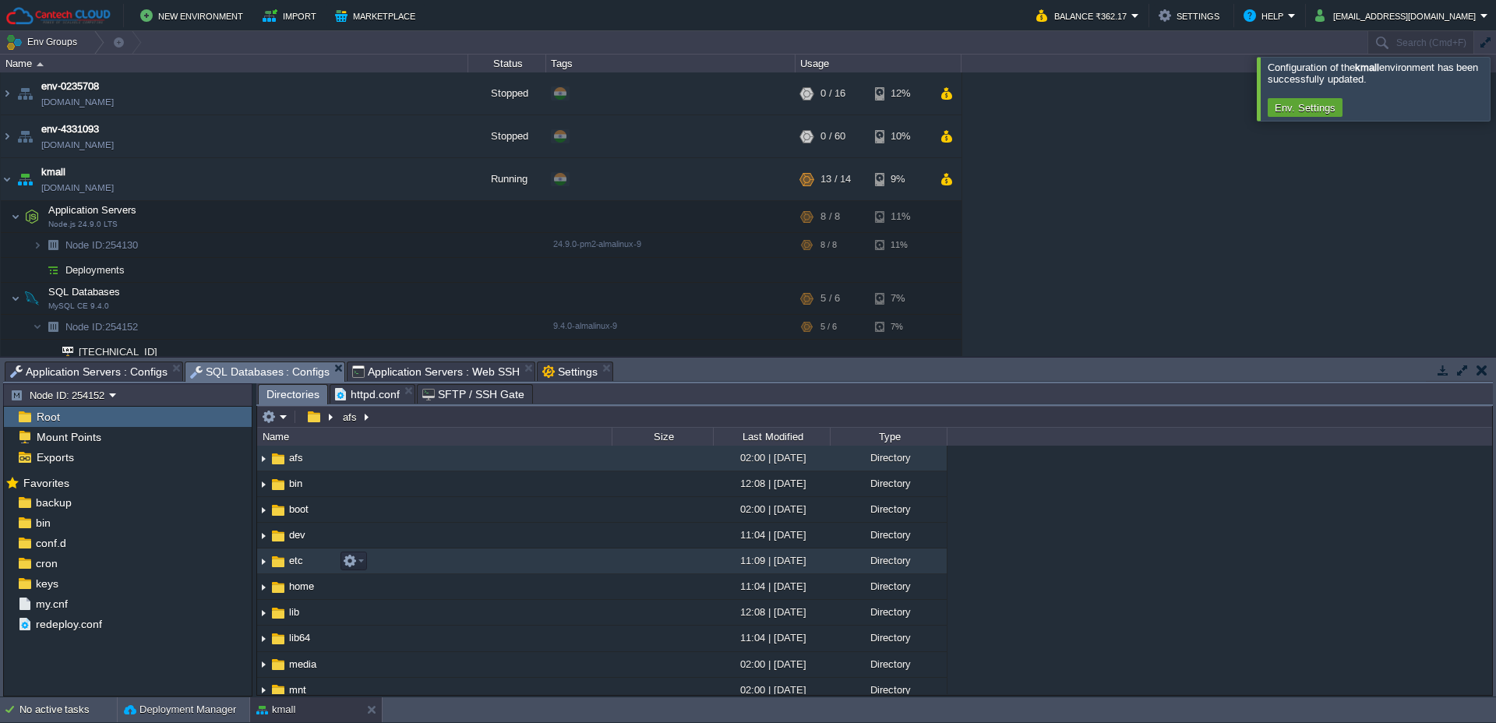
click at [318, 560] on td "etc" at bounding box center [434, 561] width 354 height 26
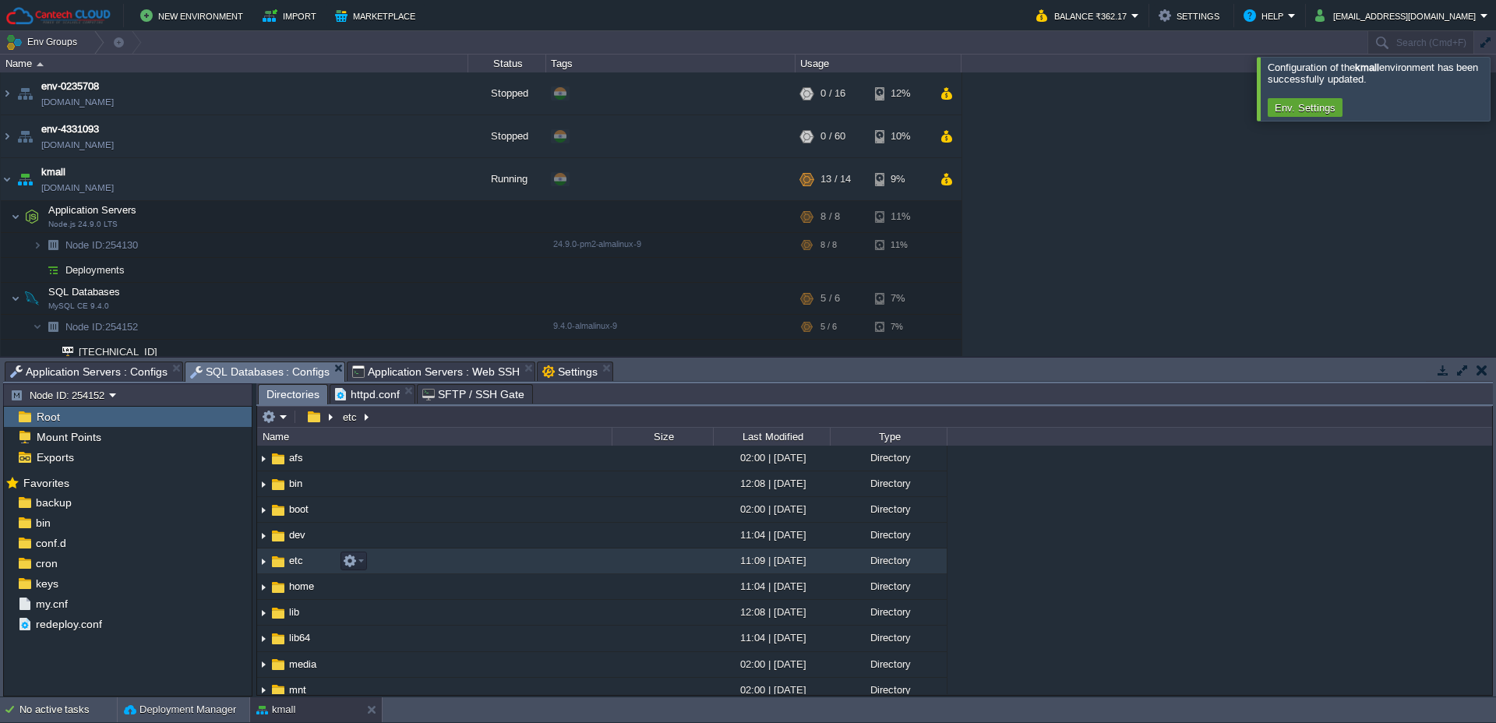
click at [318, 560] on td "etc" at bounding box center [434, 561] width 354 height 26
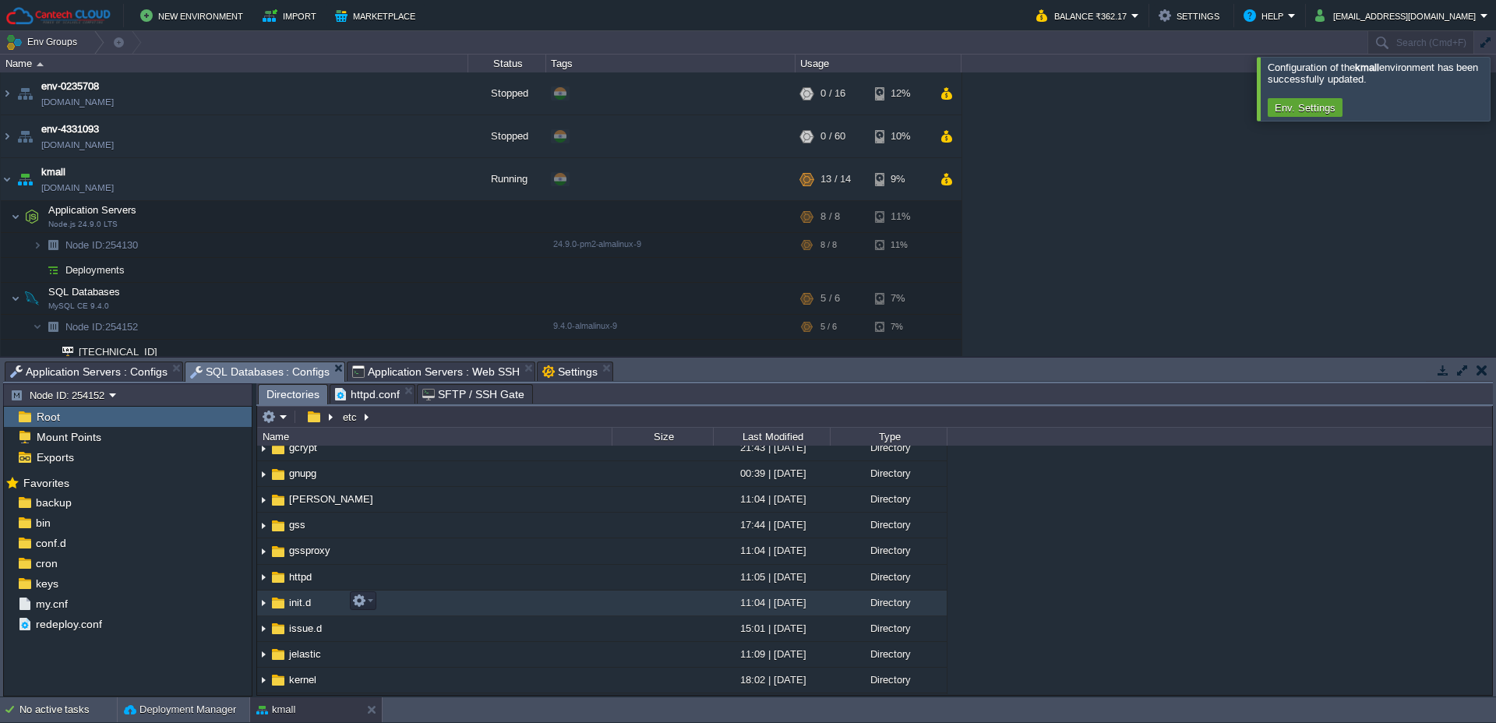
scroll to position [525, 0]
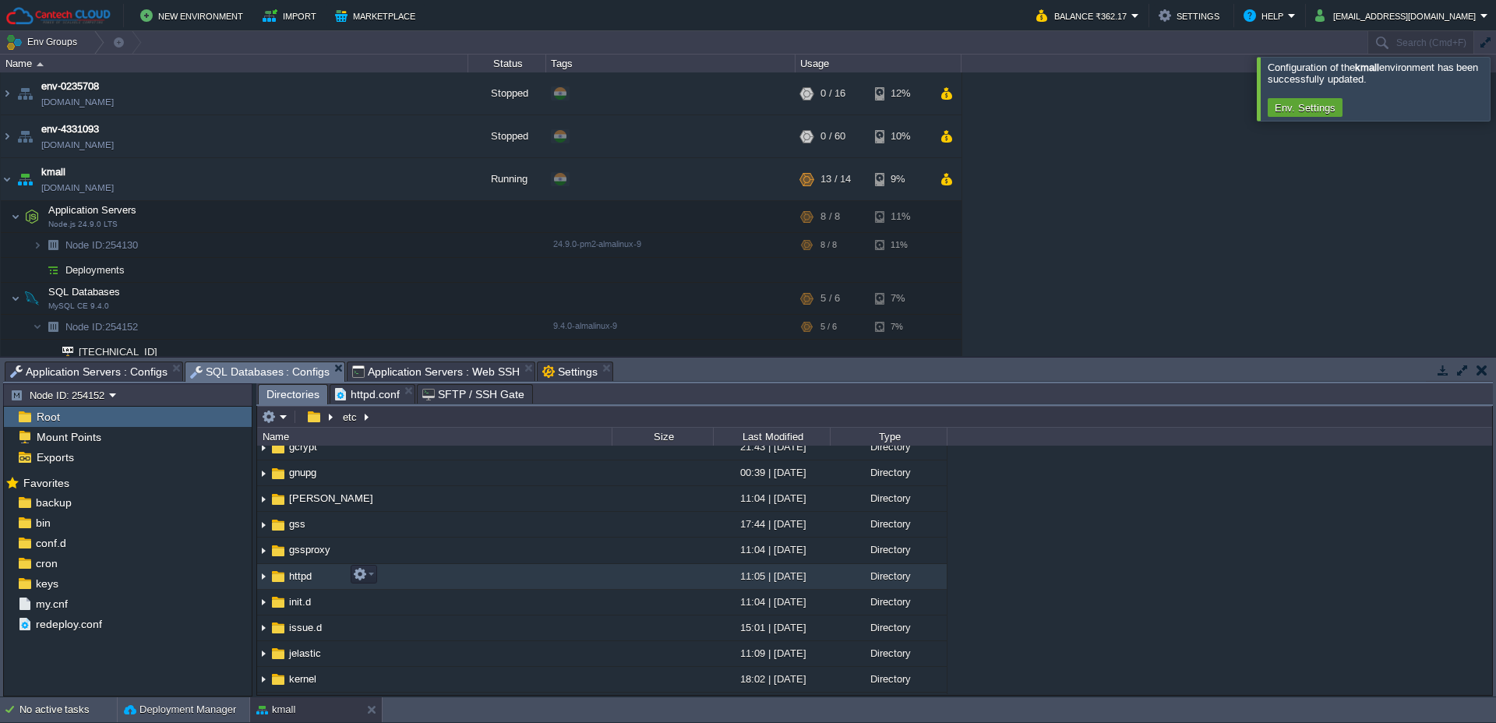
click at [329, 570] on td "httpd" at bounding box center [434, 577] width 354 height 26
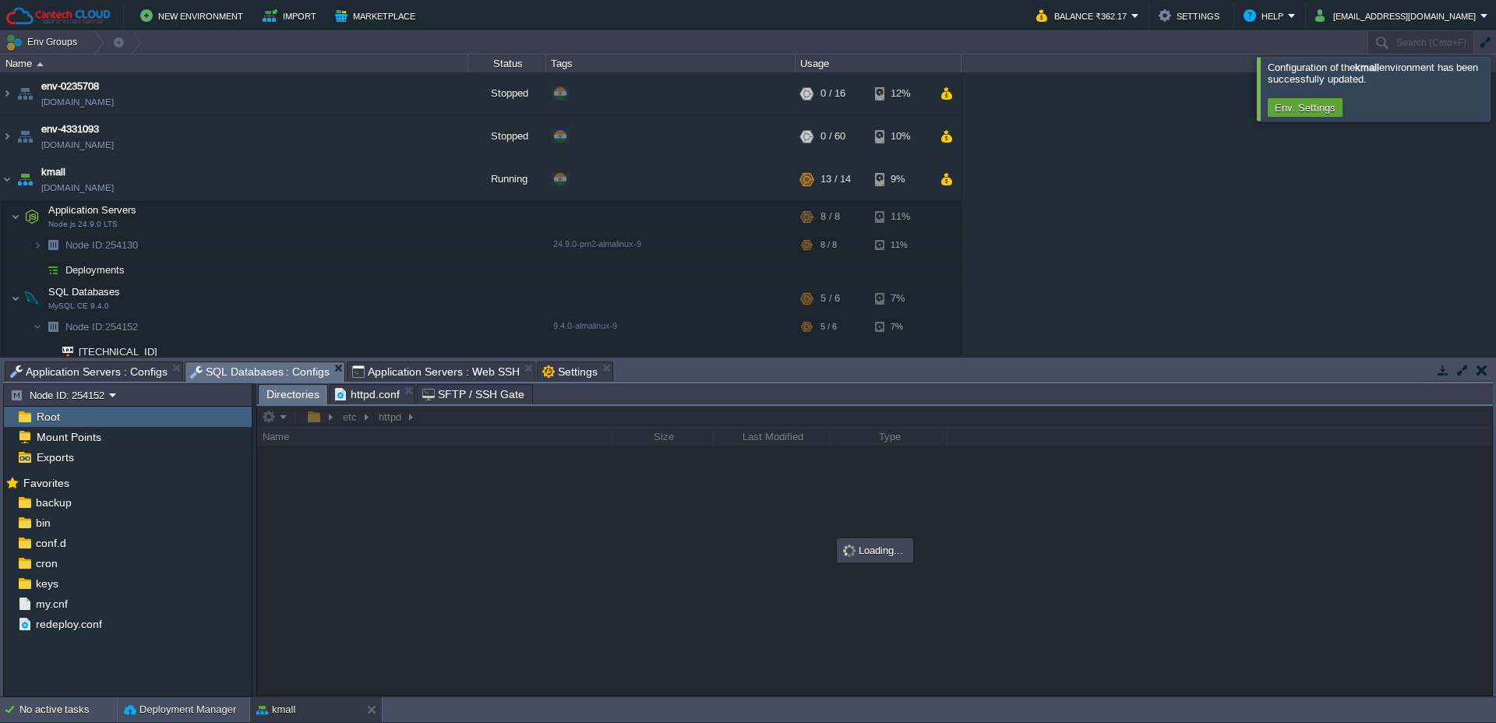
scroll to position [0, 0]
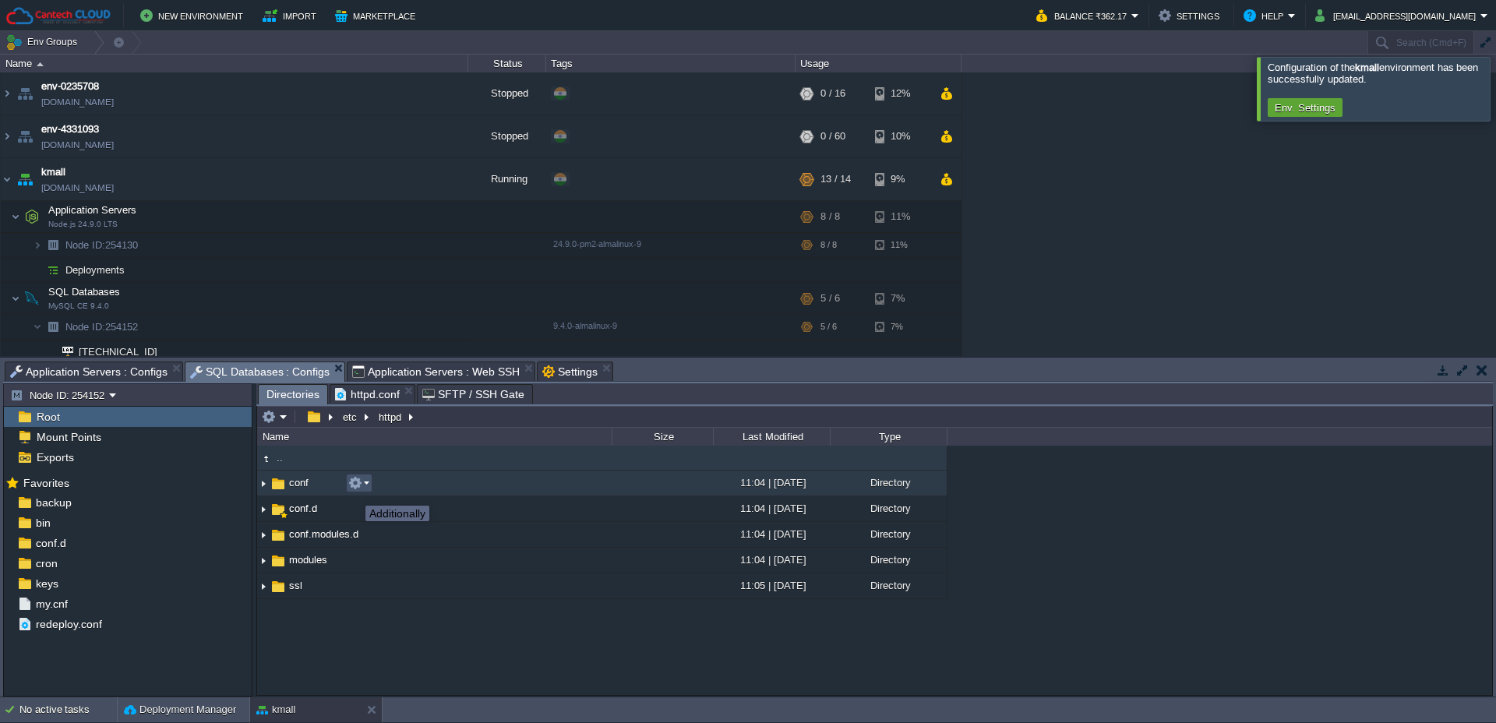
click at [354, 490] on button "button" at bounding box center [355, 483] width 14 height 14
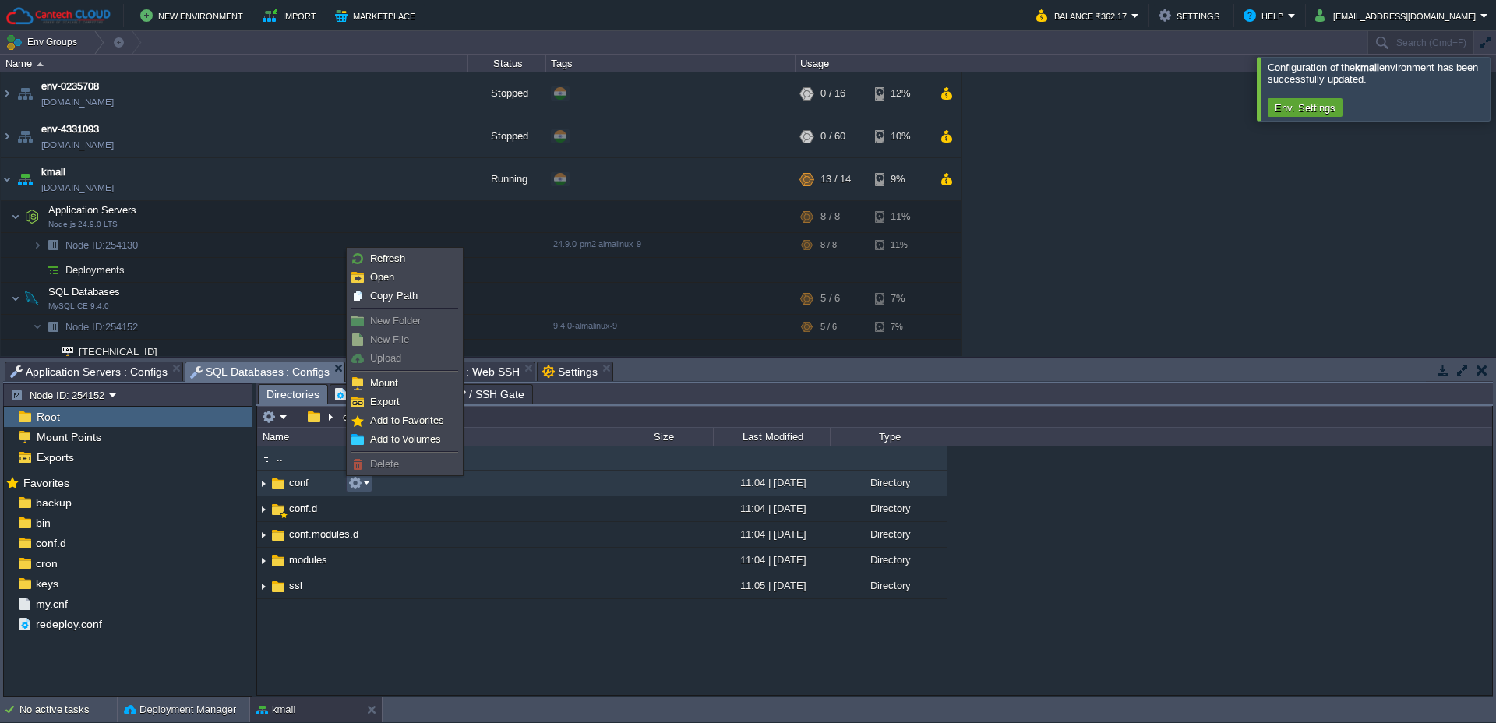
click at [319, 490] on td "conf" at bounding box center [434, 484] width 354 height 26
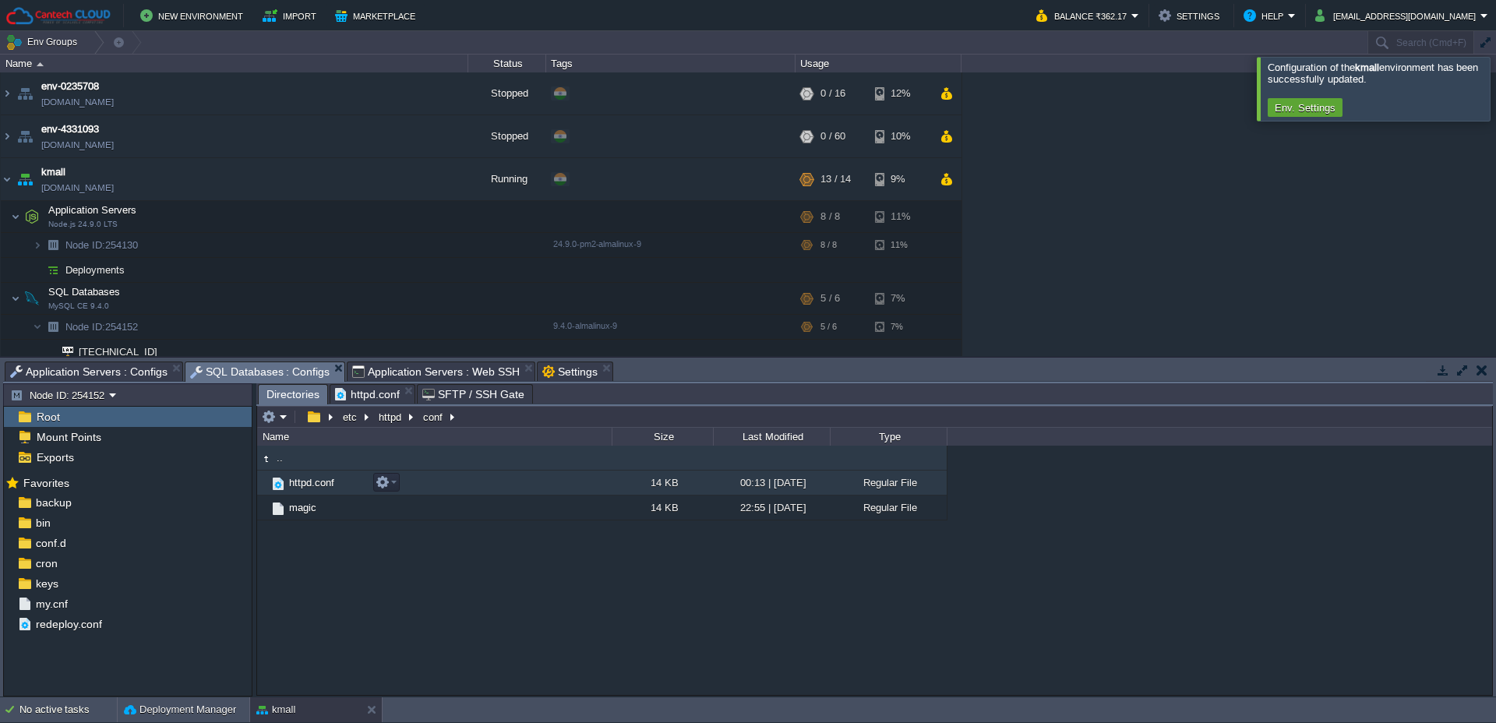
click at [315, 485] on span "httpd.conf" at bounding box center [312, 482] width 50 height 13
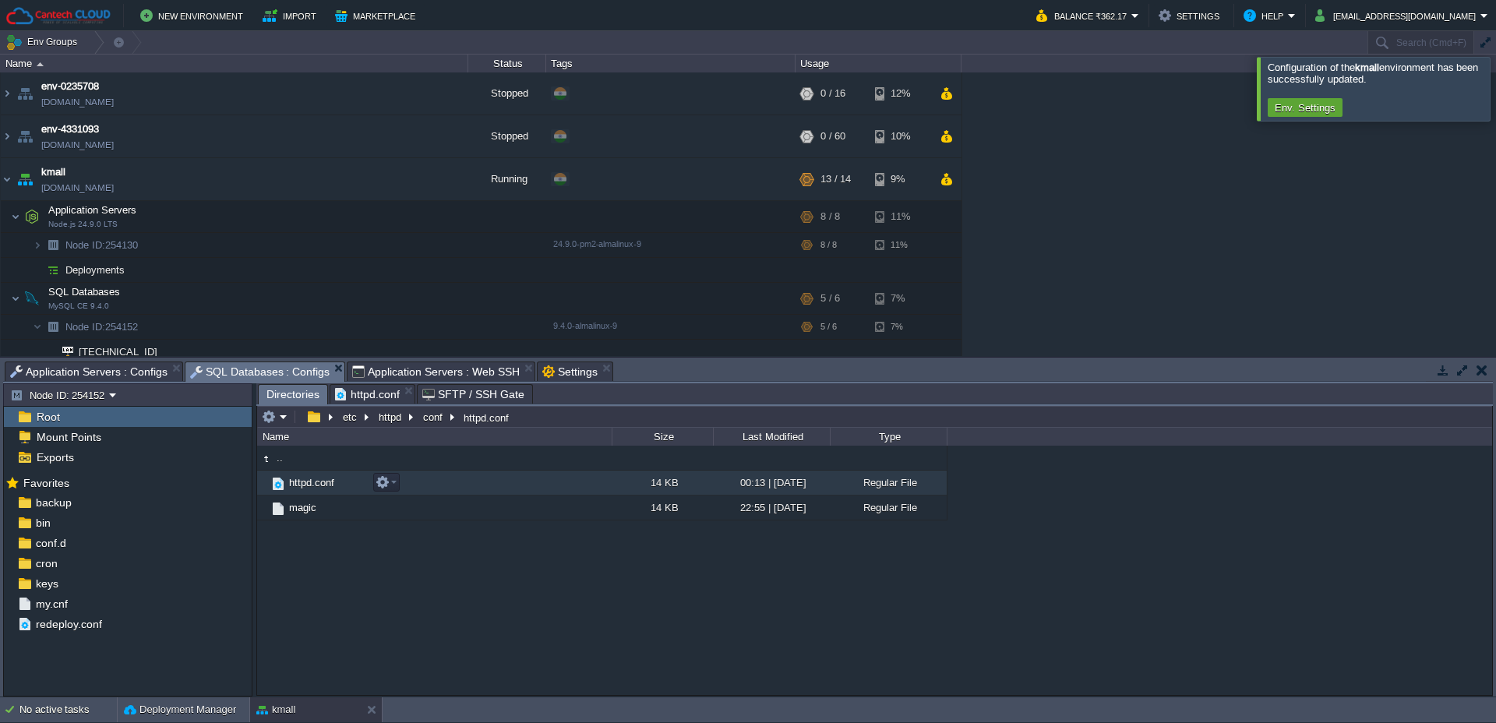
click at [315, 485] on span "httpd.conf" at bounding box center [312, 482] width 50 height 13
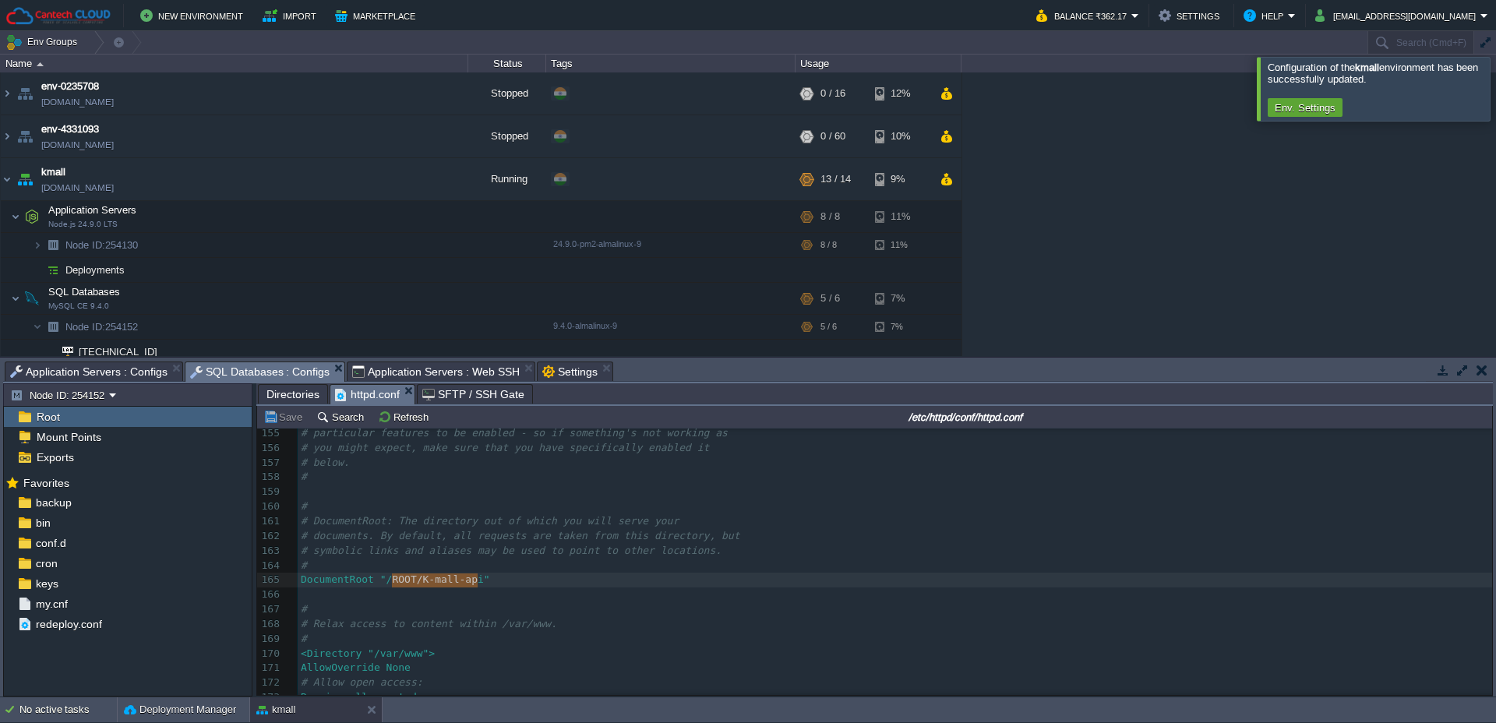
type textarea "ROOT/K-mall-api"
drag, startPoint x: 390, startPoint y: 584, endPoint x: 481, endPoint y: 583, distance: 90.4
paste textarea
click at [399, 584] on div "x ​ 115 # All of these directives may appear inside <VirtualHost> containers, 1…" at bounding box center [895, 558] width 1194 height 616
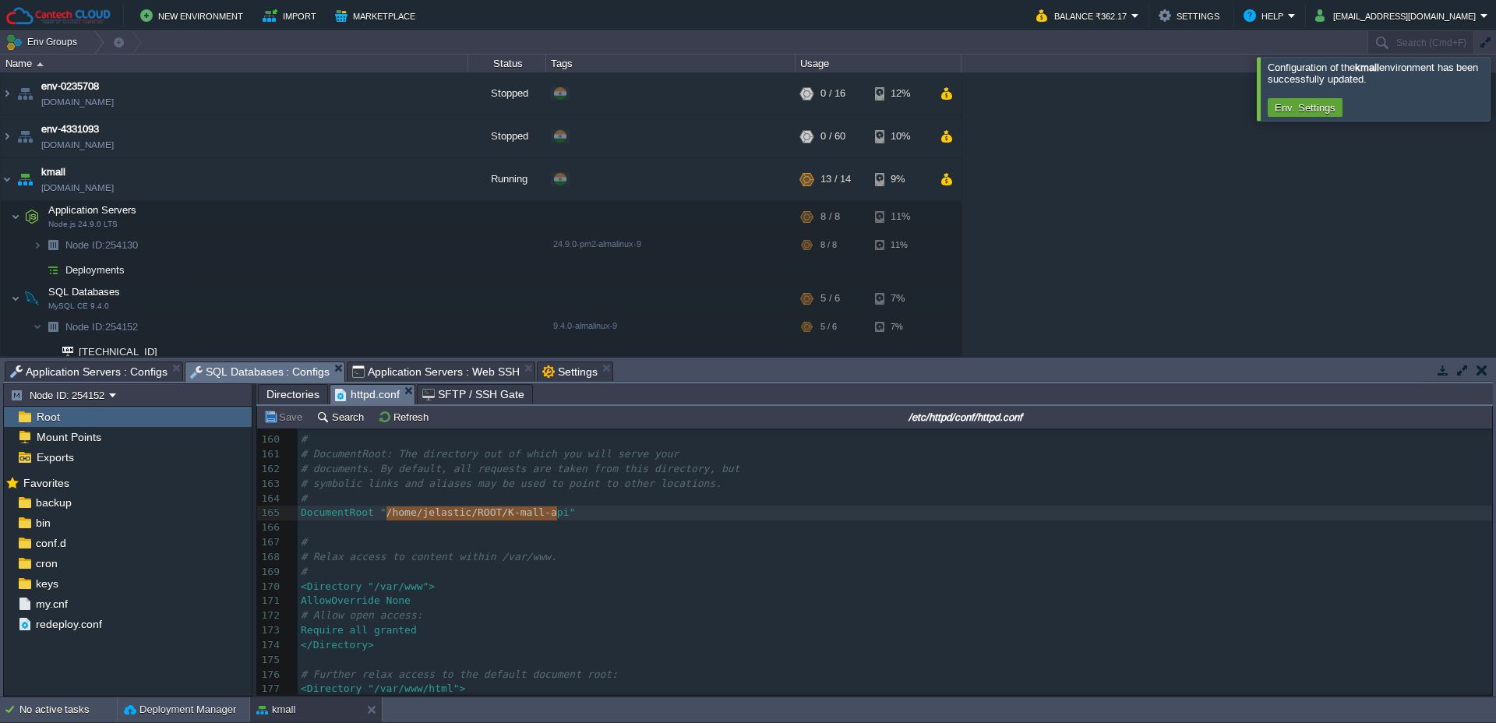
type textarea "/home/jelastic/ROOT/K-mall-api"
drag, startPoint x: 387, startPoint y: 517, endPoint x: 568, endPoint y: 516, distance: 180.7
type textarea "var/www"
drag, startPoint x: 377, startPoint y: 590, endPoint x: 425, endPoint y: 589, distance: 48.3
type textarea "home/jelastic/ROOT"
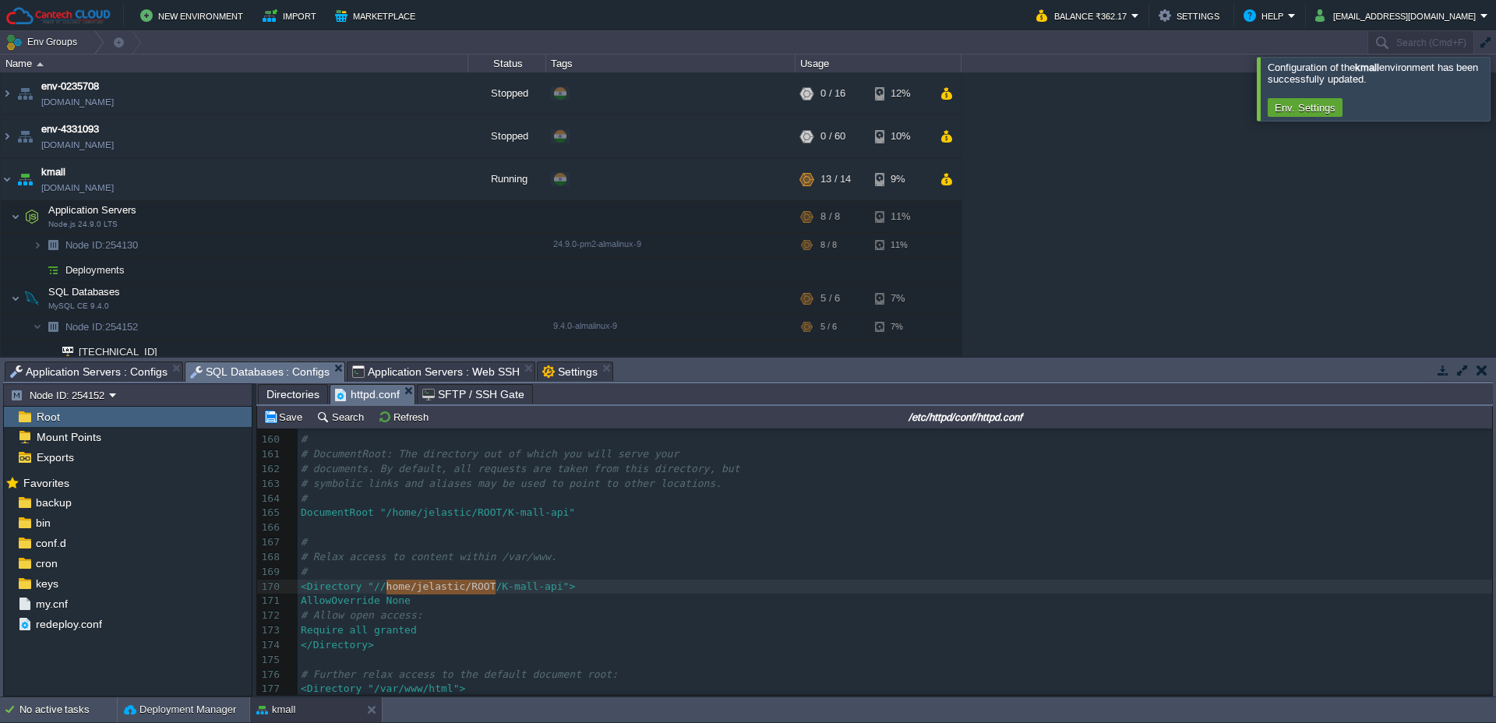
drag, startPoint x: 495, startPoint y: 587, endPoint x: 385, endPoint y: 590, distance: 110.7
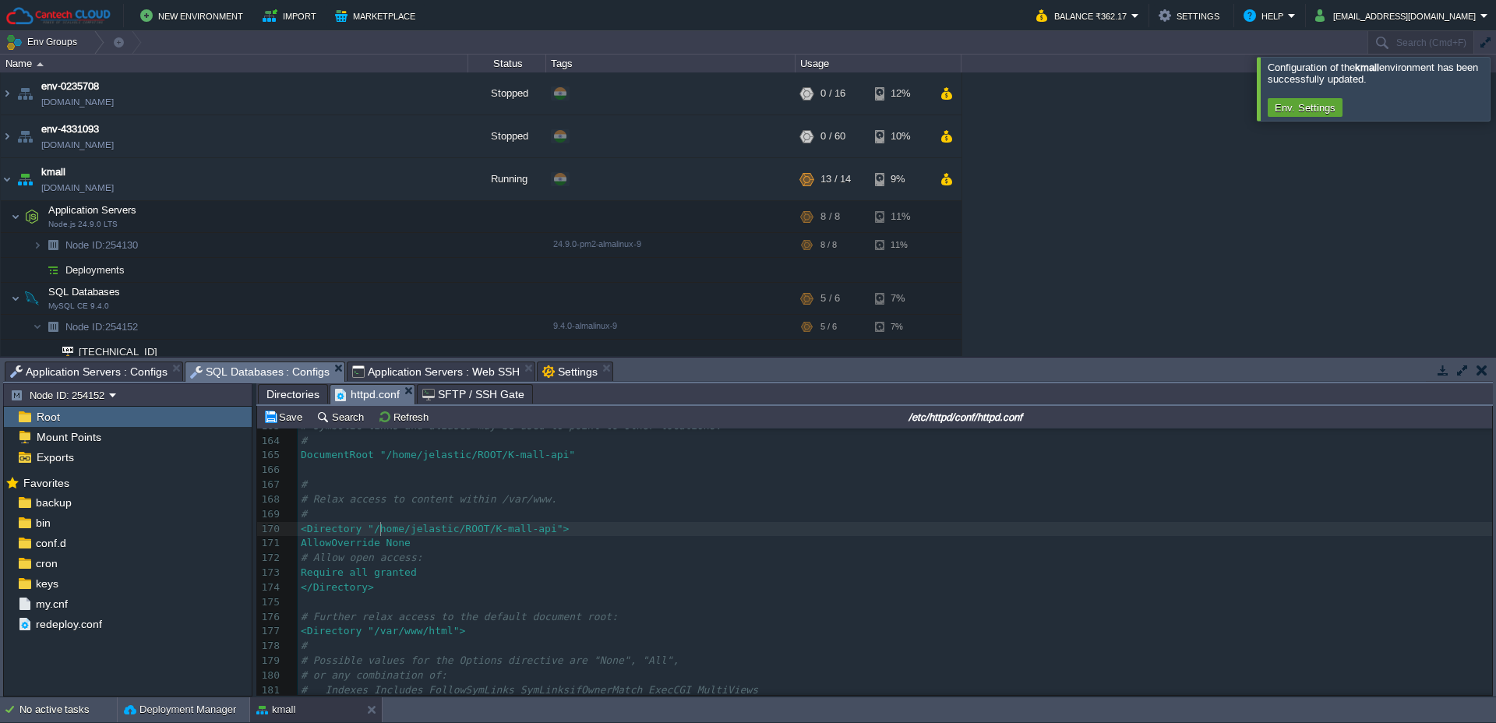
scroll to position [2392, 0]
type textarea "var/www/html"
paste textarea
drag, startPoint x: 386, startPoint y: 635, endPoint x: 481, endPoint y: 644, distance: 95.5
click at [386, 635] on div "x ​ 143 # 144 # Deny access to the entirety of your server's filesystem. You mu…" at bounding box center [895, 475] width 1194 height 705
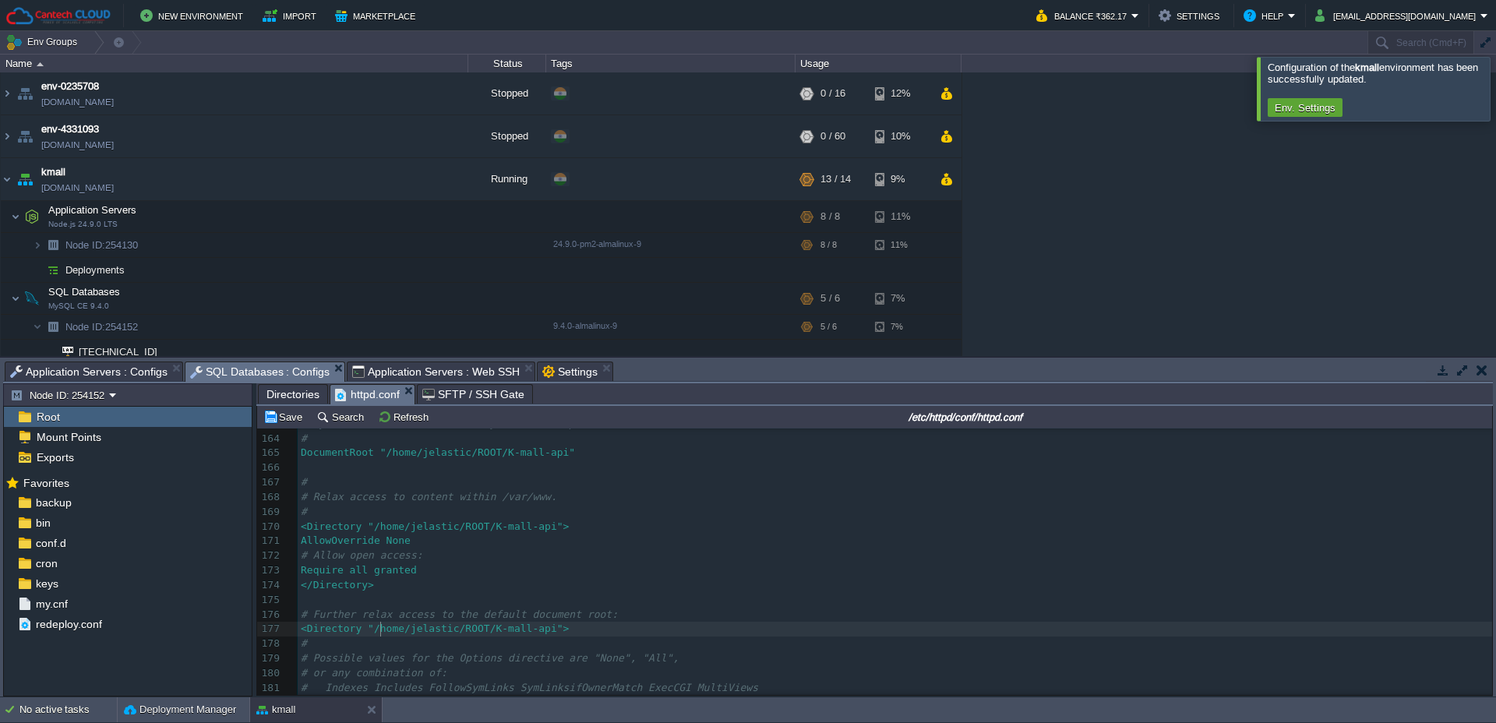
scroll to position [2415, 0]
click at [843, 579] on pre "# and httpd.service(8) on using and configuring the httpd service." at bounding box center [895, 571] width 1194 height 15
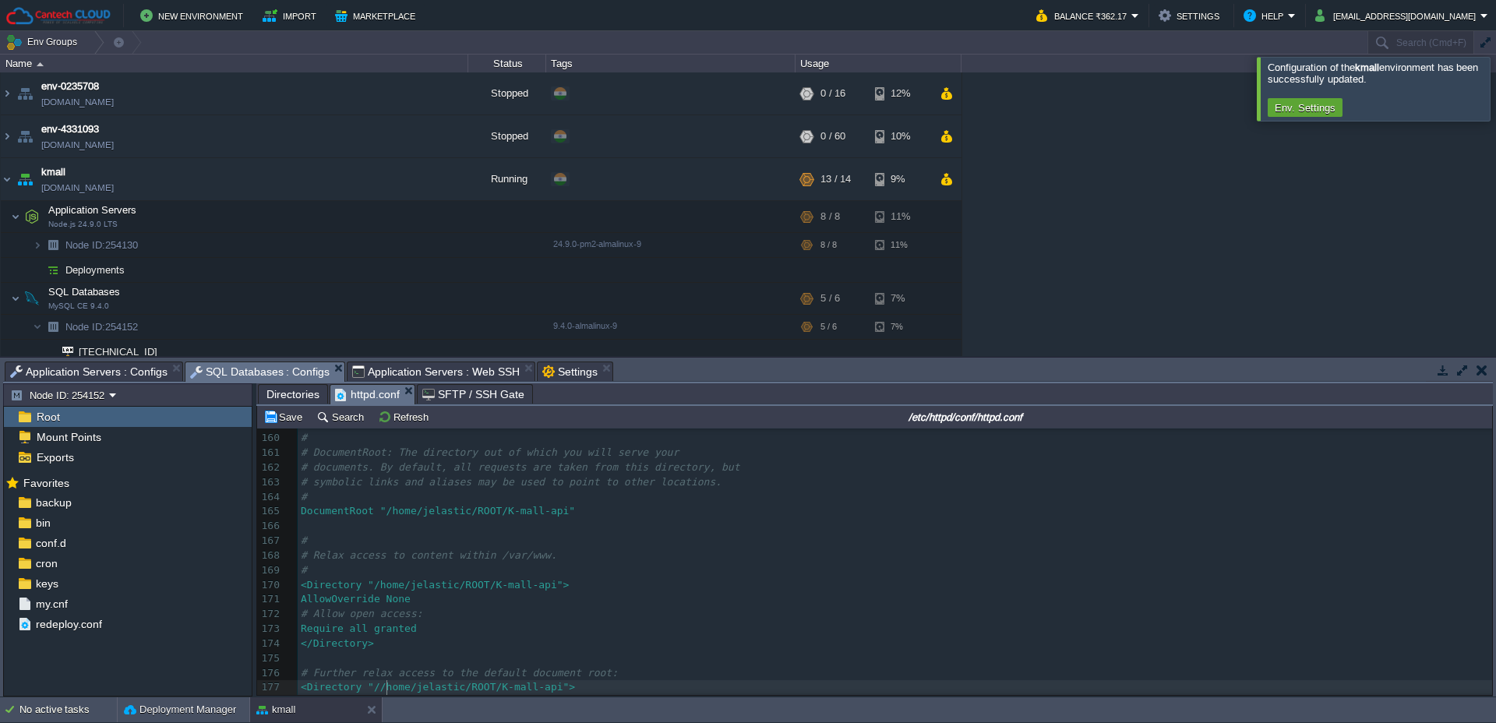
type textarea "var/www/html"
type textarea "var/www"
type textarea "var/www/html"
